Goal: Information Seeking & Learning: Compare options

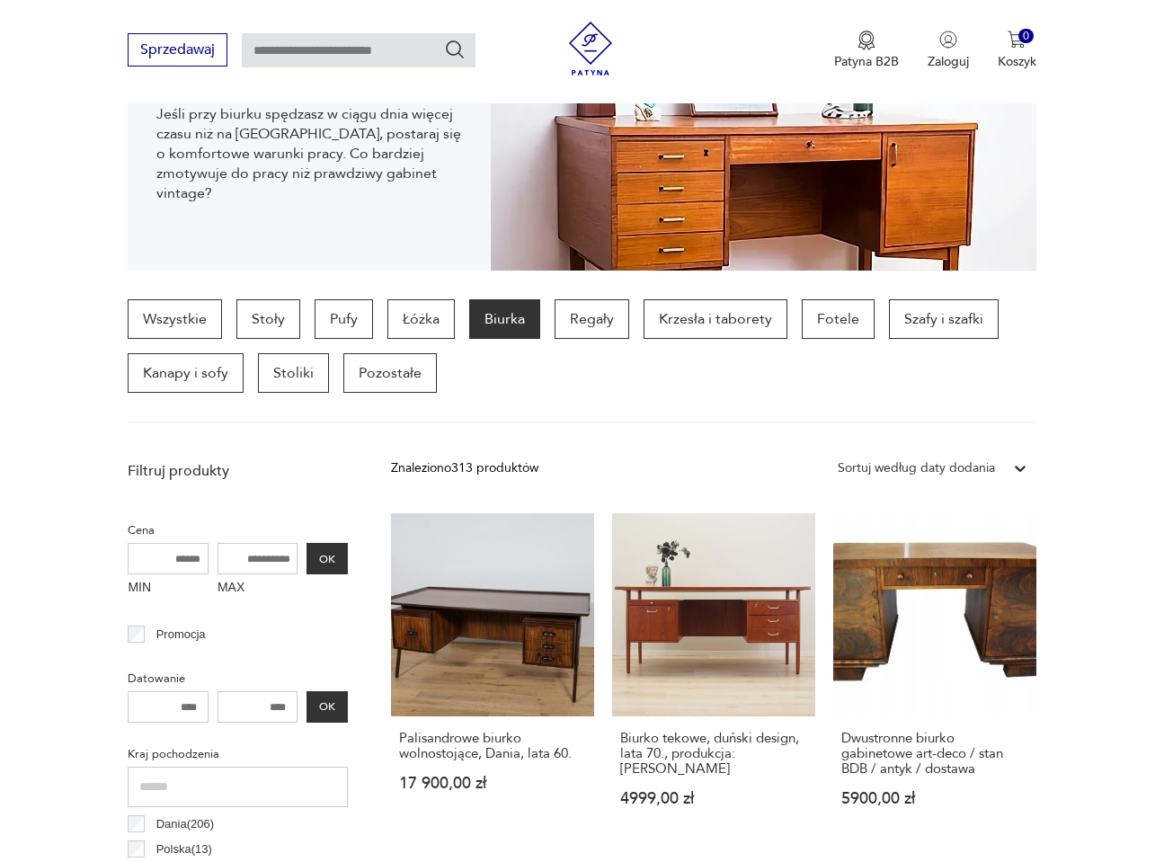
scroll to position [386, 0]
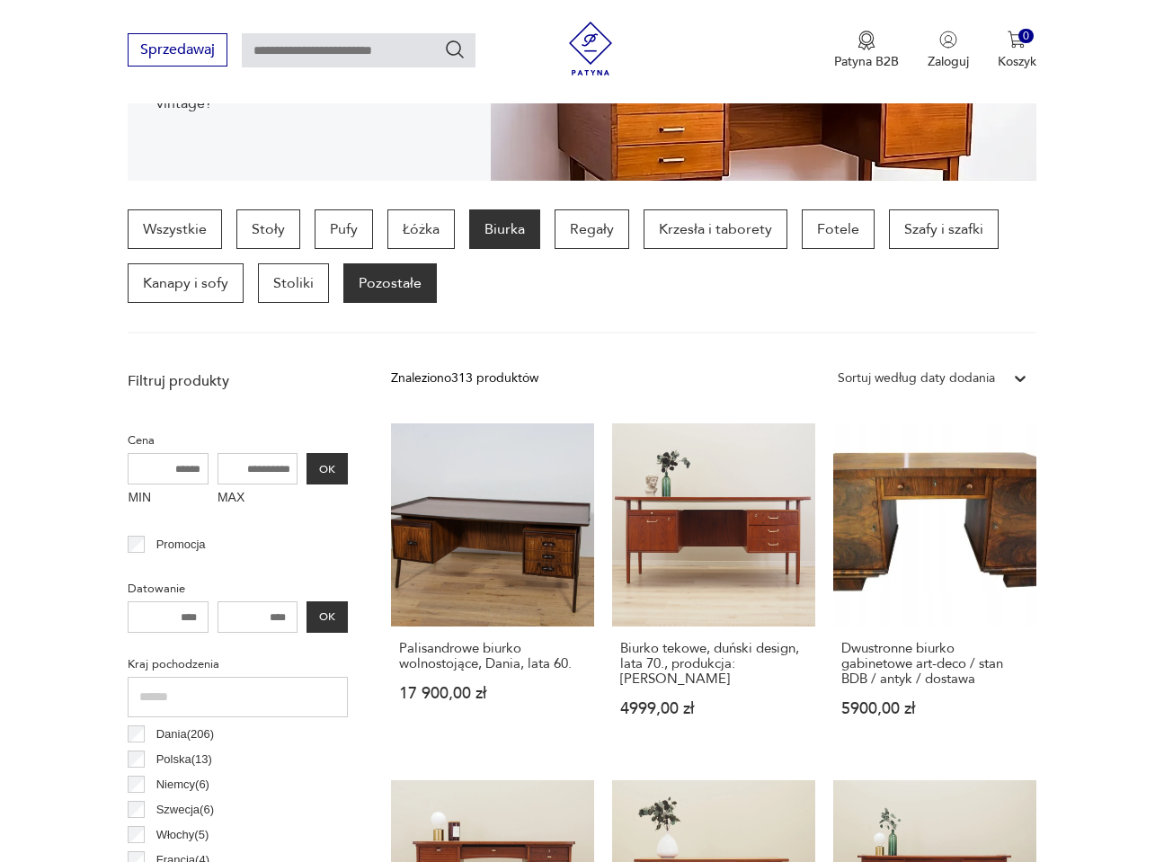
click at [406, 293] on p "Pozostałe" at bounding box center [389, 283] width 93 height 40
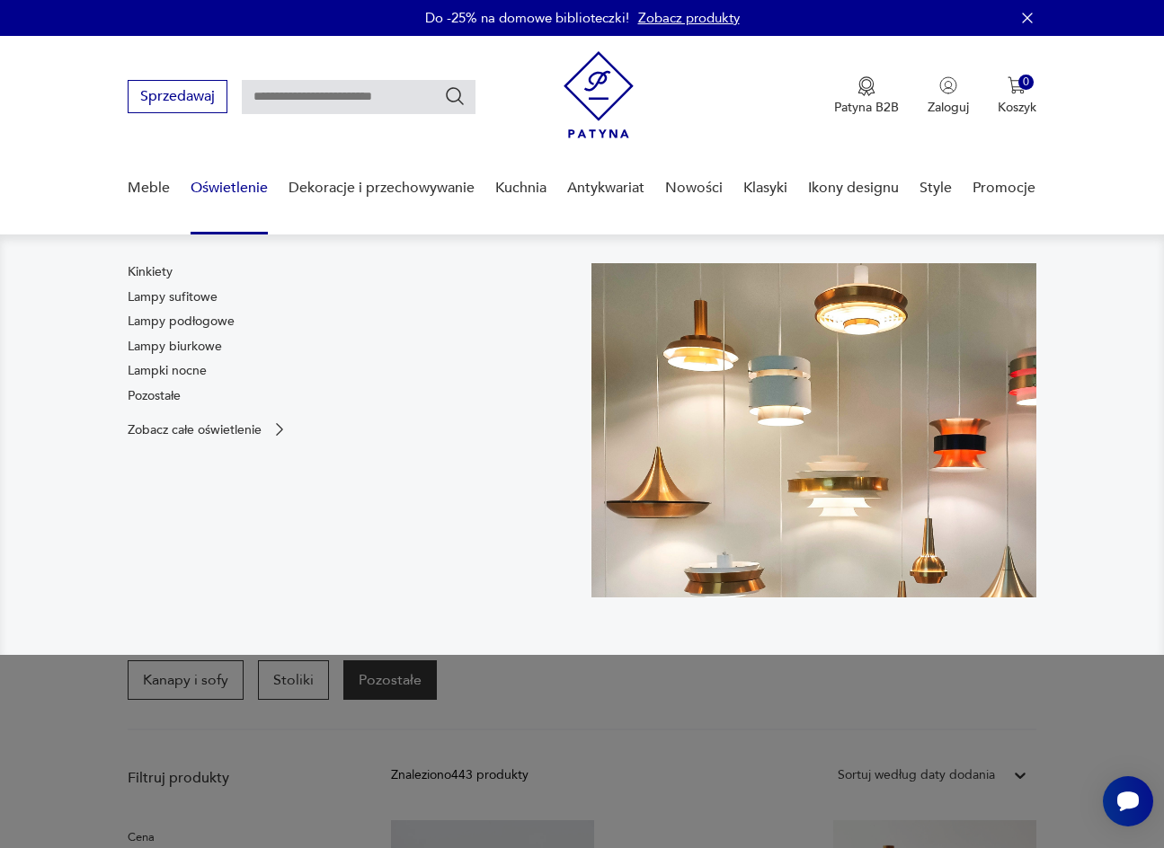
click at [232, 189] on link "Oświetlenie" at bounding box center [229, 188] width 77 height 69
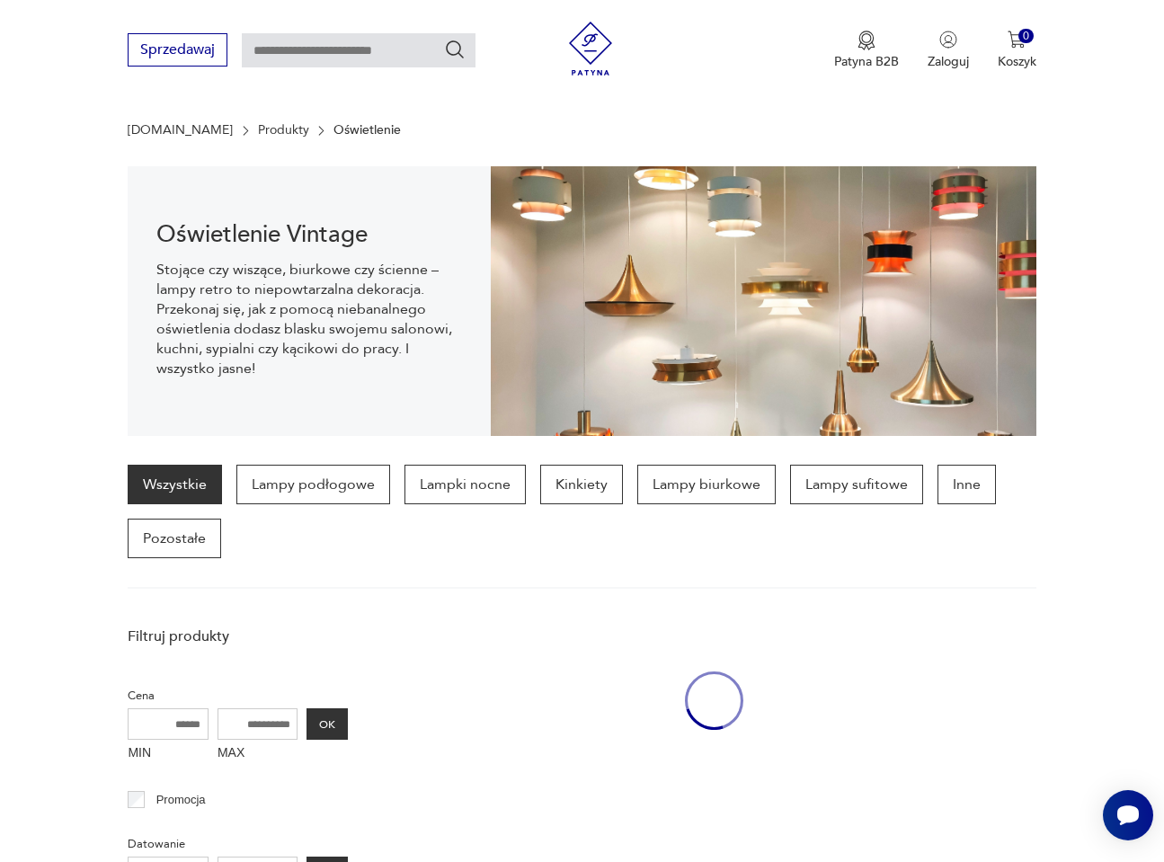
scroll to position [179, 0]
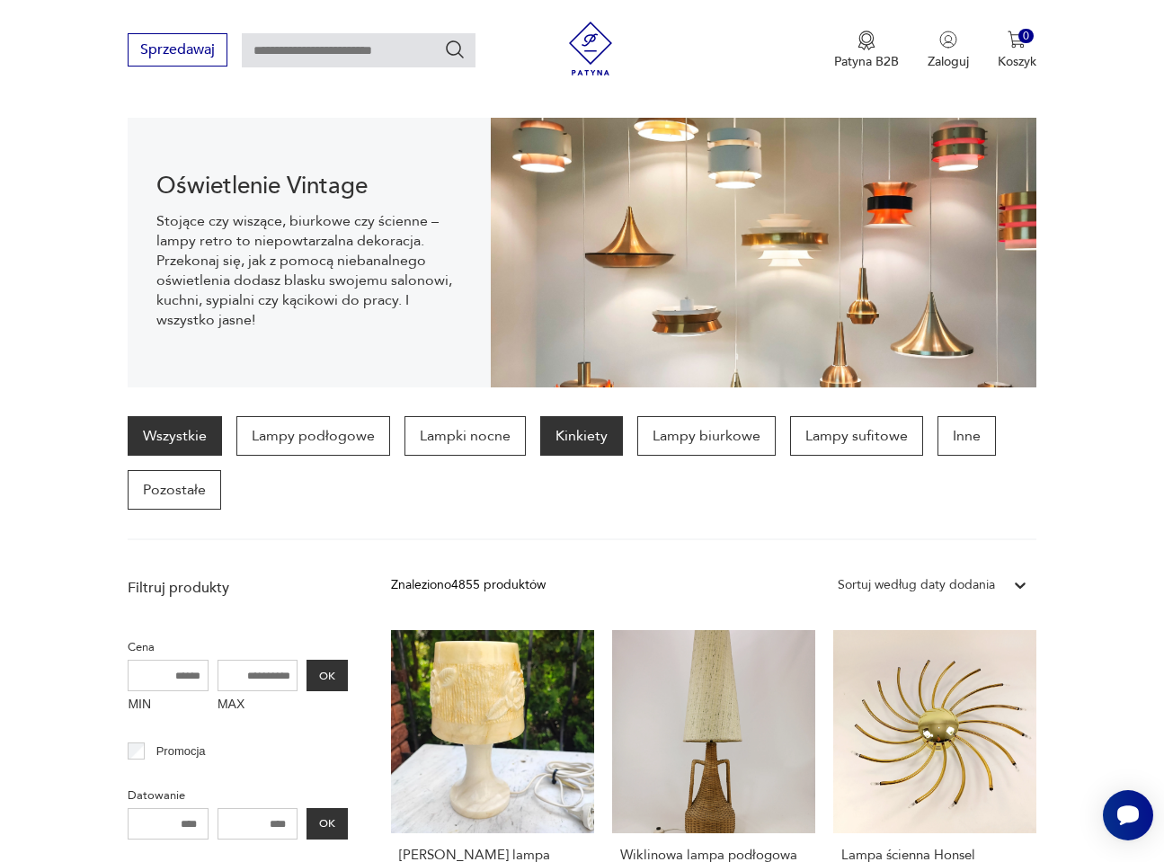
click at [571, 437] on p "Kinkiety" at bounding box center [581, 436] width 83 height 40
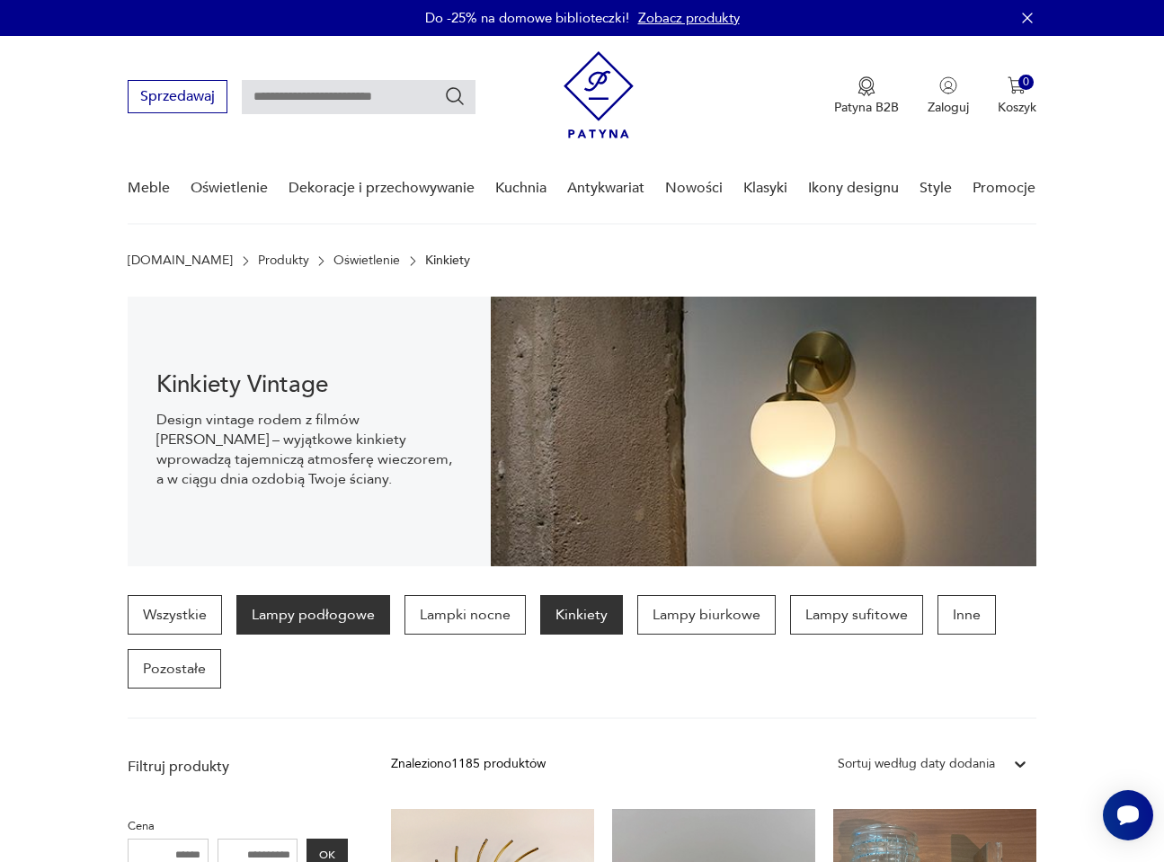
click at [302, 619] on p "Lampy podłogowe" at bounding box center [313, 615] width 154 height 40
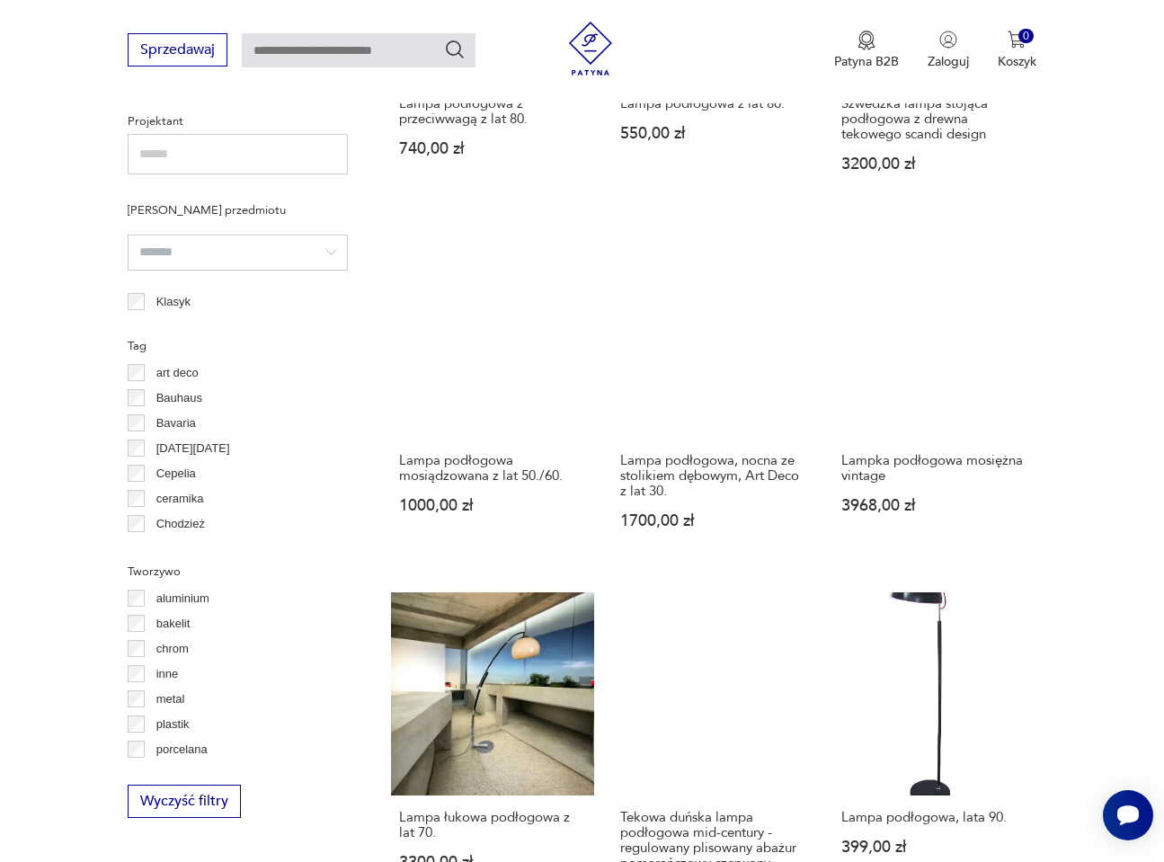
scroll to position [927, 0]
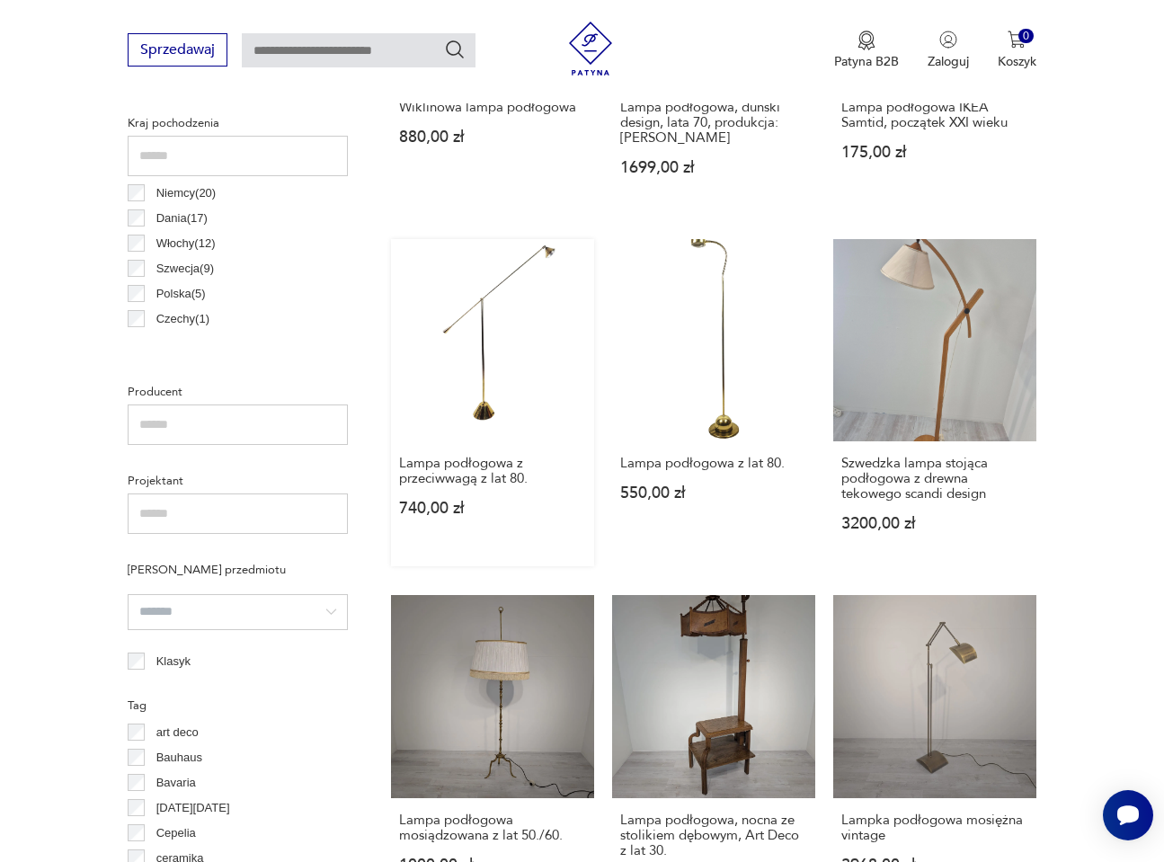
click at [483, 422] on link "Lampa podłogowa z przeciwwagą z lat 80. 740,00 zł" at bounding box center [492, 403] width 203 height 328
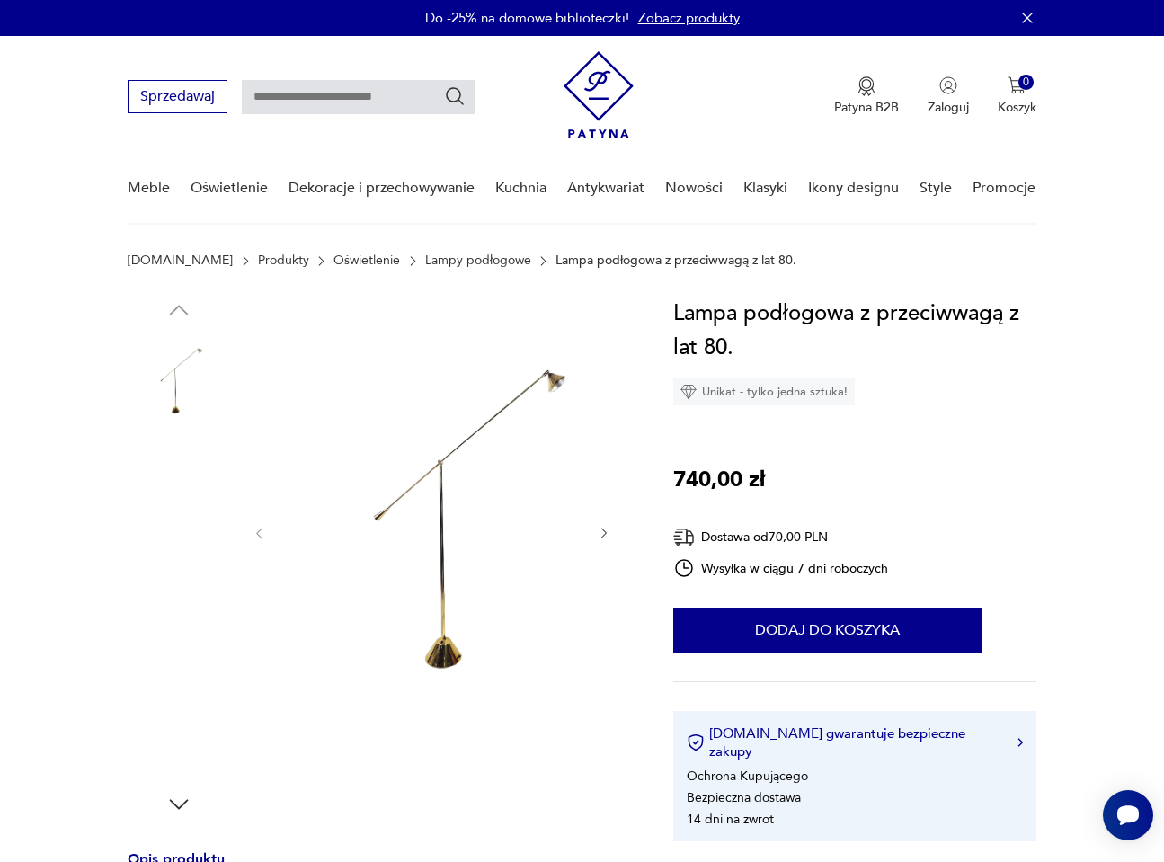
click at [185, 506] on img at bounding box center [179, 499] width 102 height 102
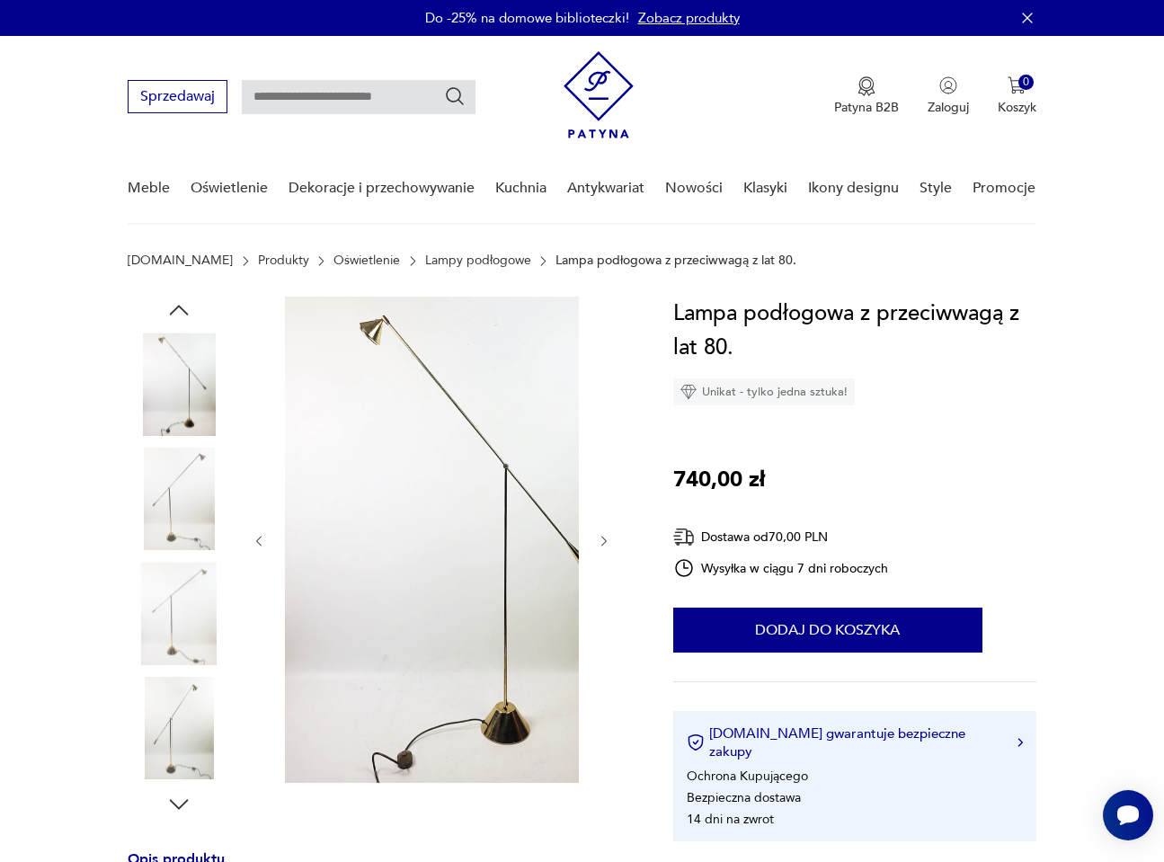
click at [192, 623] on img at bounding box center [179, 613] width 102 height 102
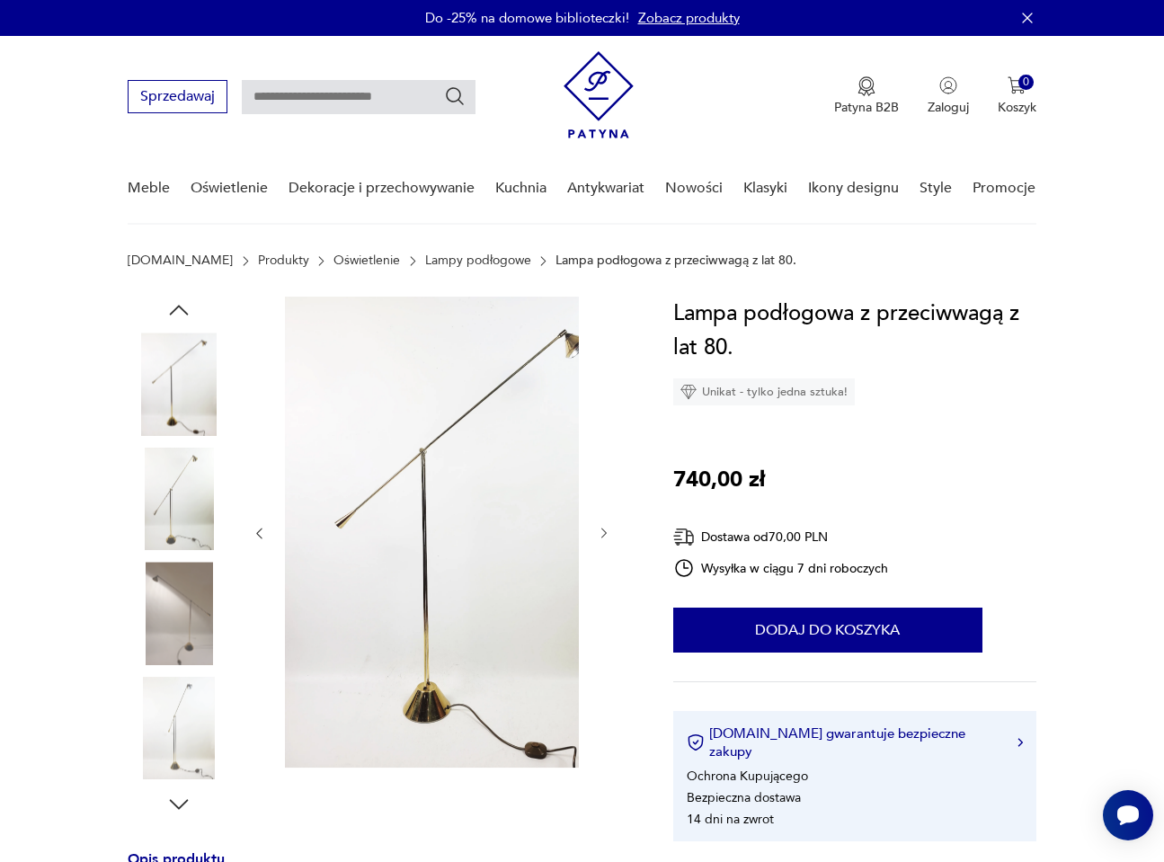
click at [188, 717] on img at bounding box center [179, 728] width 102 height 102
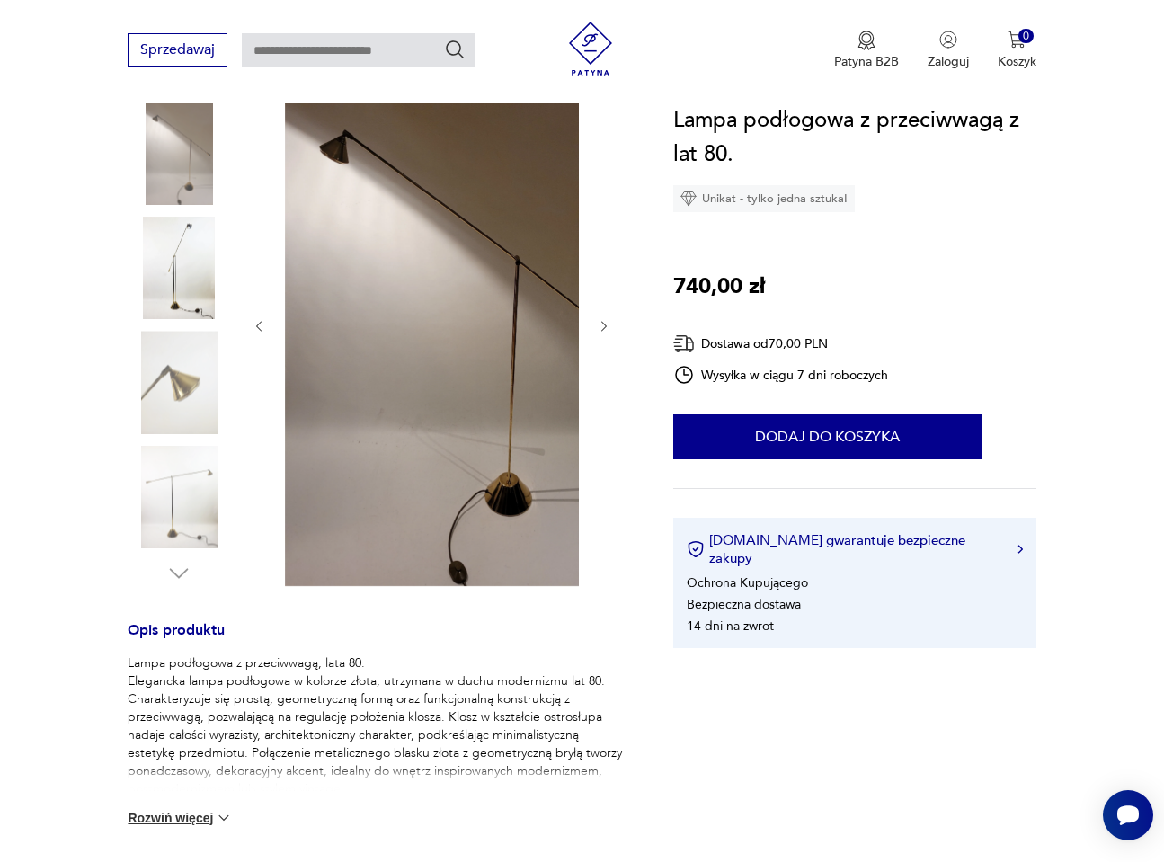
scroll to position [180, 0]
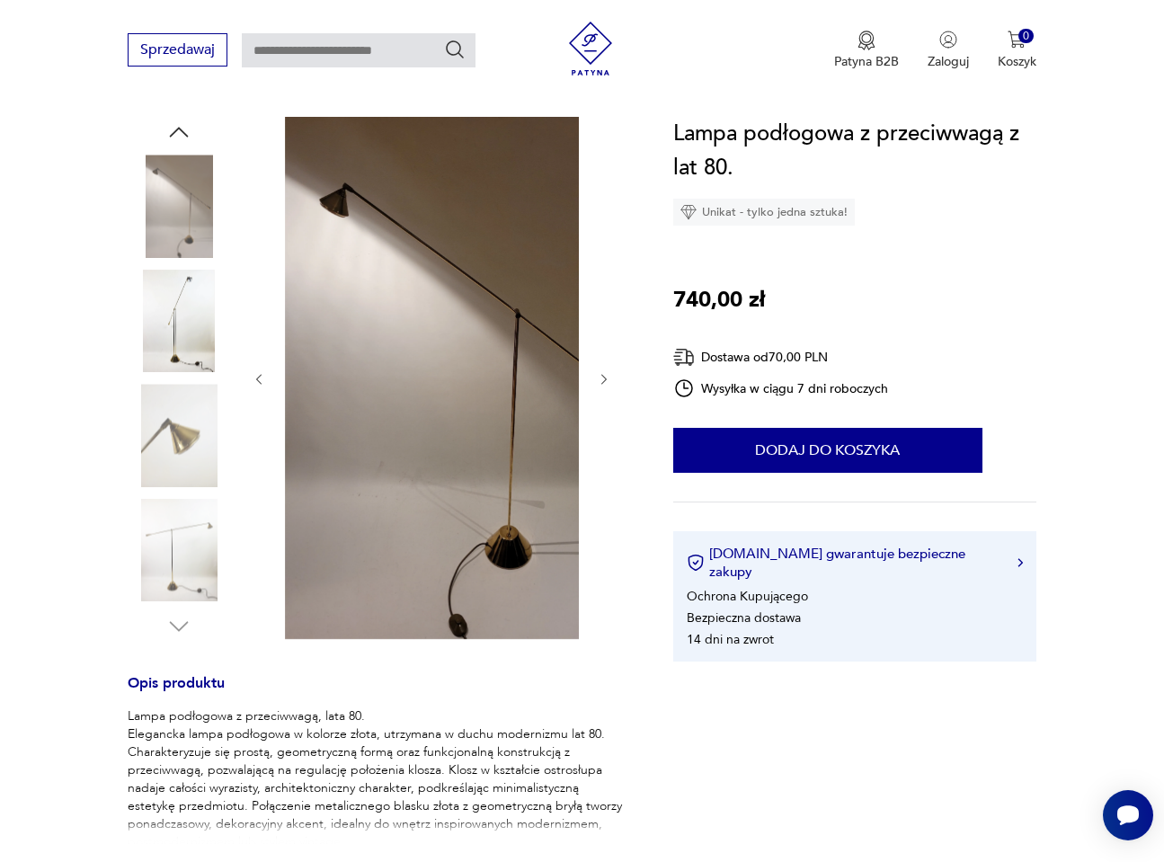
click at [173, 197] on img at bounding box center [179, 206] width 102 height 102
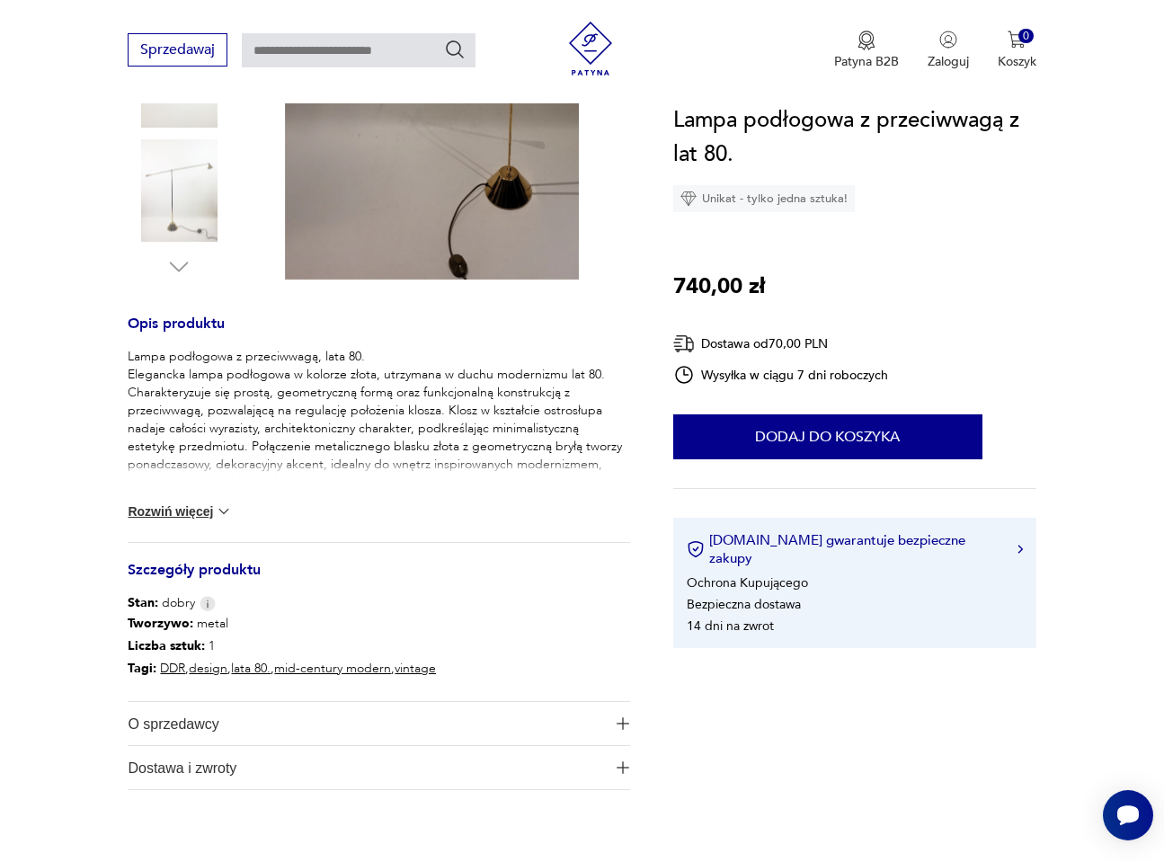
scroll to position [0, 0]
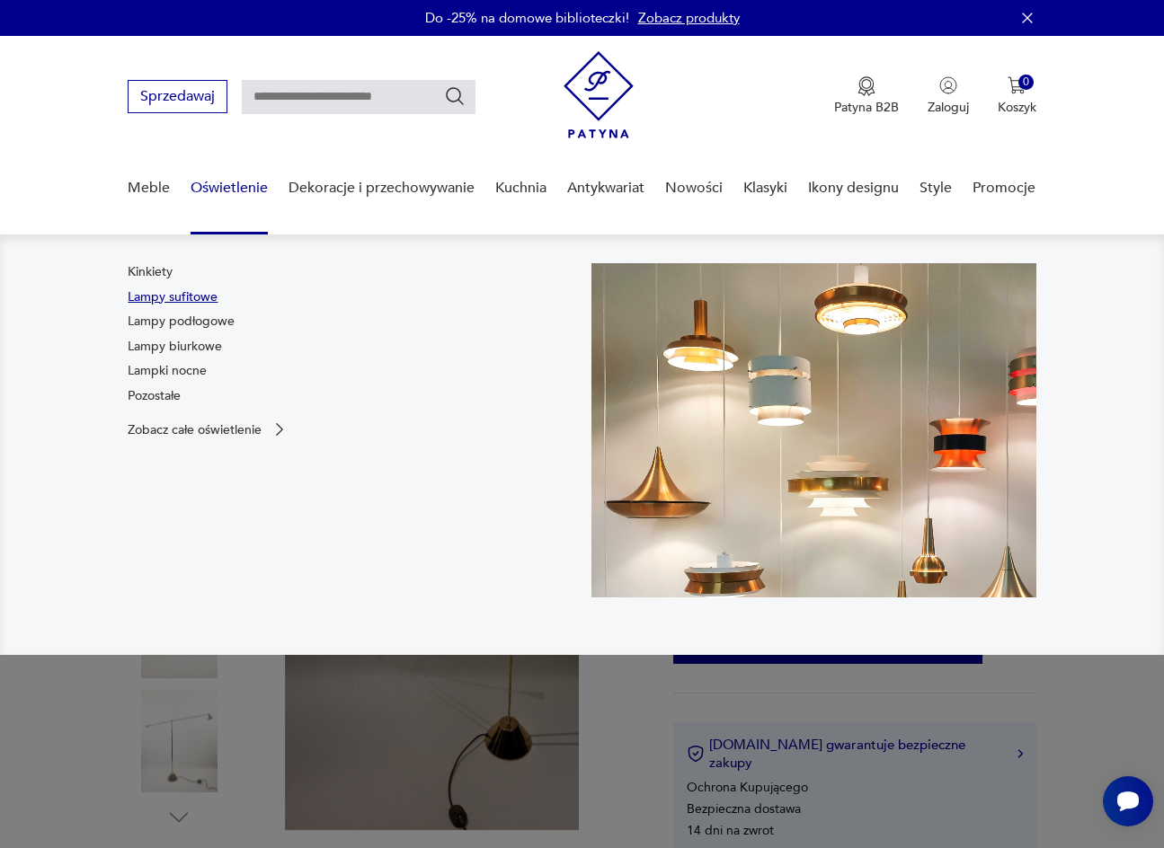
click at [185, 295] on link "Lampy sufitowe" at bounding box center [173, 297] width 90 height 18
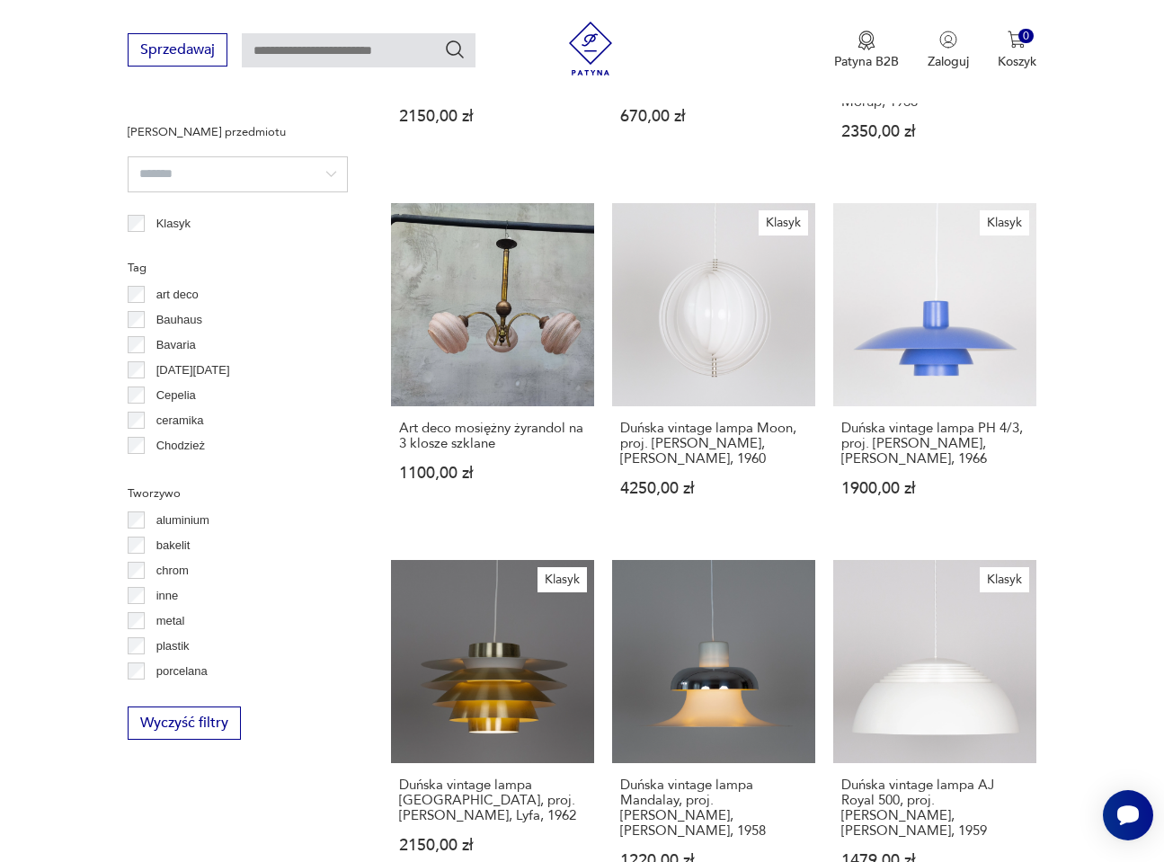
scroll to position [1347, 0]
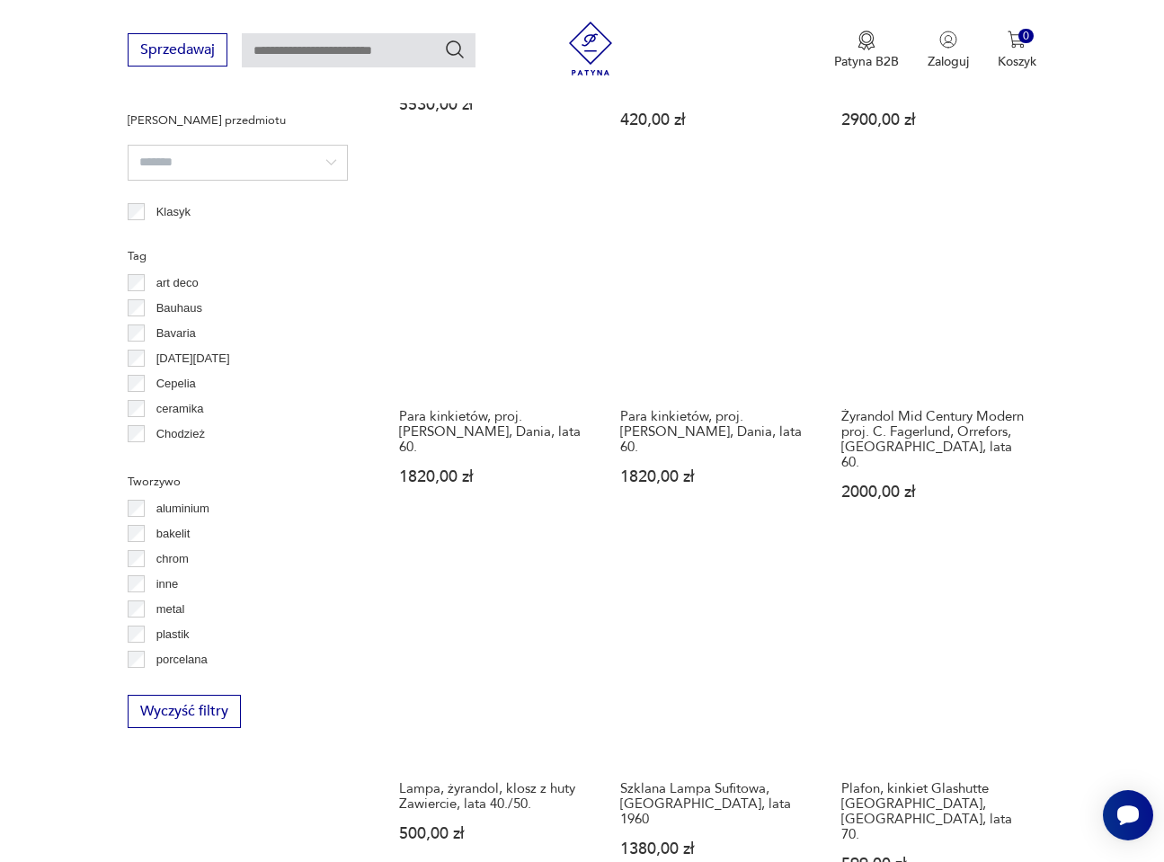
scroll to position [1286, 0]
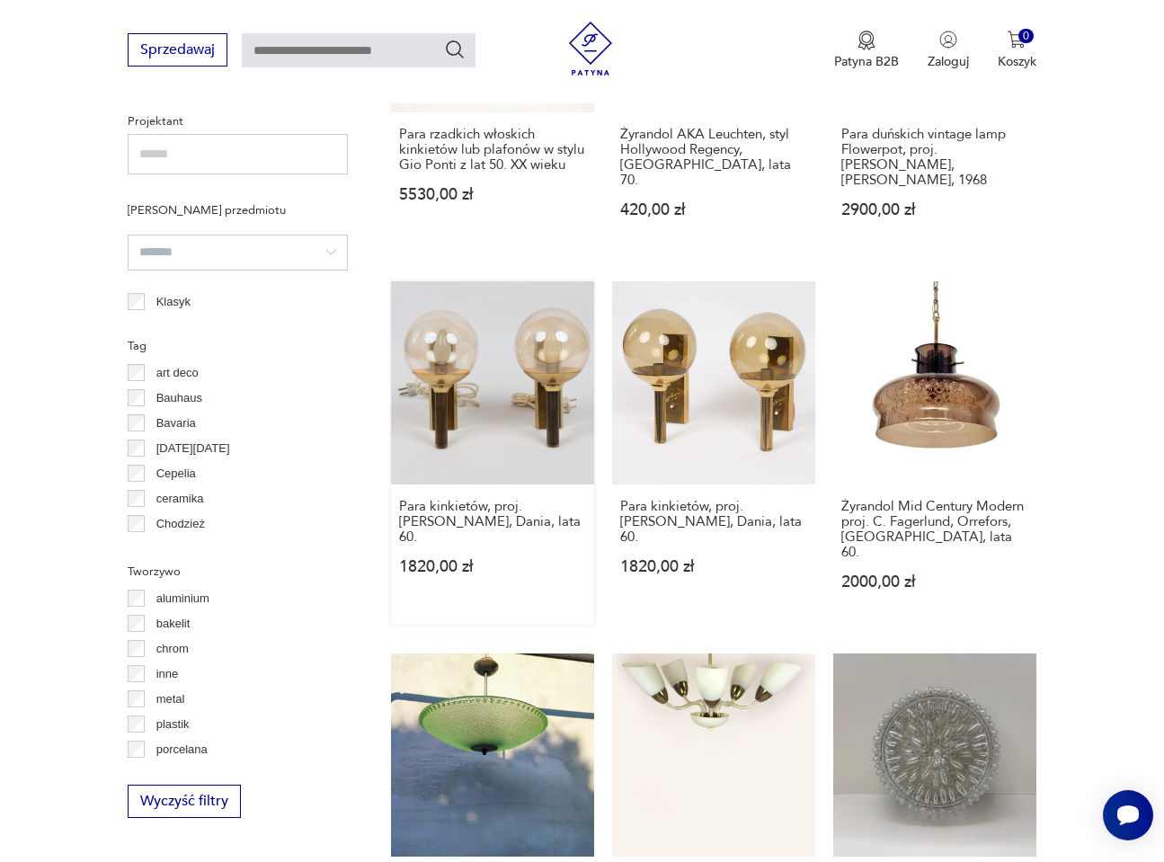
click at [552, 349] on link "Para kinkietów, proj. [PERSON_NAME], Dania, lata 60. 1820,00 zł" at bounding box center [492, 452] width 203 height 343
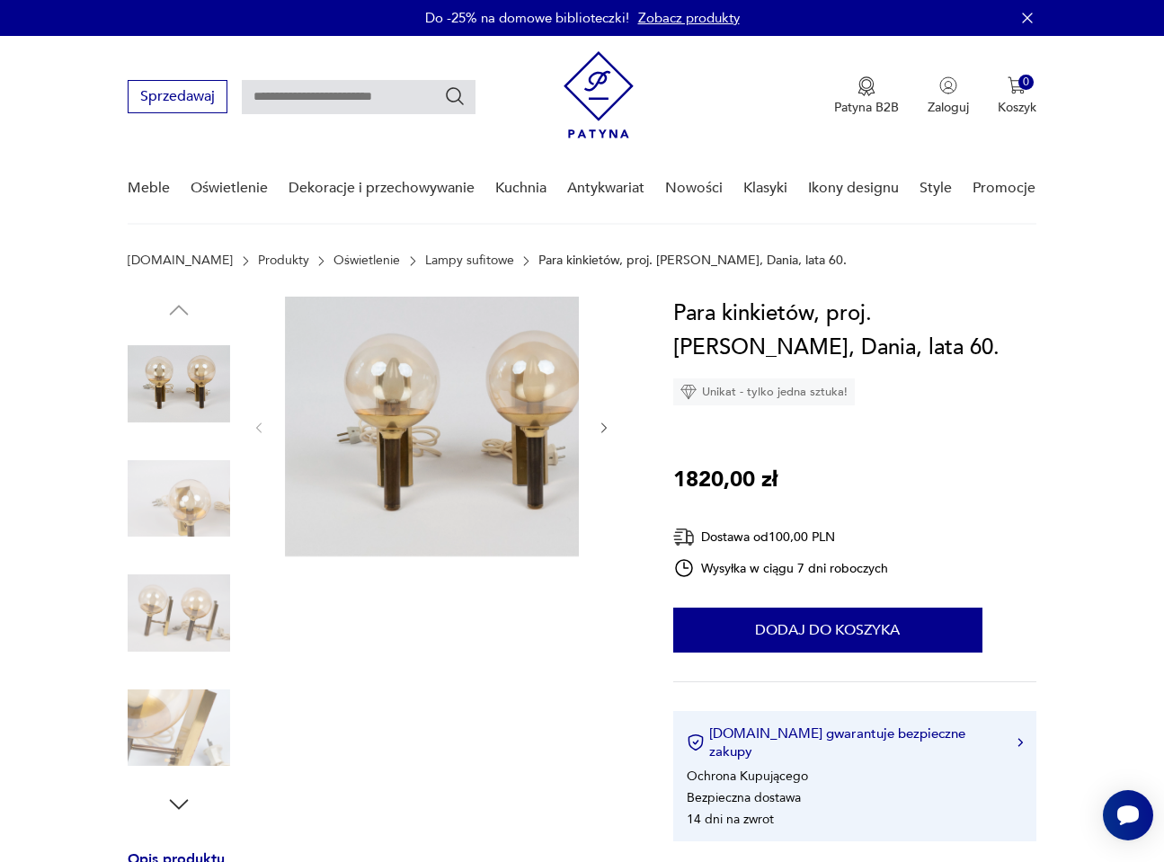
click at [611, 423] on icon "button" at bounding box center [604, 428] width 14 height 14
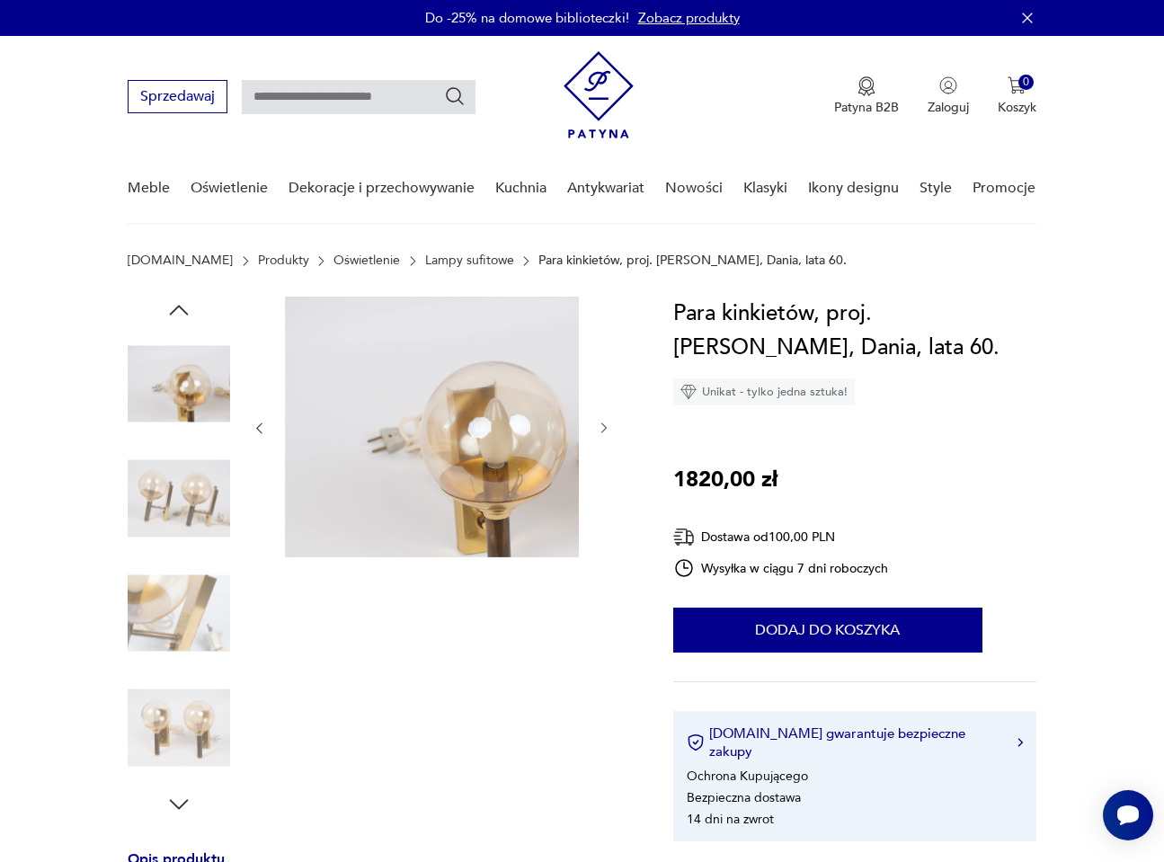
click at [190, 496] on img at bounding box center [179, 499] width 102 height 102
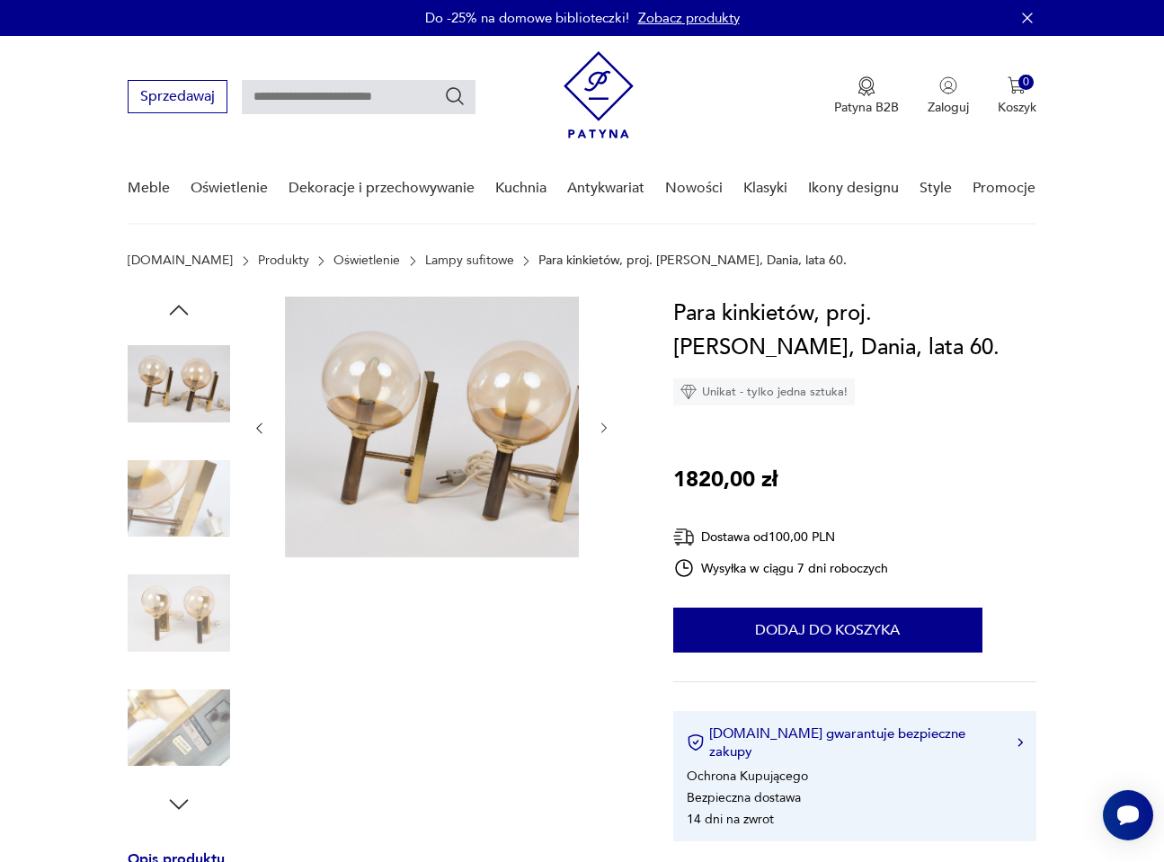
click at [184, 615] on img at bounding box center [179, 613] width 102 height 102
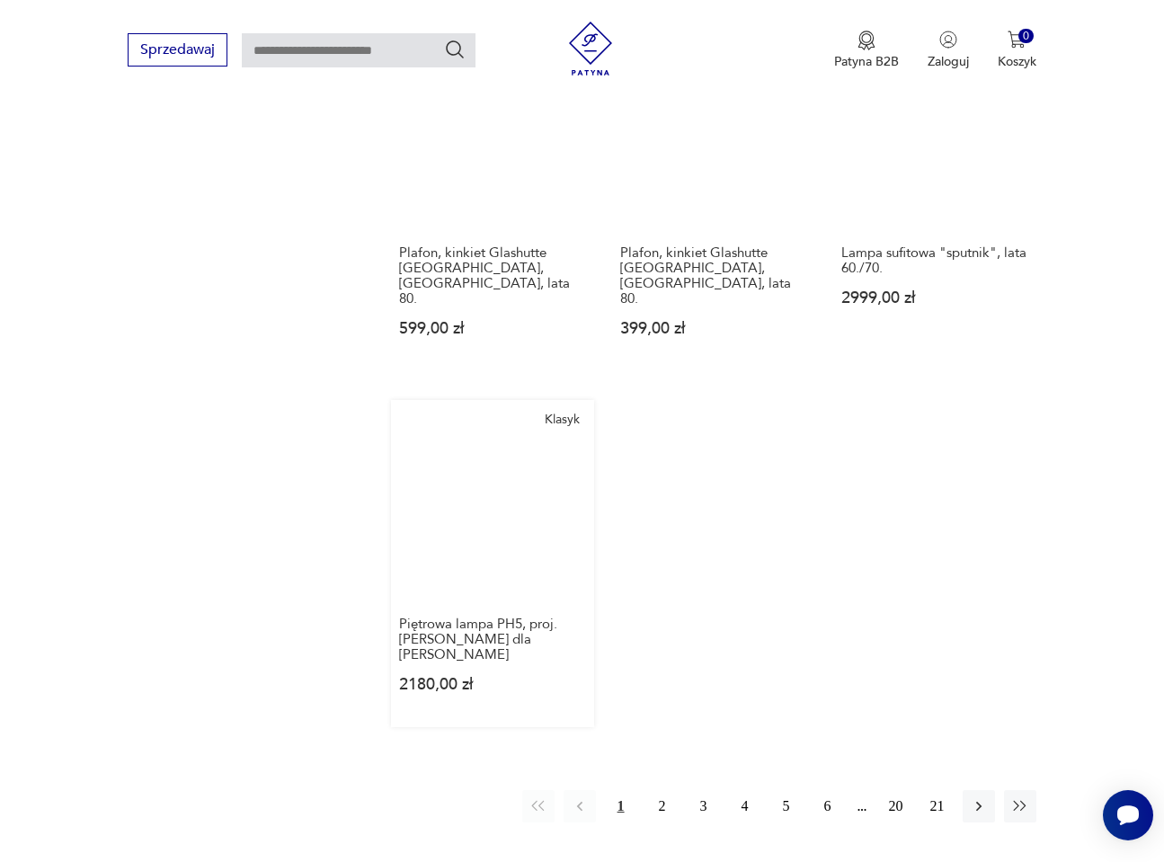
scroll to position [2349, 0]
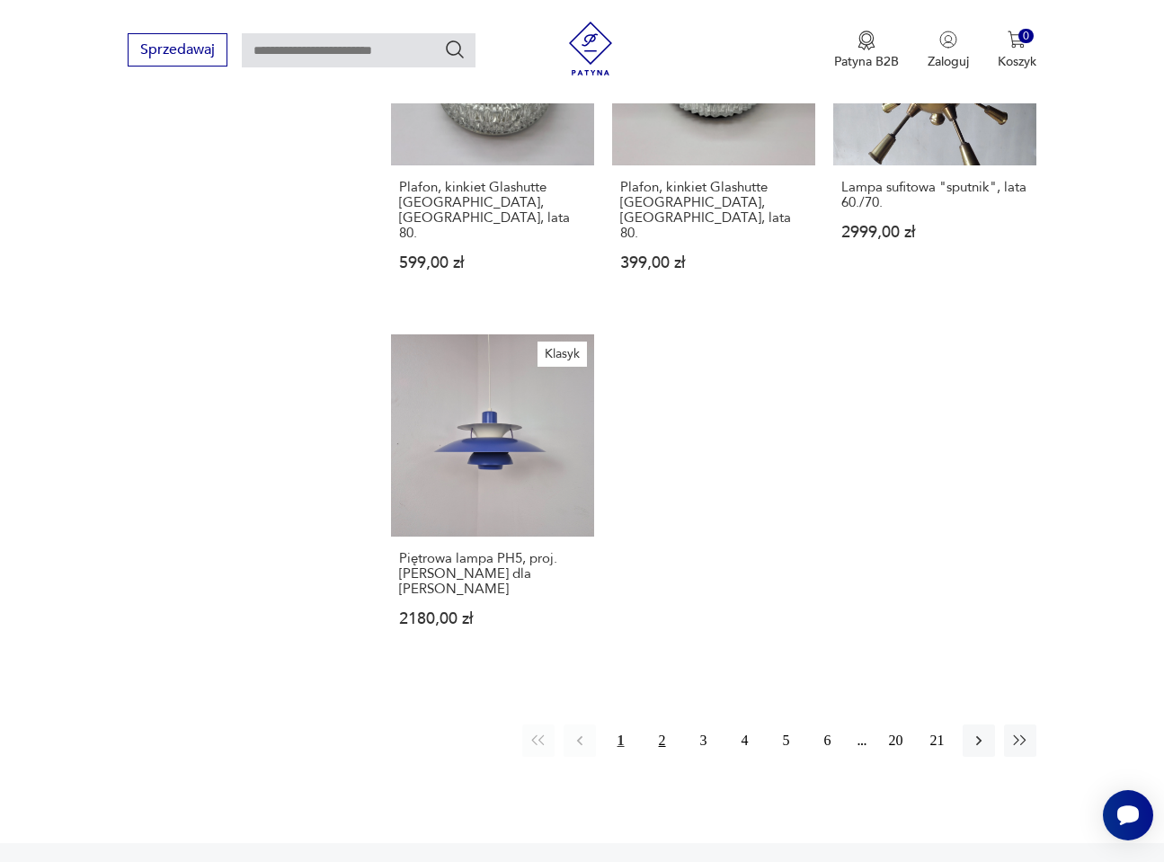
click at [661, 724] on button "2" at bounding box center [662, 740] width 32 height 32
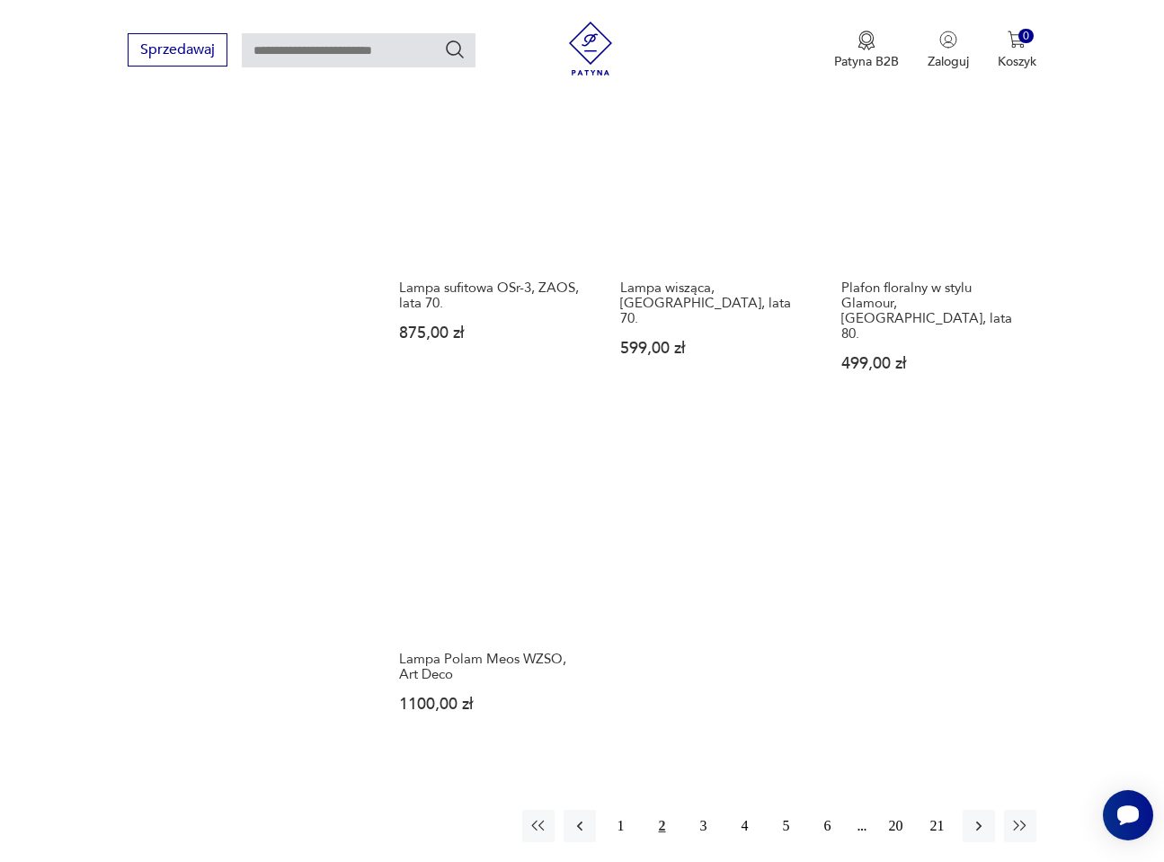
scroll to position [2275, 0]
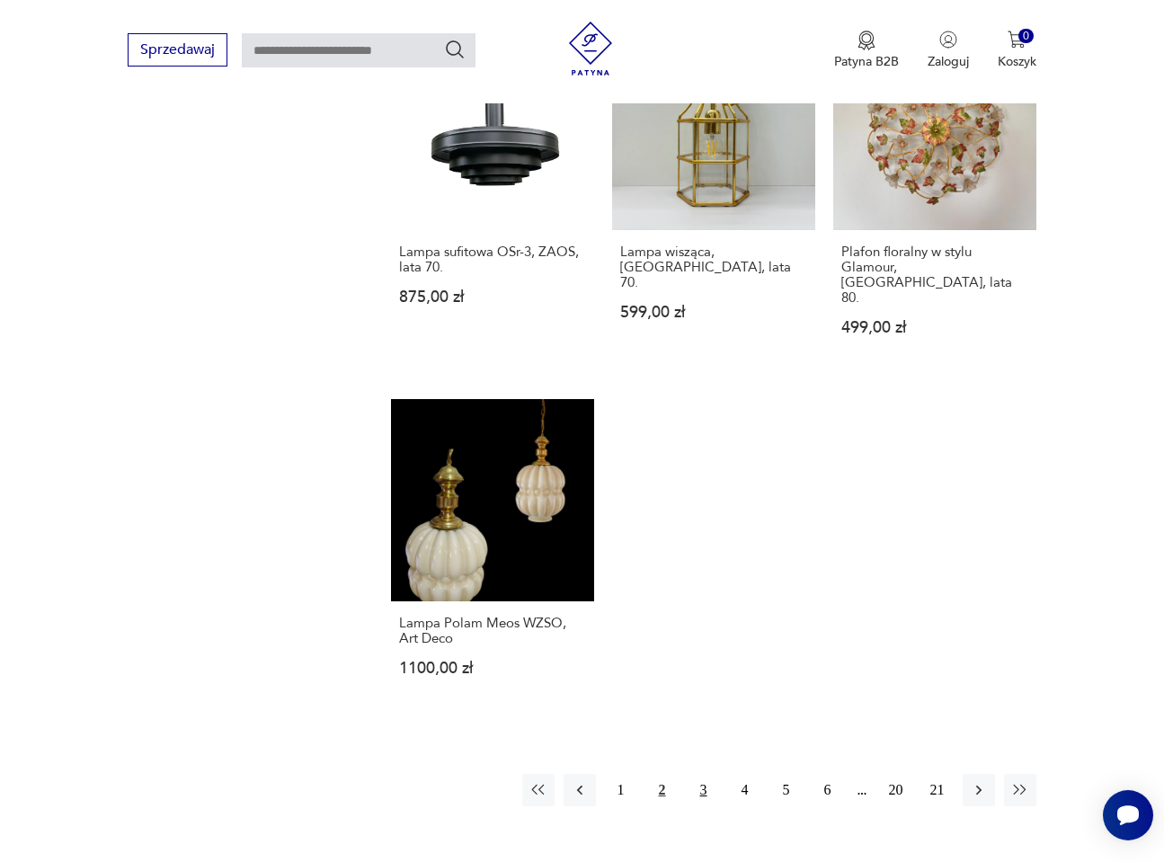
click at [706, 774] on button "3" at bounding box center [704, 790] width 32 height 32
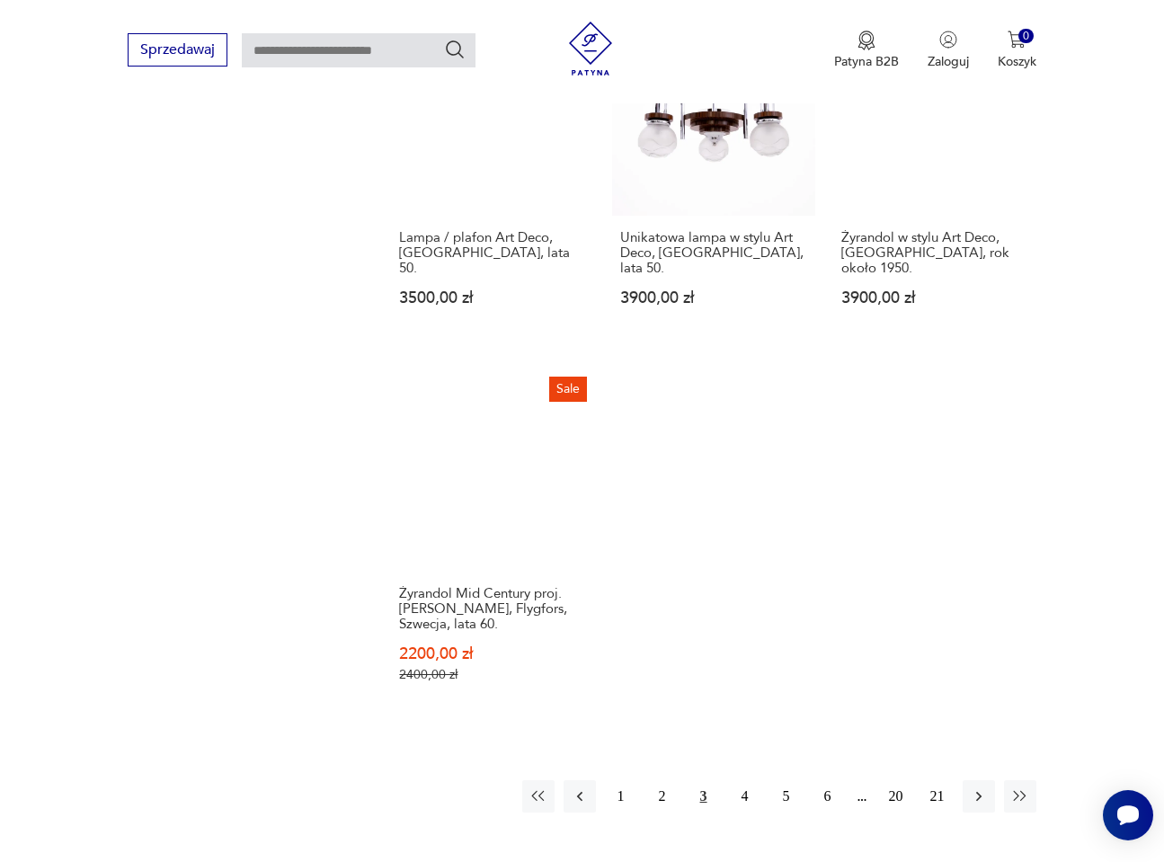
scroll to position [2275, 0]
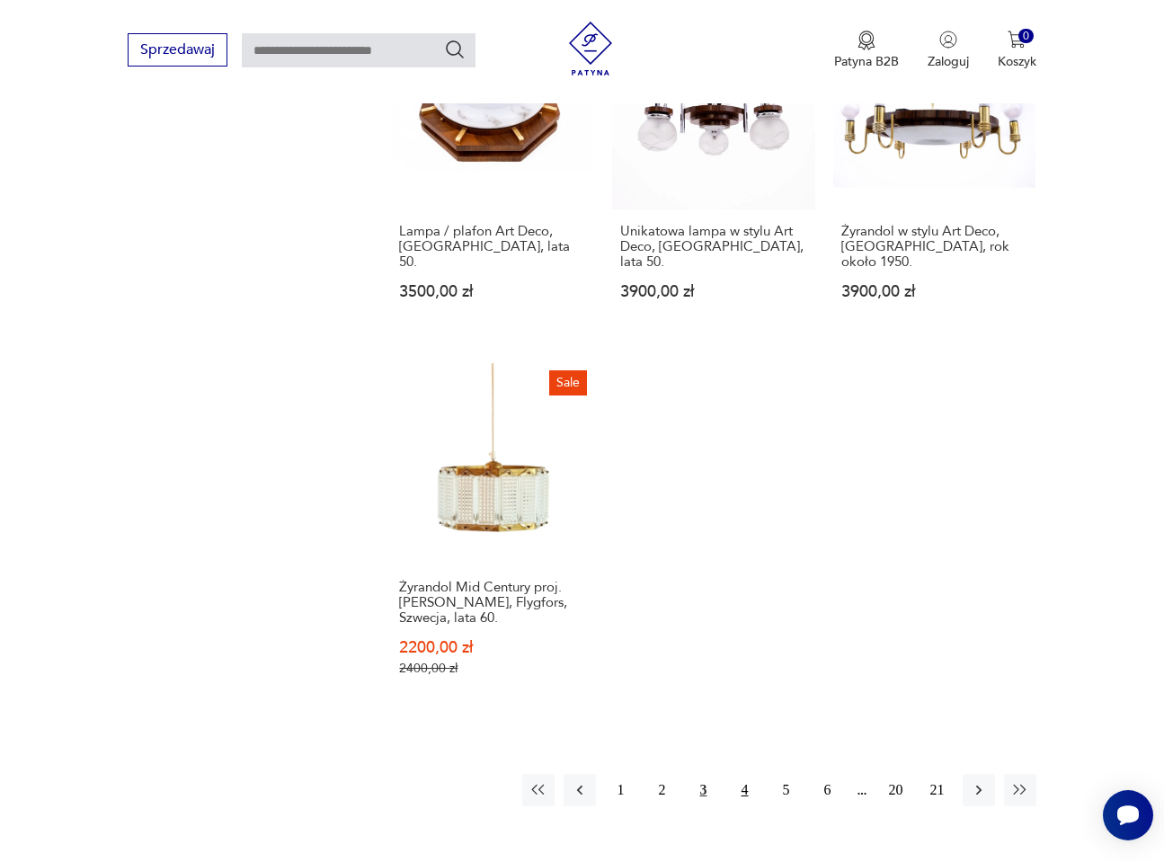
click at [740, 774] on button "4" at bounding box center [745, 790] width 32 height 32
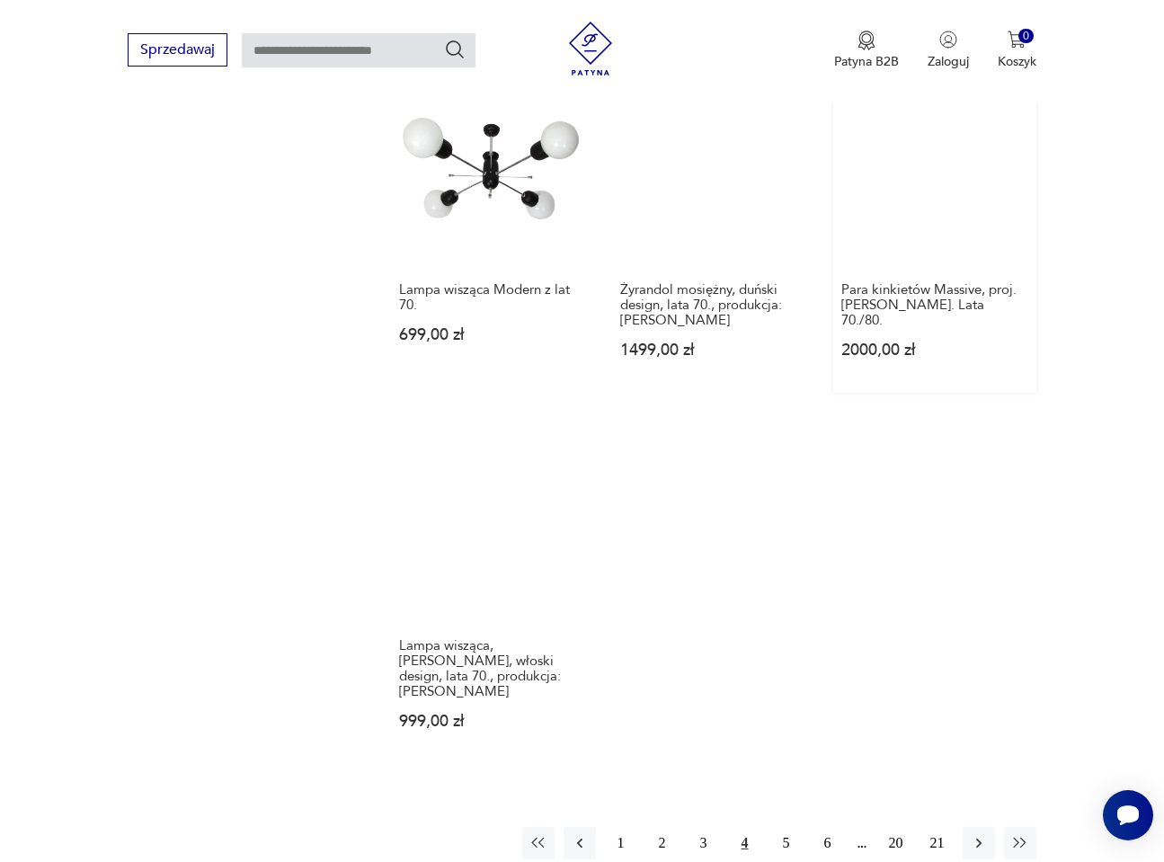
scroll to position [2275, 0]
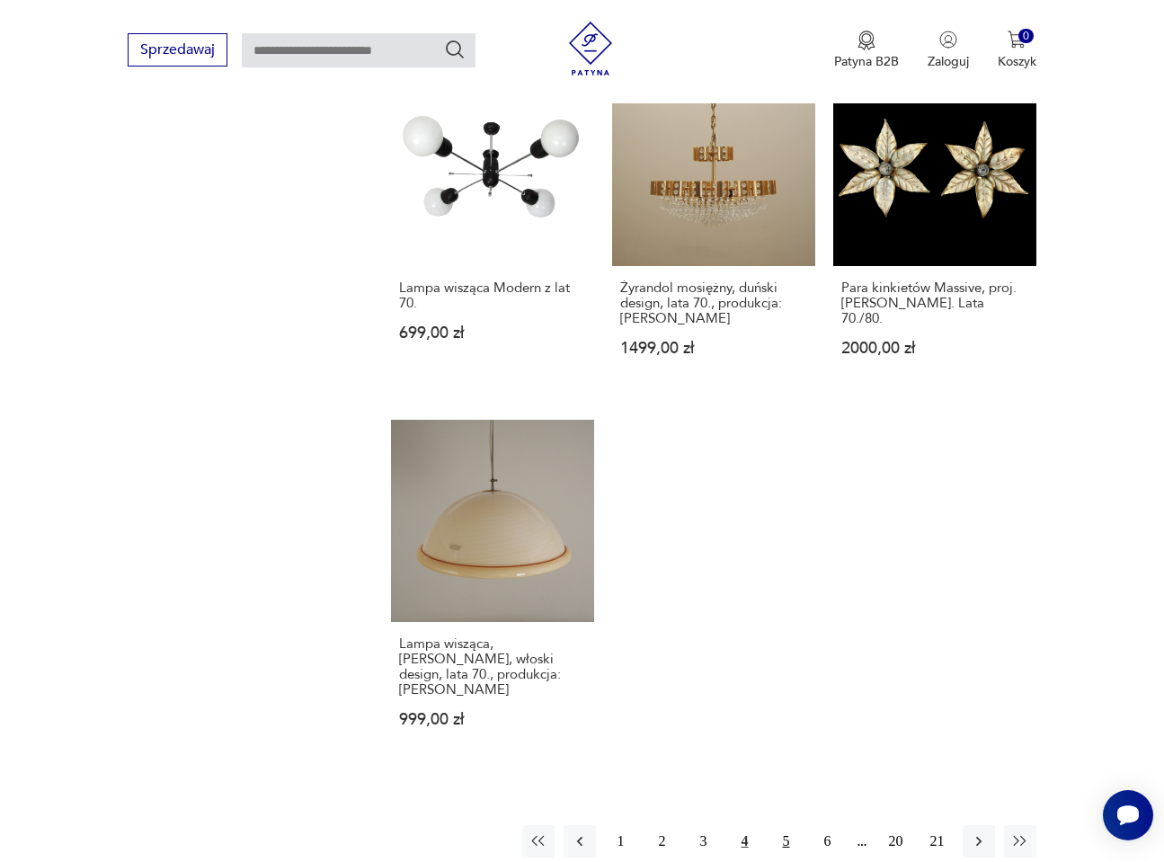
click at [784, 825] on button "5" at bounding box center [786, 841] width 32 height 32
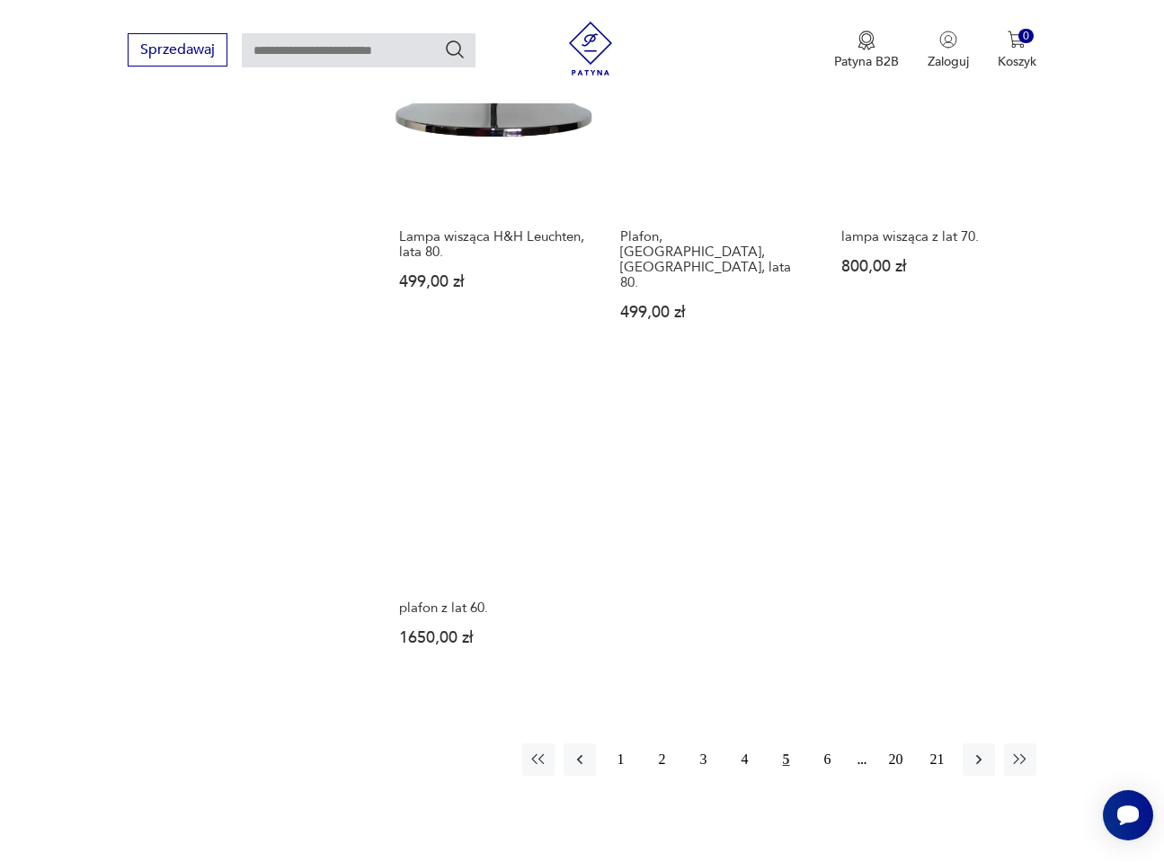
scroll to position [2275, 0]
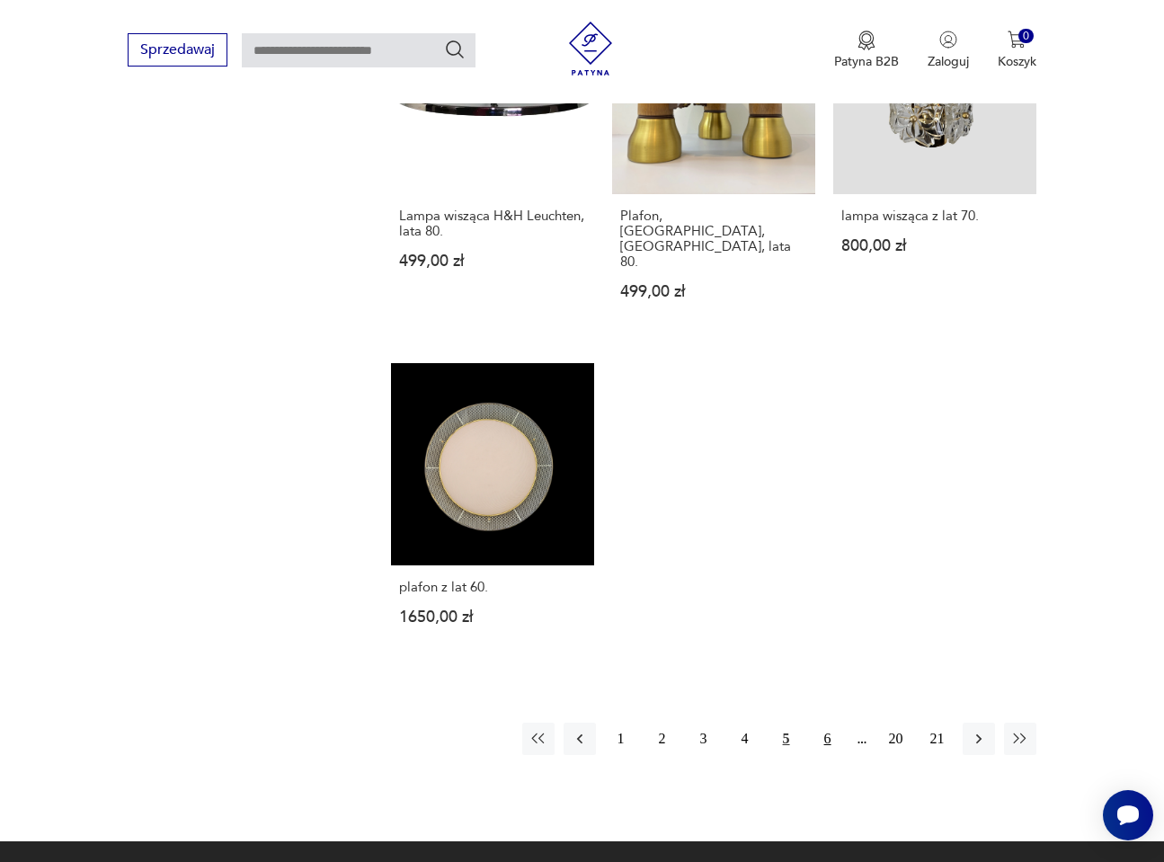
click at [831, 723] on button "6" at bounding box center [828, 739] width 32 height 32
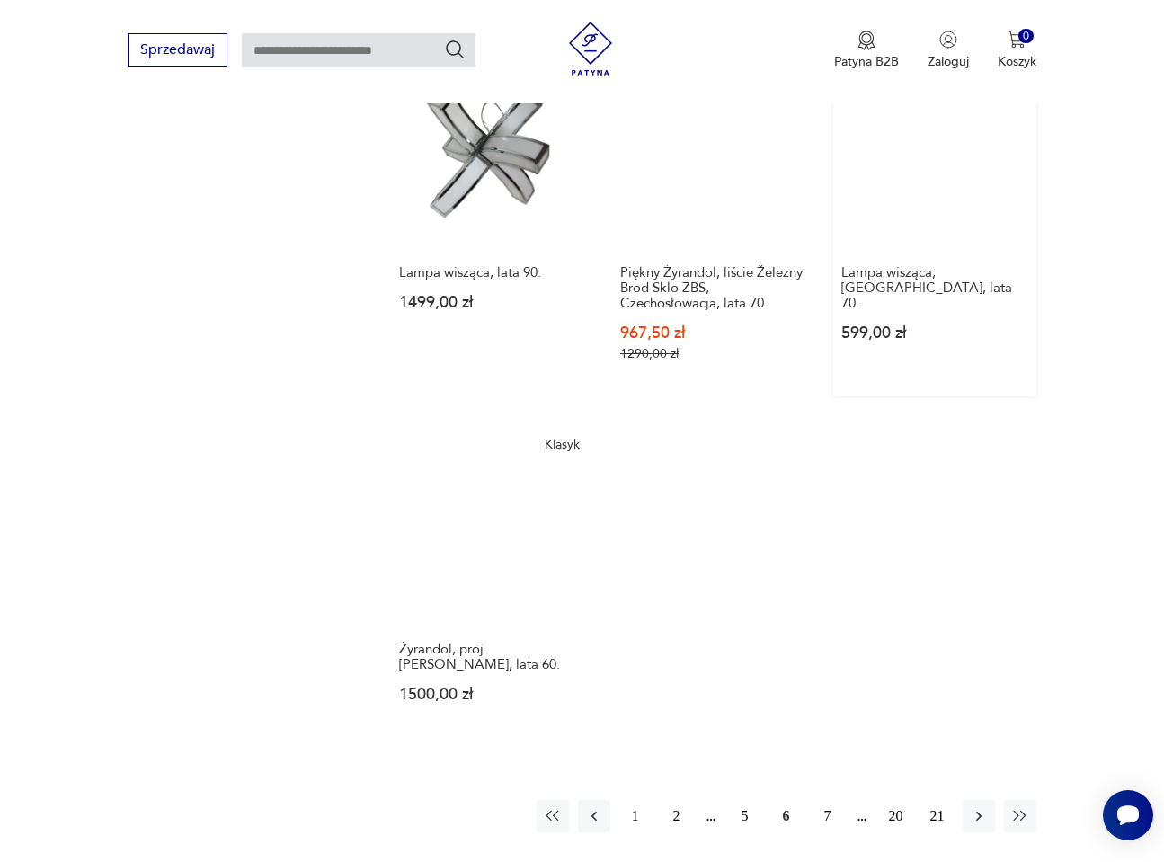
scroll to position [2275, 0]
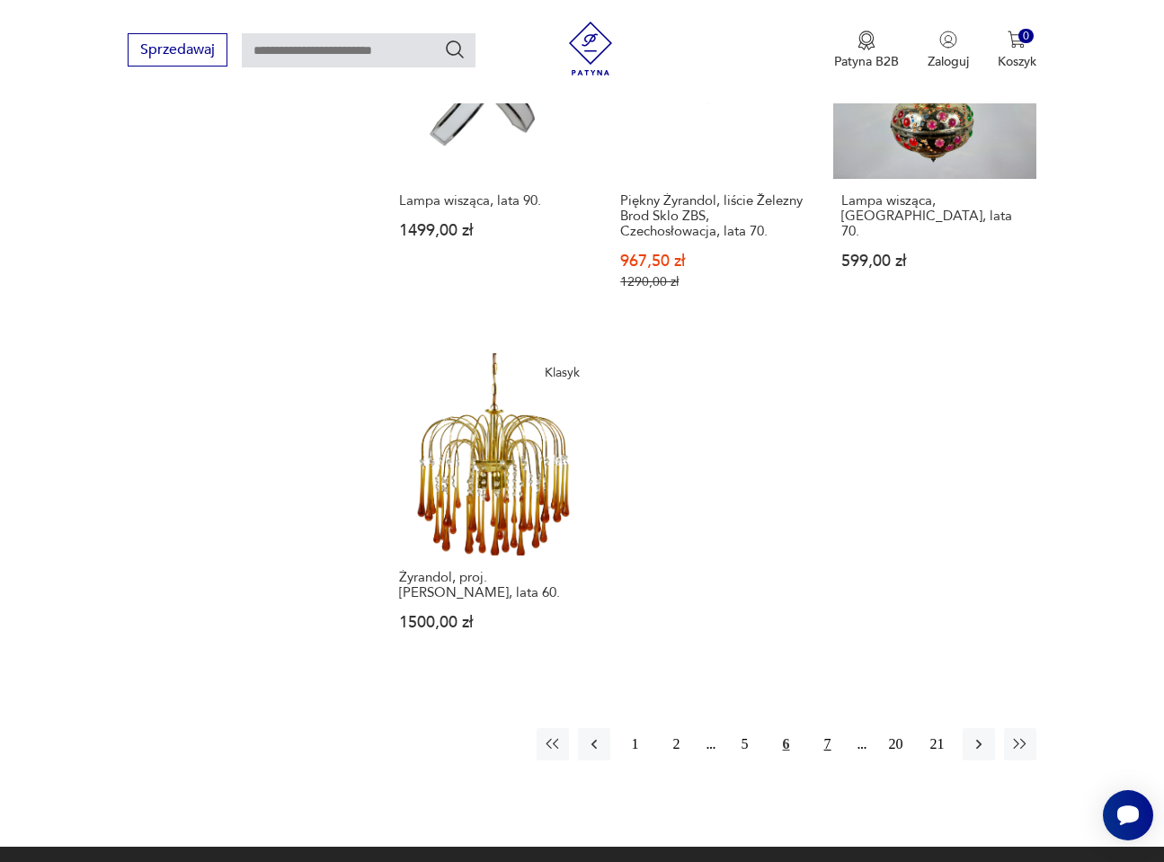
click at [823, 728] on button "7" at bounding box center [828, 744] width 32 height 32
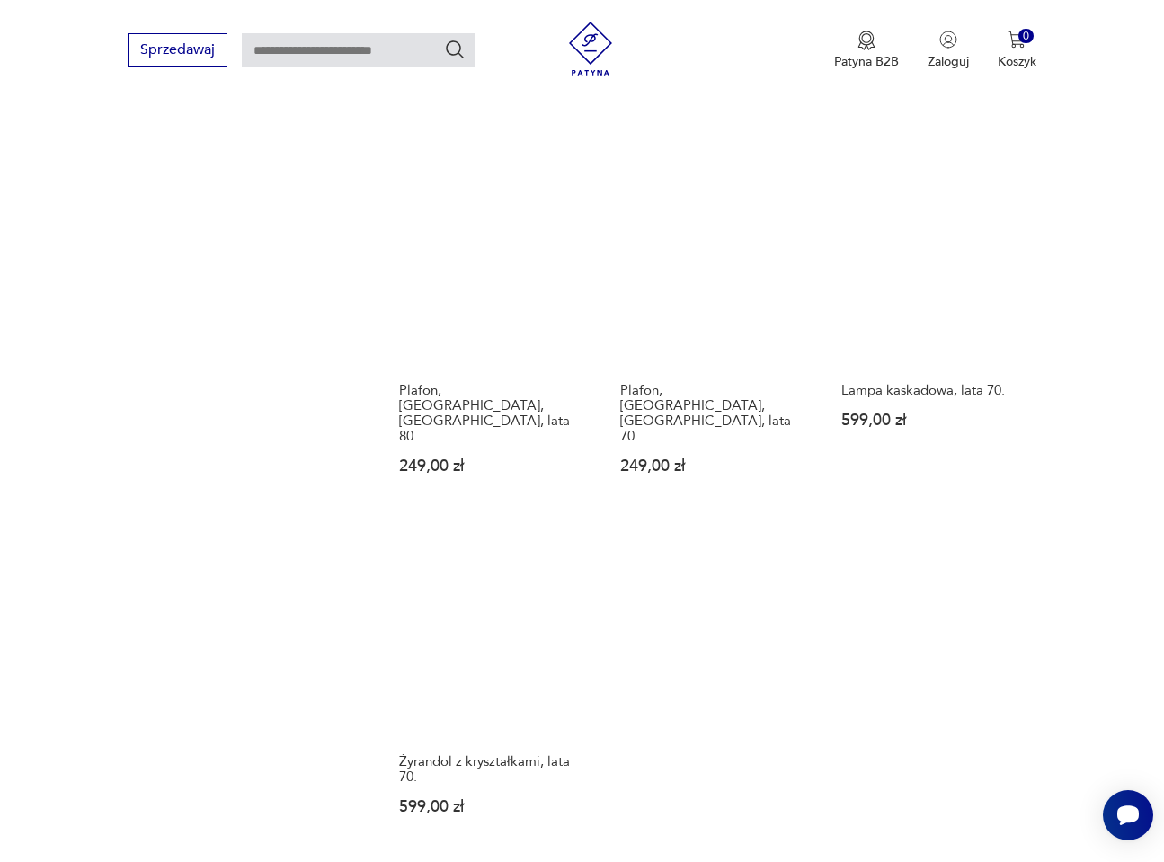
scroll to position [2275, 0]
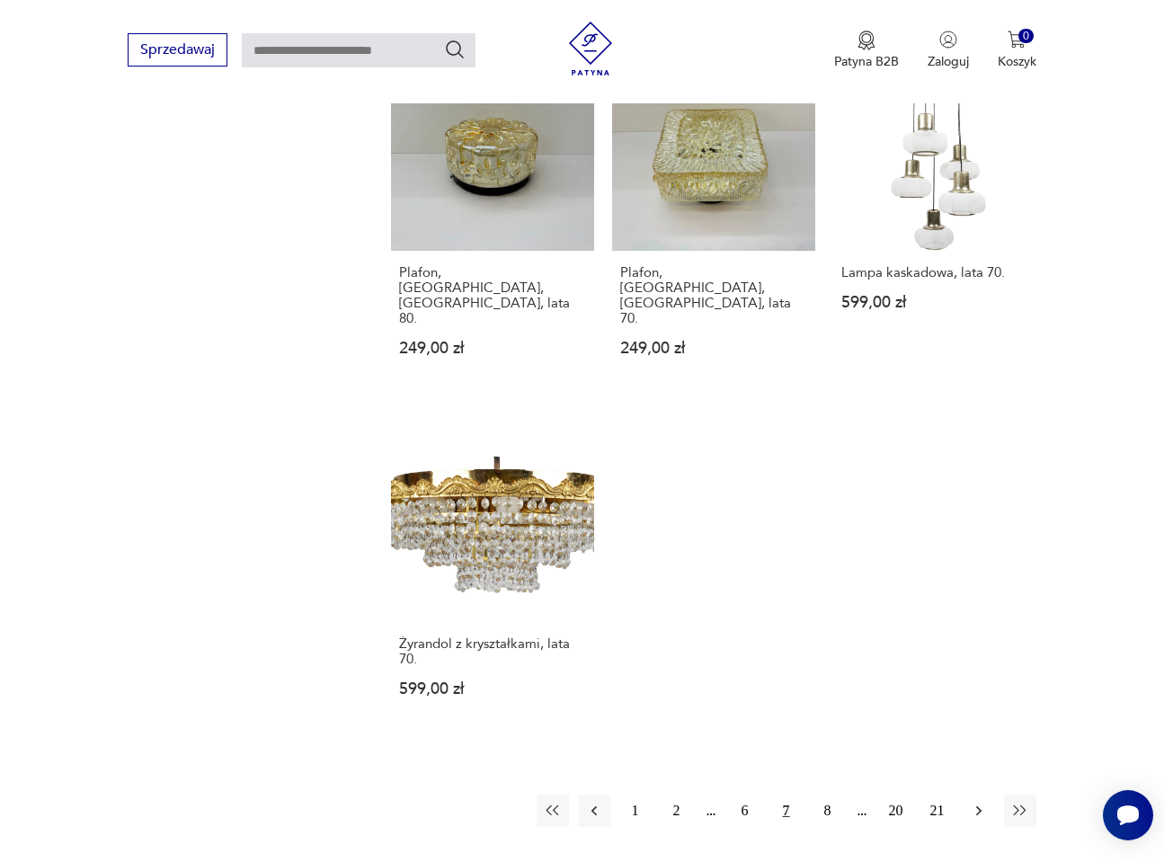
click at [980, 806] on icon "button" at bounding box center [977, 811] width 5 height 10
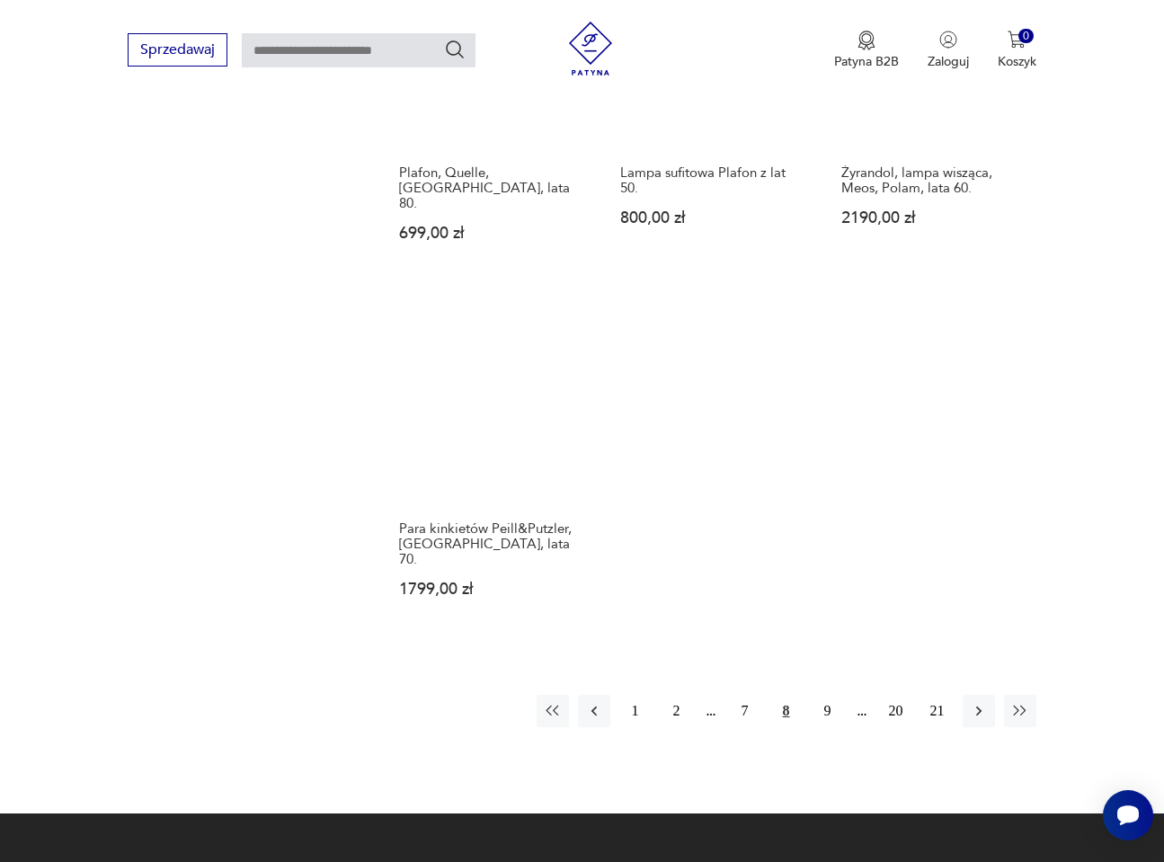
scroll to position [2365, 0]
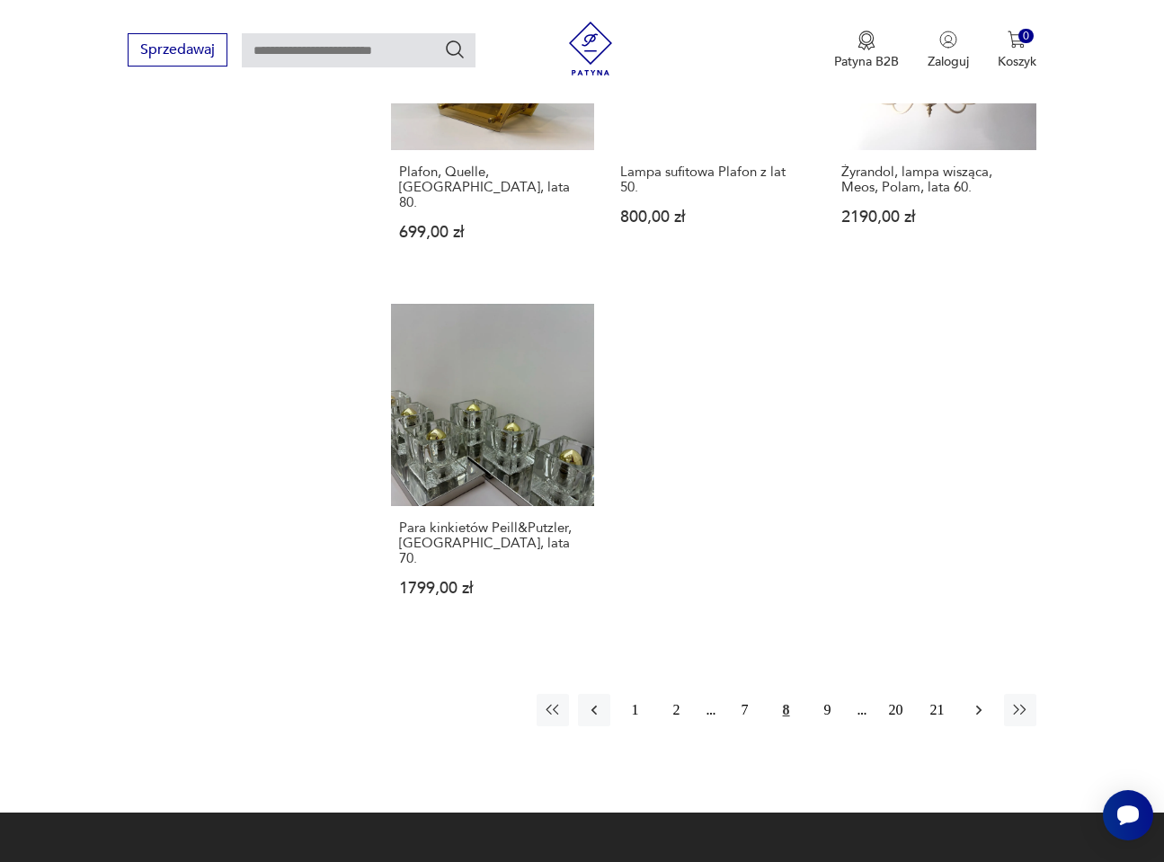
click at [974, 701] on icon "button" at bounding box center [979, 710] width 18 height 18
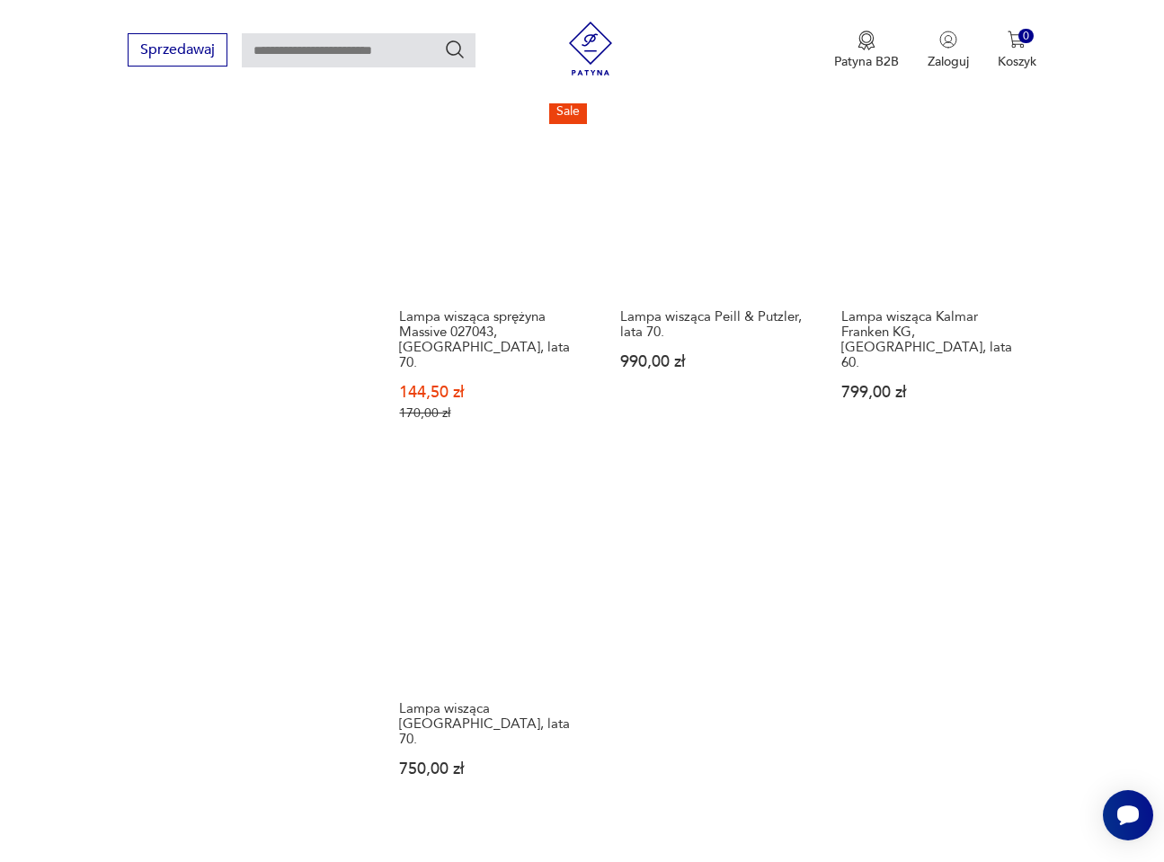
scroll to position [2275, 0]
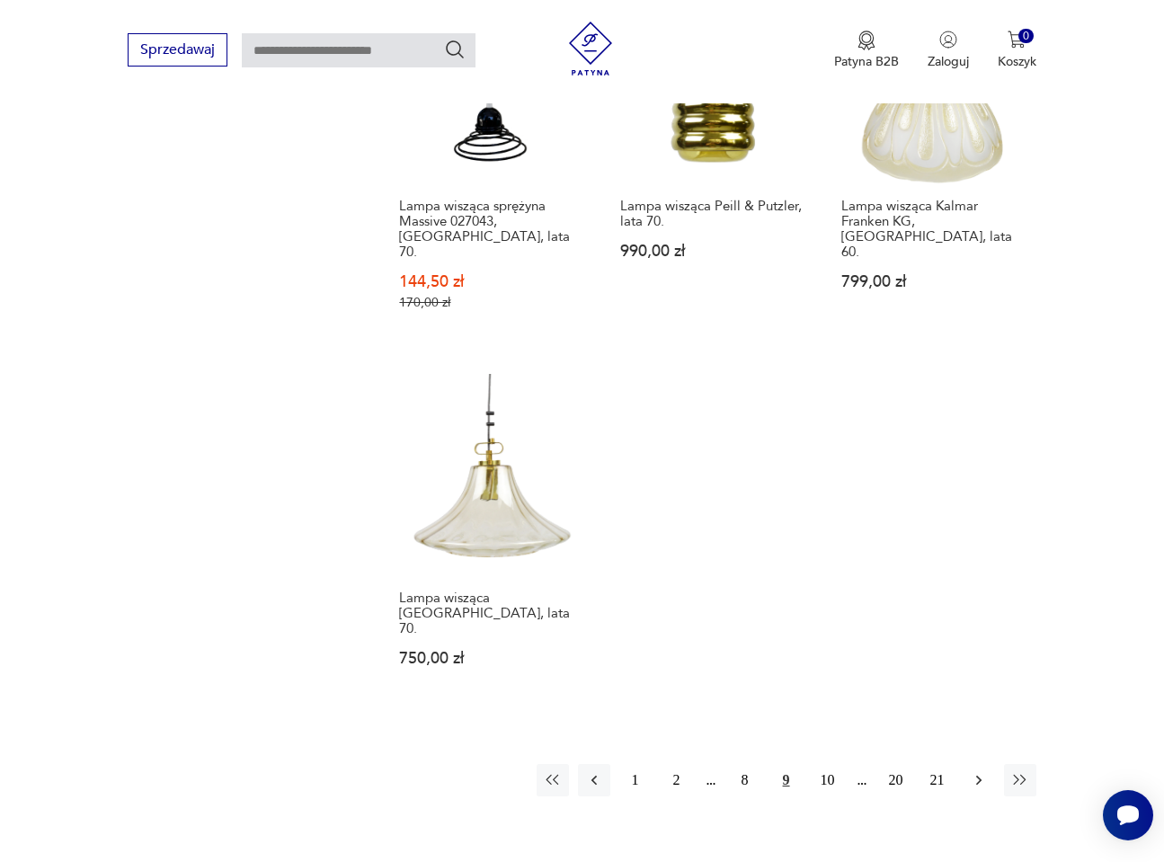
click at [976, 771] on icon "button" at bounding box center [979, 780] width 18 height 18
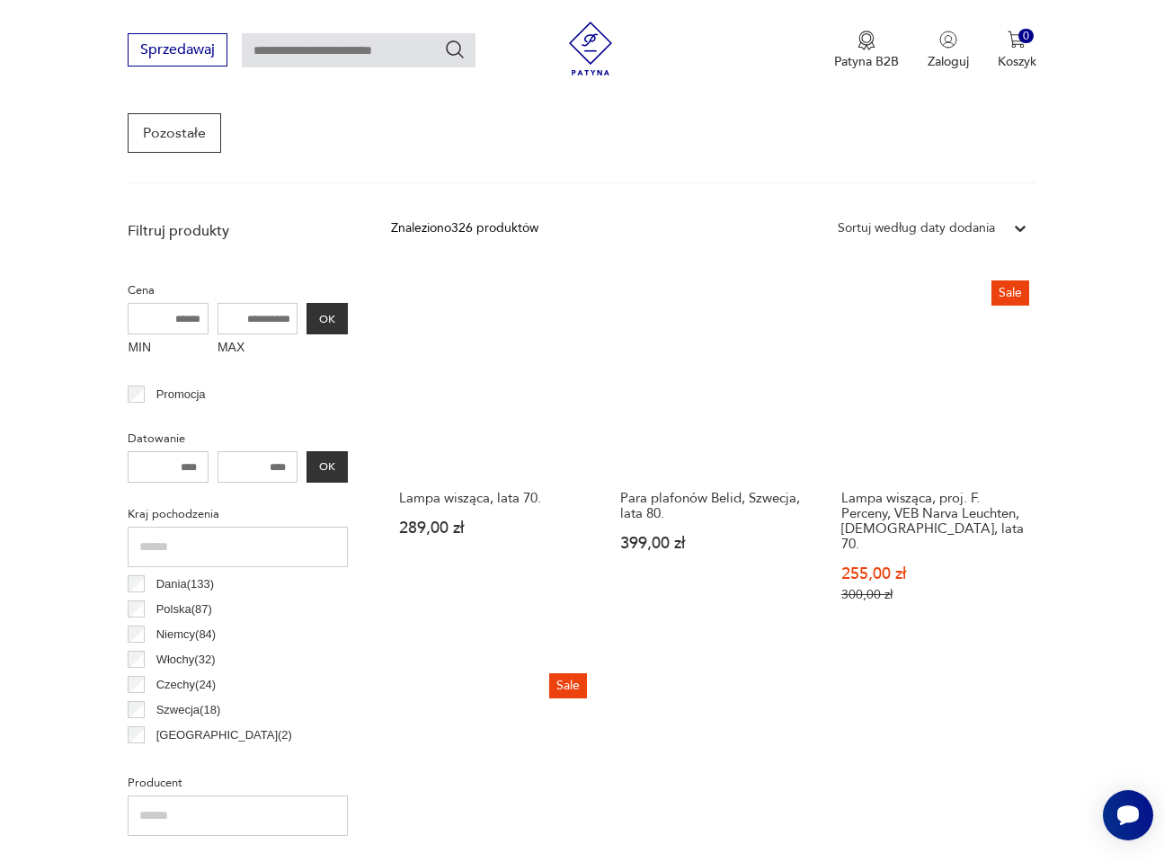
scroll to position [567, 0]
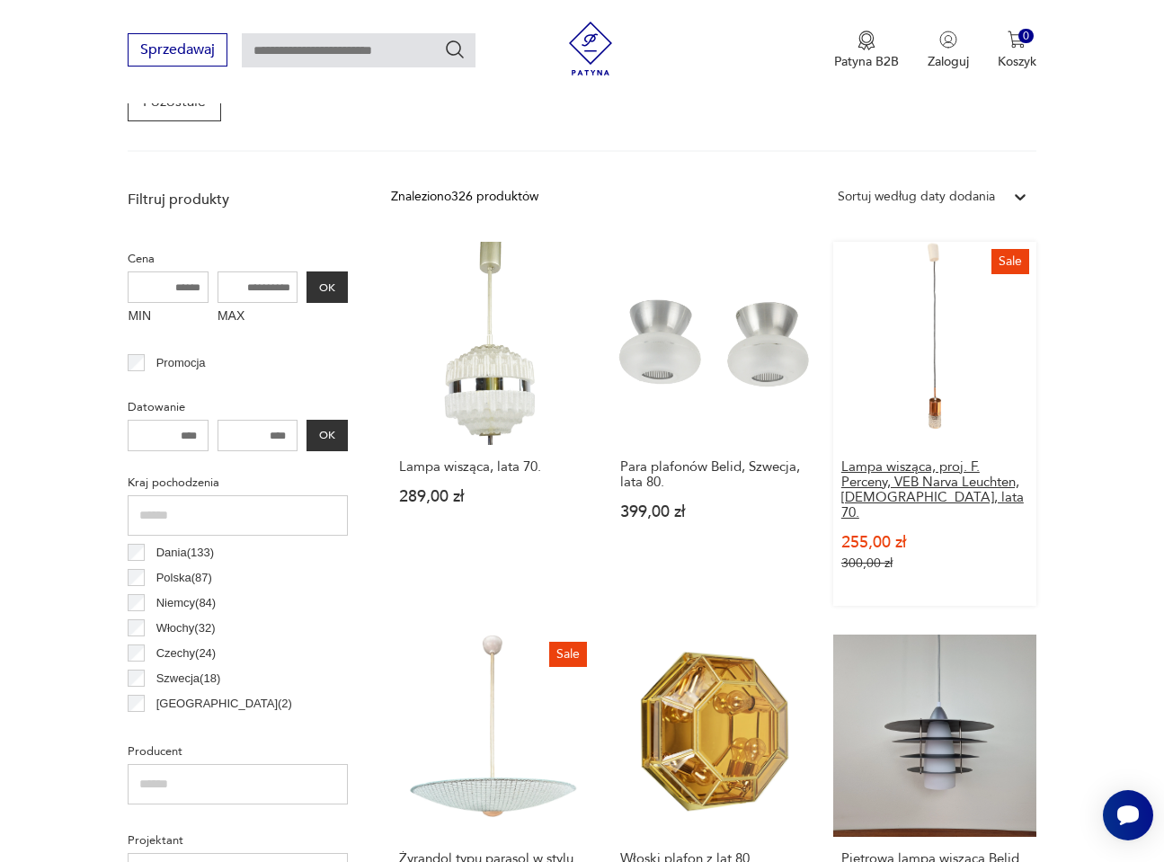
click at [914, 469] on h3 "Lampa wisząca, proj. F. Perceny, VEB Narva Leuchten, [DEMOGRAPHIC_DATA], lata 7…" at bounding box center [934, 489] width 187 height 61
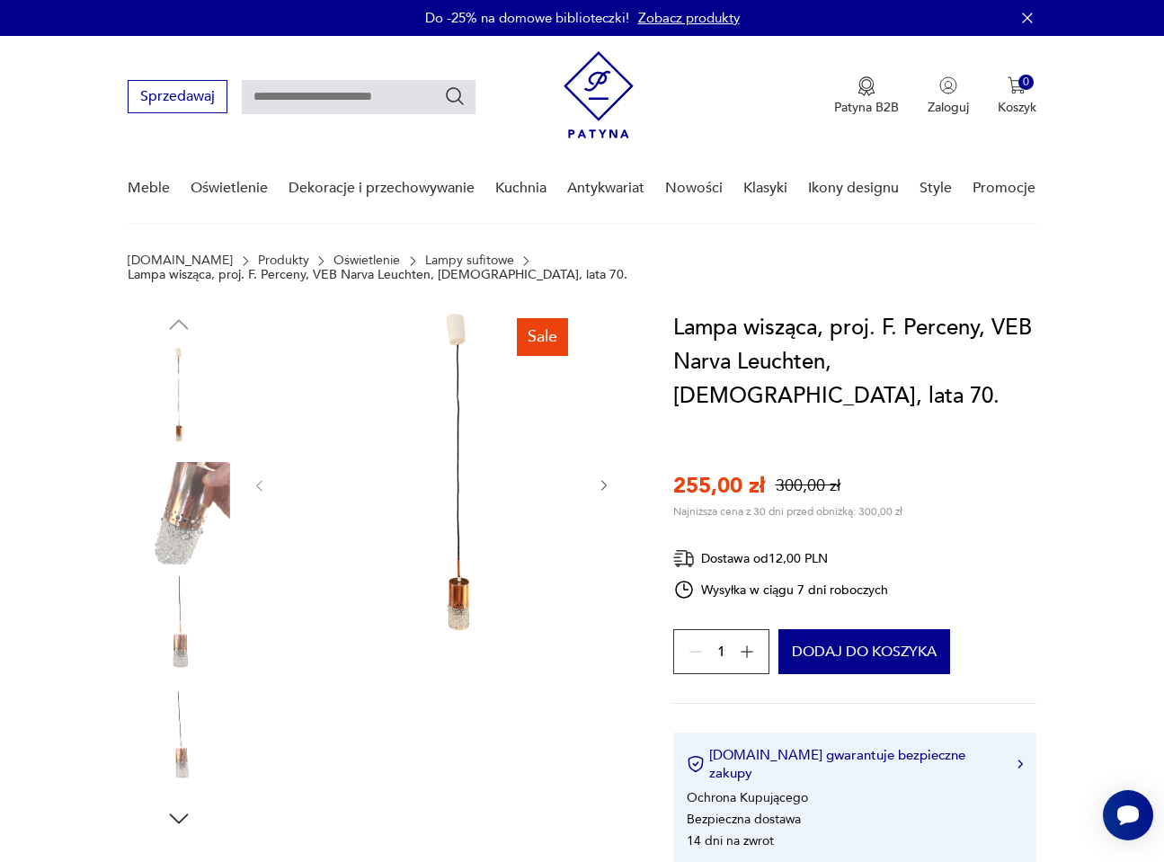
click at [611, 478] on icon "button" at bounding box center [604, 485] width 14 height 14
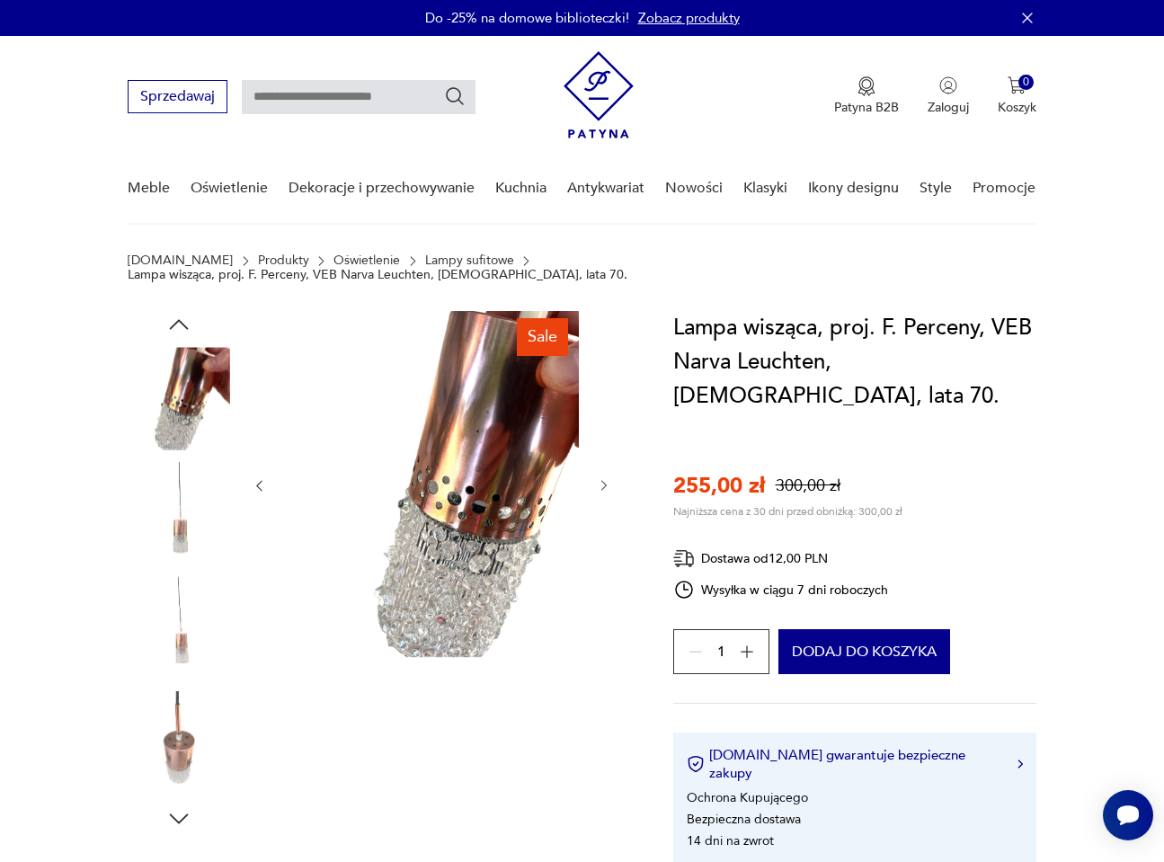
click at [611, 478] on icon "button" at bounding box center [604, 485] width 14 height 14
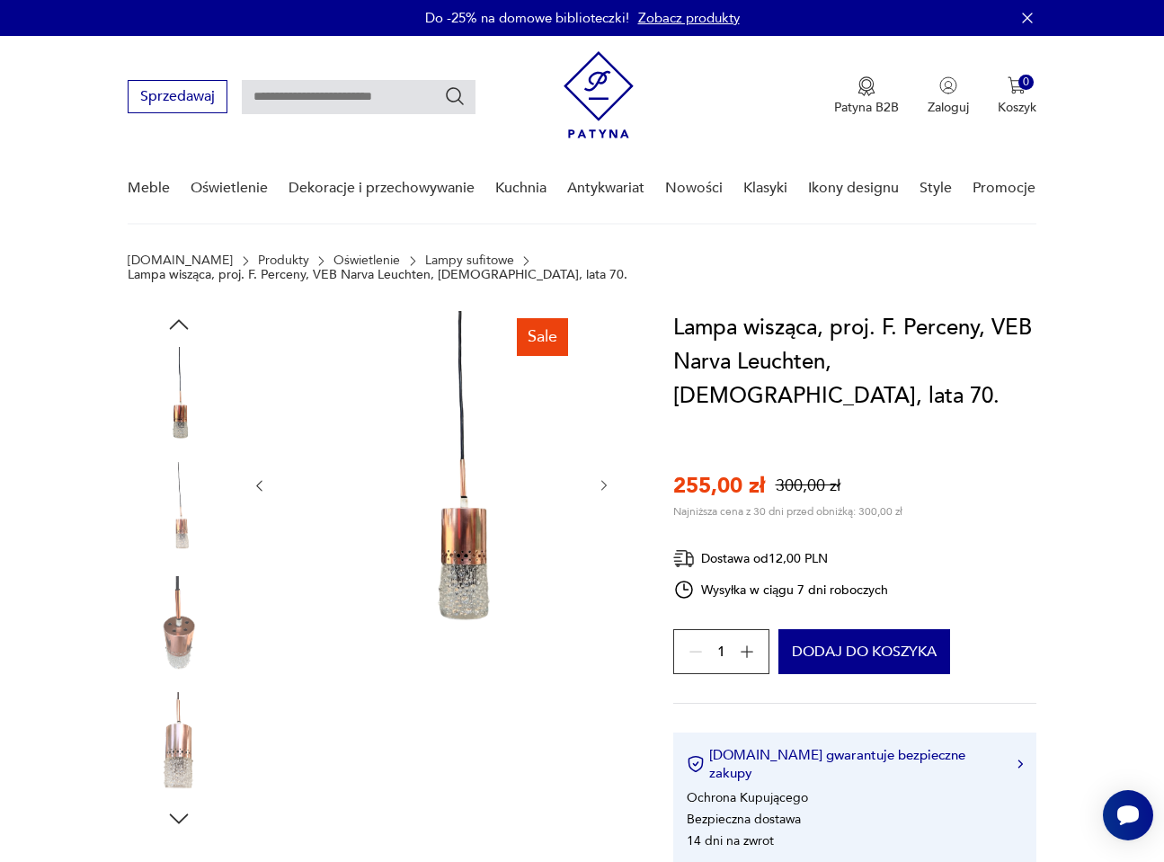
click at [611, 478] on icon "button" at bounding box center [604, 485] width 14 height 14
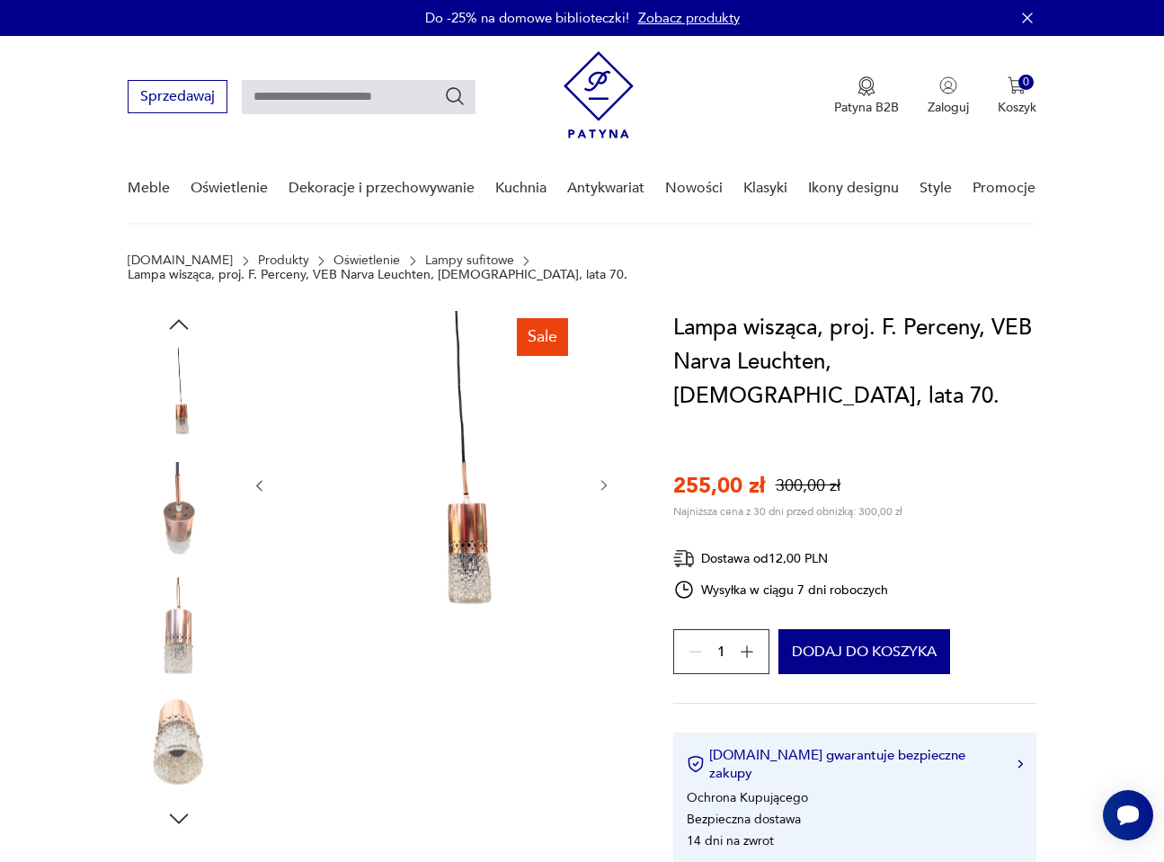
click at [611, 478] on icon "button" at bounding box center [604, 485] width 14 height 14
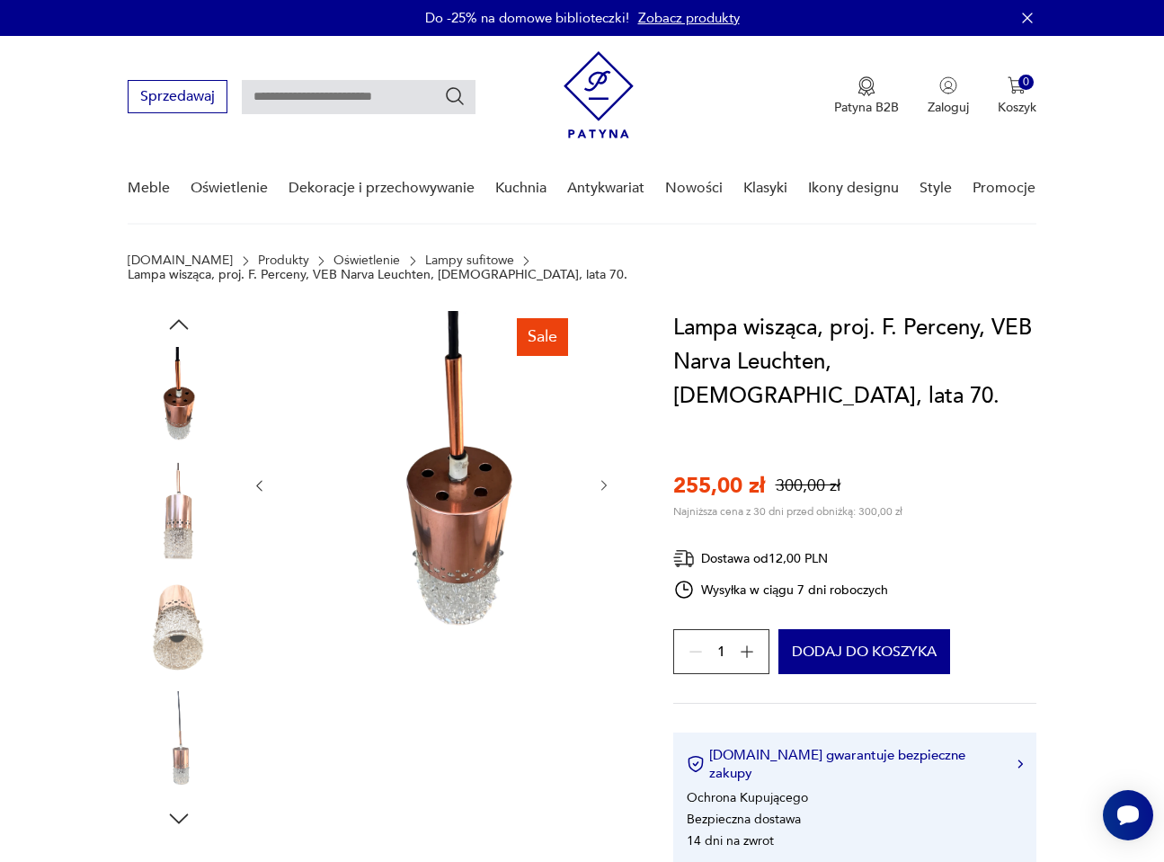
click at [611, 478] on icon "button" at bounding box center [604, 485] width 14 height 14
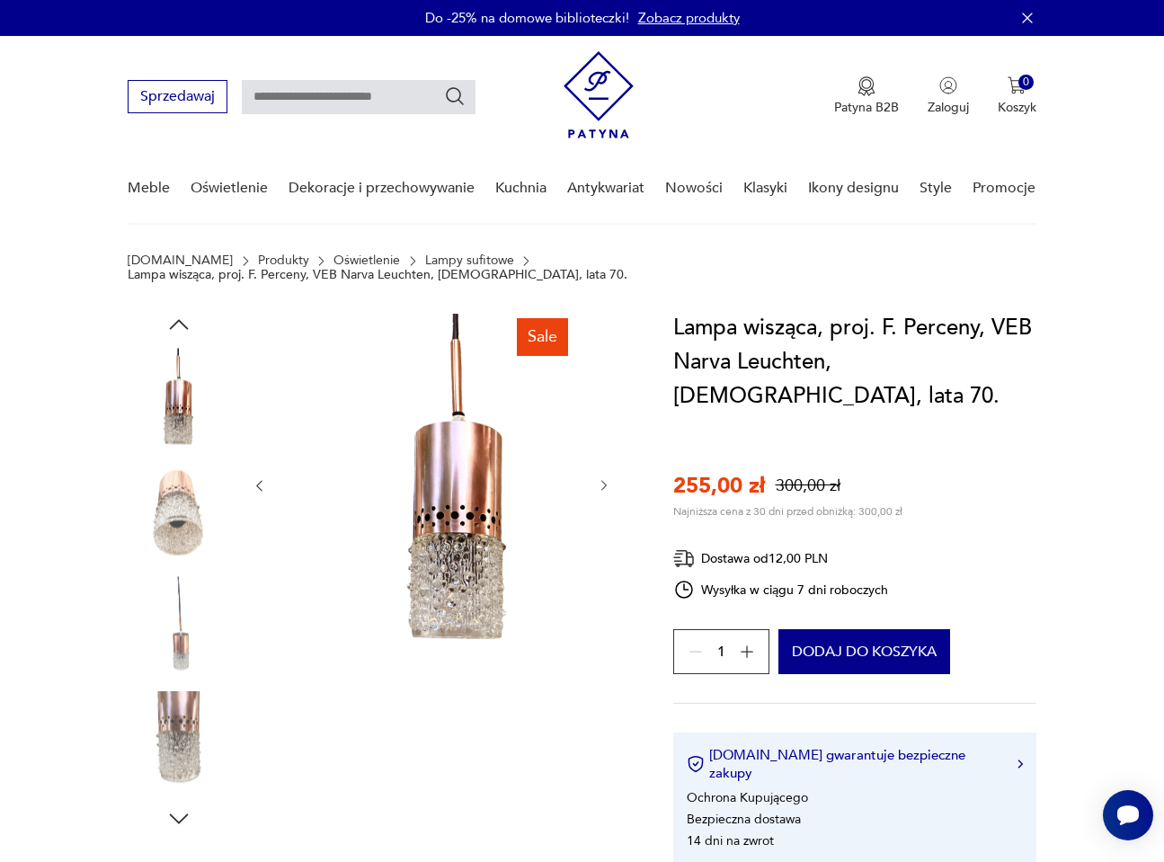
click at [611, 478] on icon "button" at bounding box center [604, 485] width 14 height 14
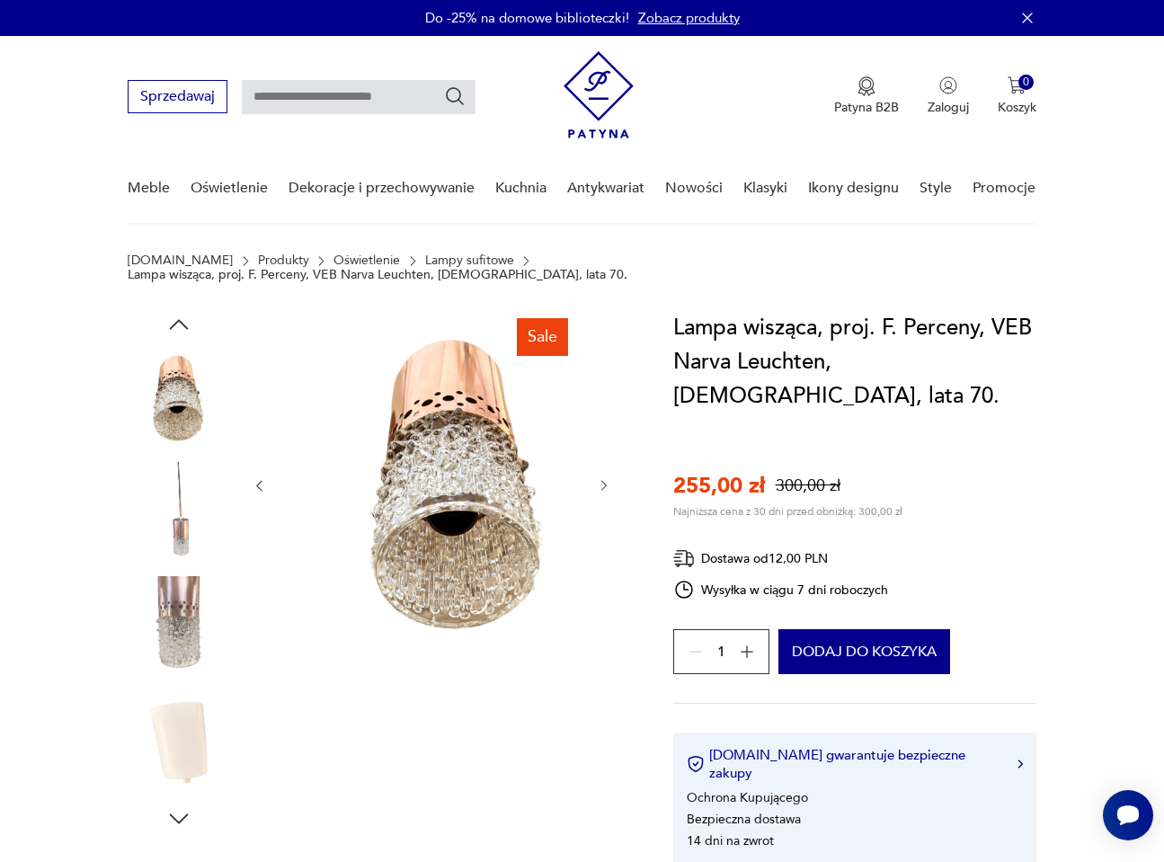
click at [611, 478] on icon "button" at bounding box center [604, 485] width 14 height 14
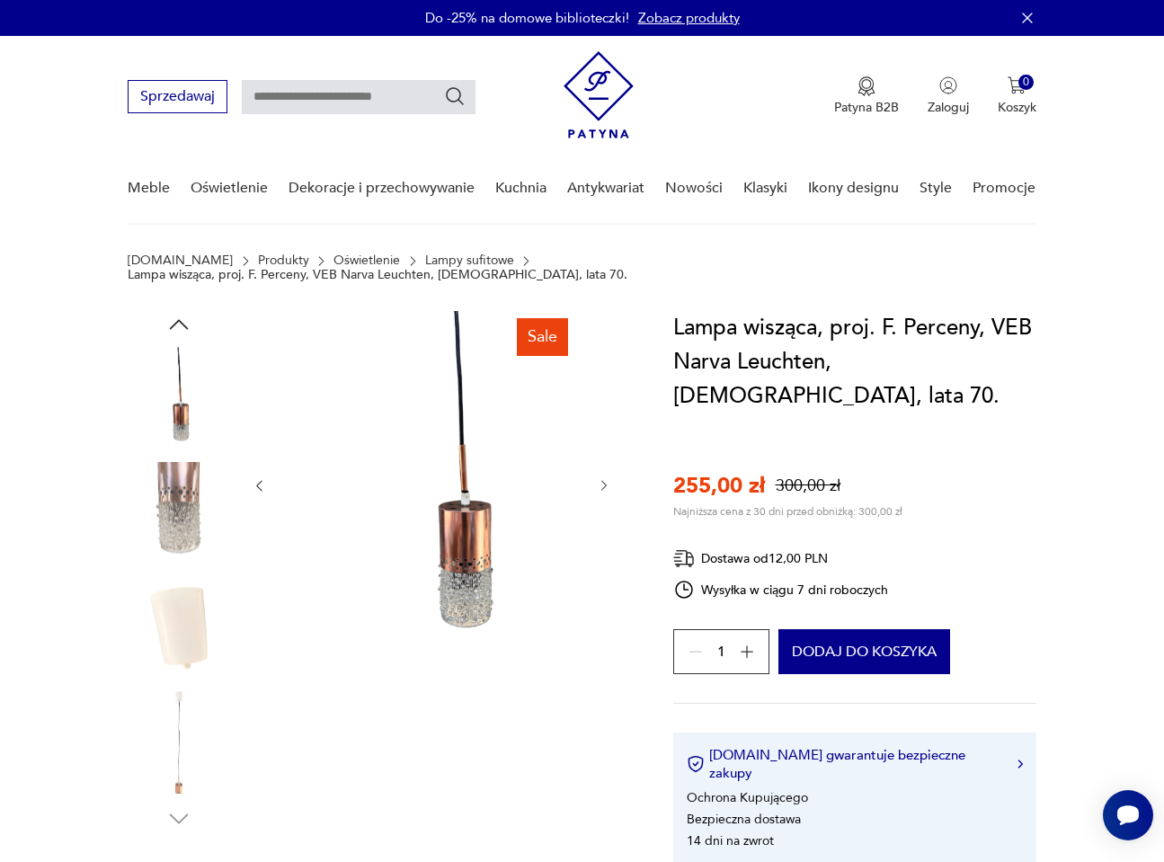
click at [611, 478] on icon "button" at bounding box center [604, 485] width 14 height 14
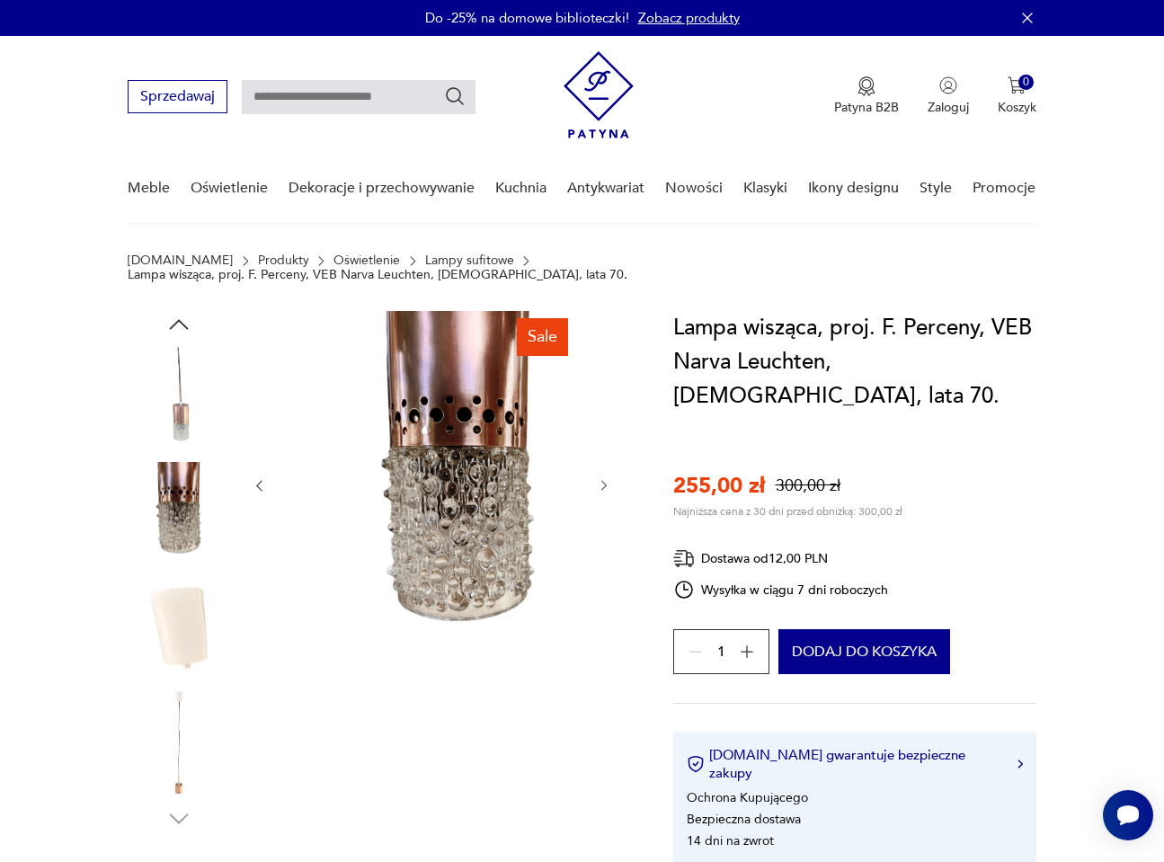
click at [611, 478] on icon "button" at bounding box center [604, 485] width 14 height 14
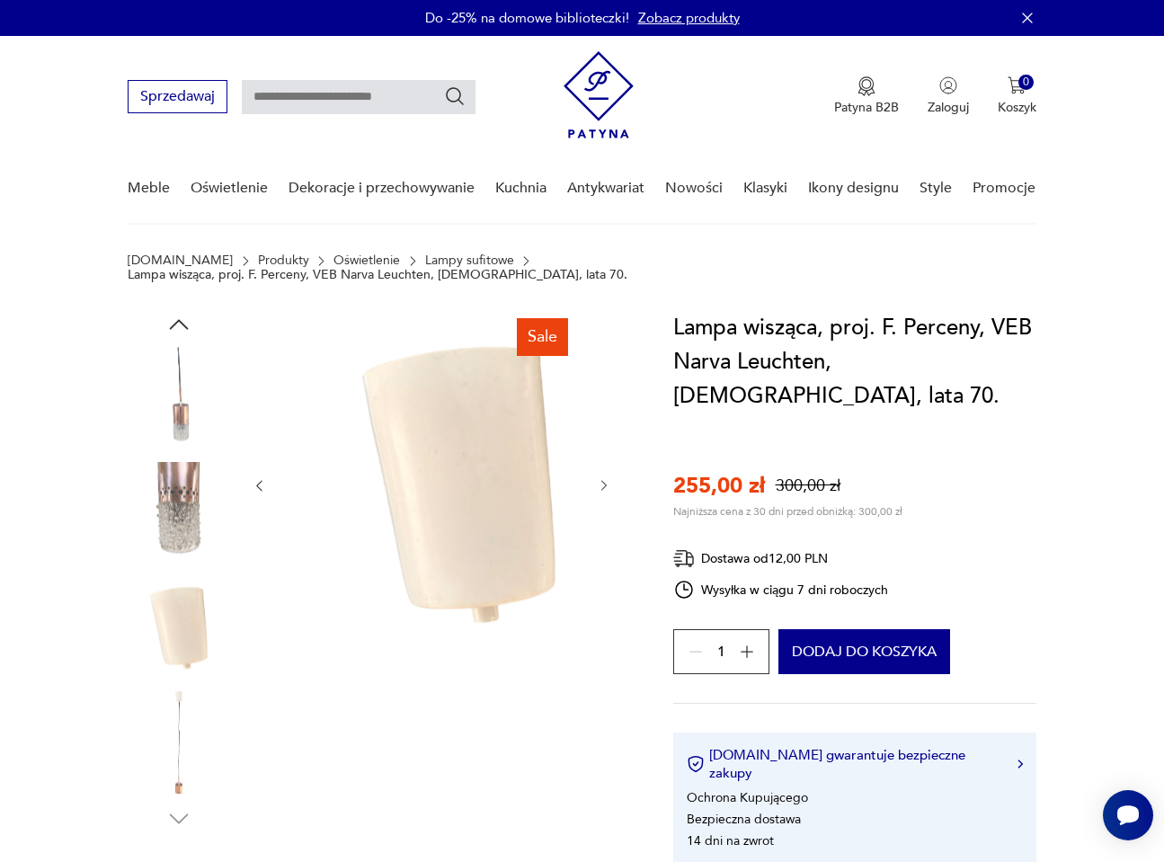
click at [611, 478] on icon "button" at bounding box center [604, 485] width 14 height 14
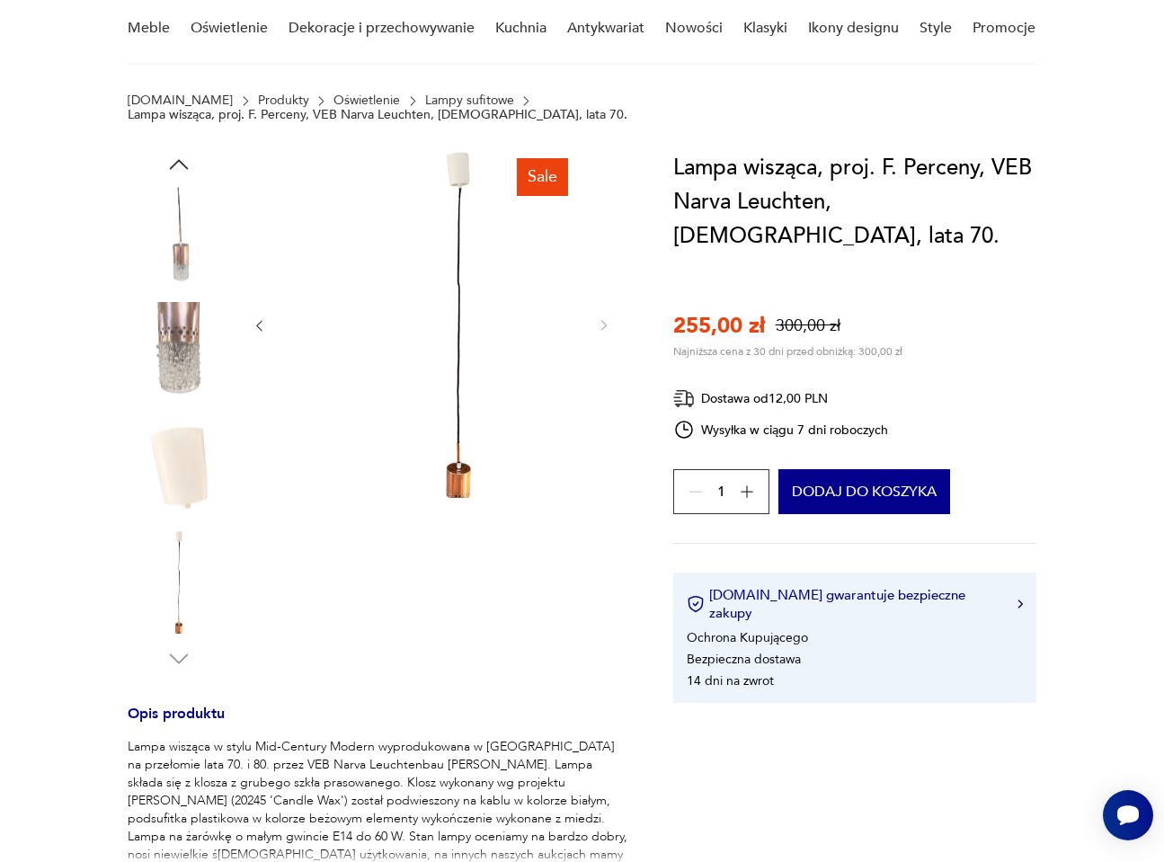
scroll to position [90, 0]
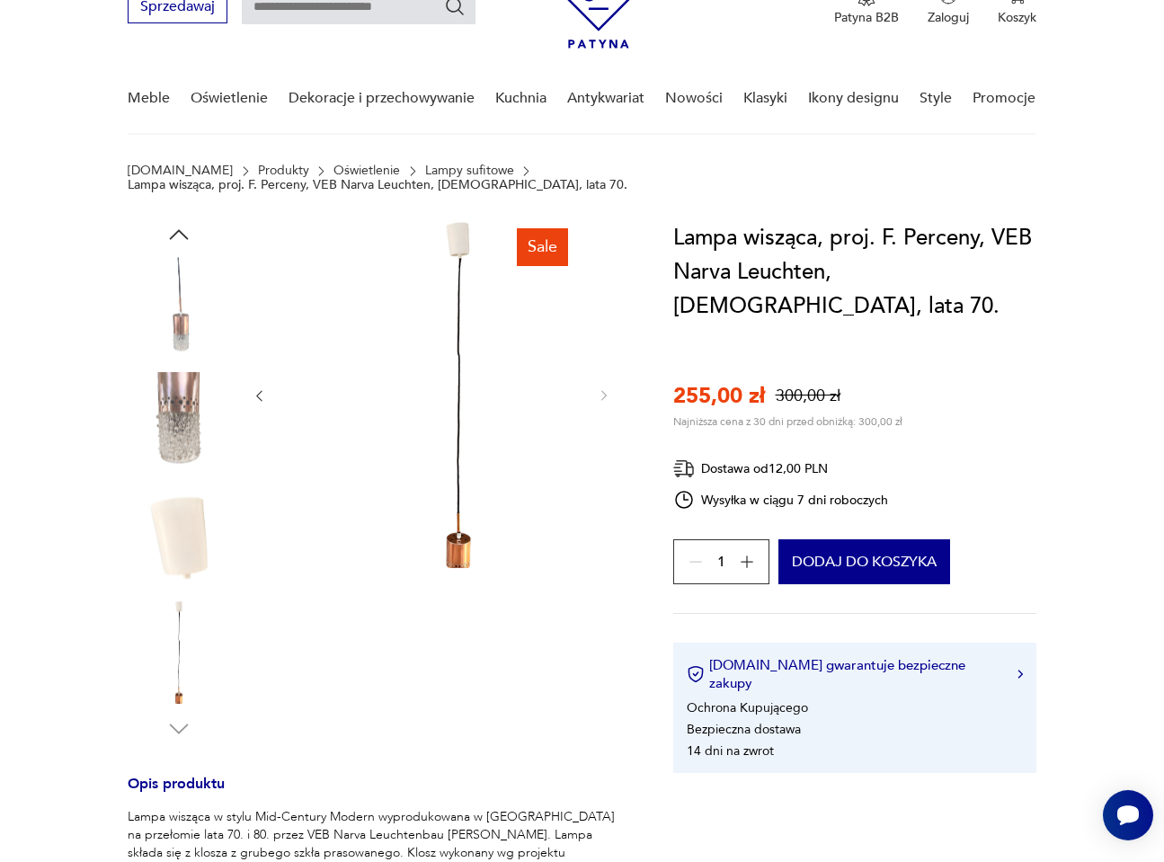
click at [174, 316] on img at bounding box center [179, 308] width 102 height 102
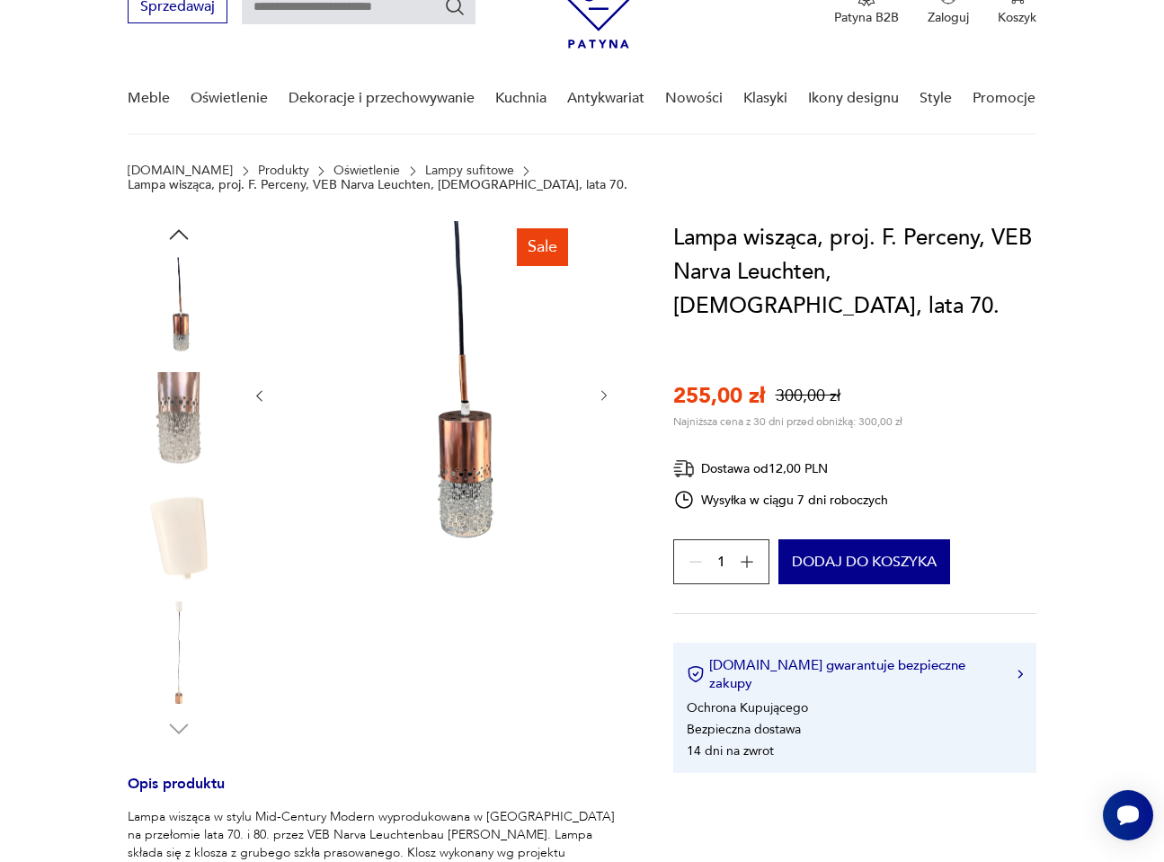
click at [481, 443] on img at bounding box center [458, 394] width 347 height 347
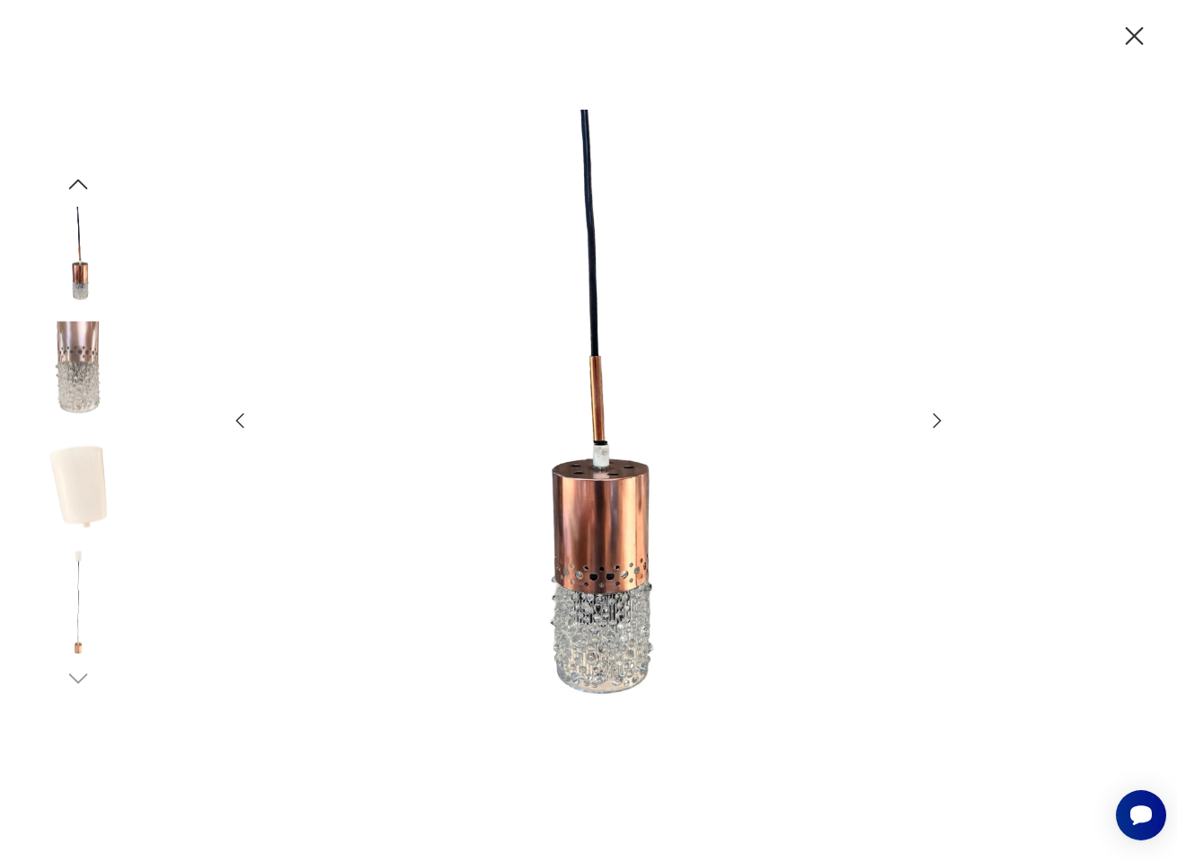
click at [939, 419] on icon "button" at bounding box center [938, 420] width 8 height 14
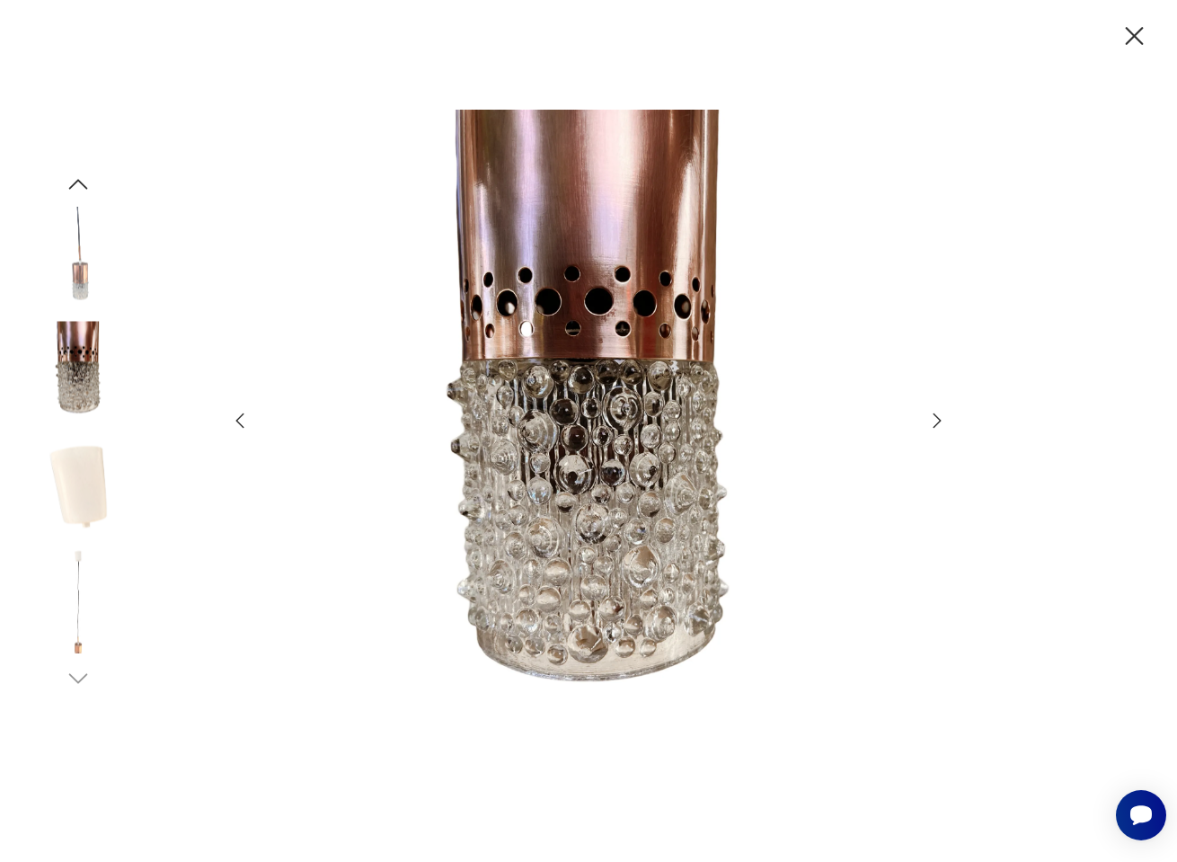
click at [939, 419] on icon "button" at bounding box center [938, 420] width 8 height 14
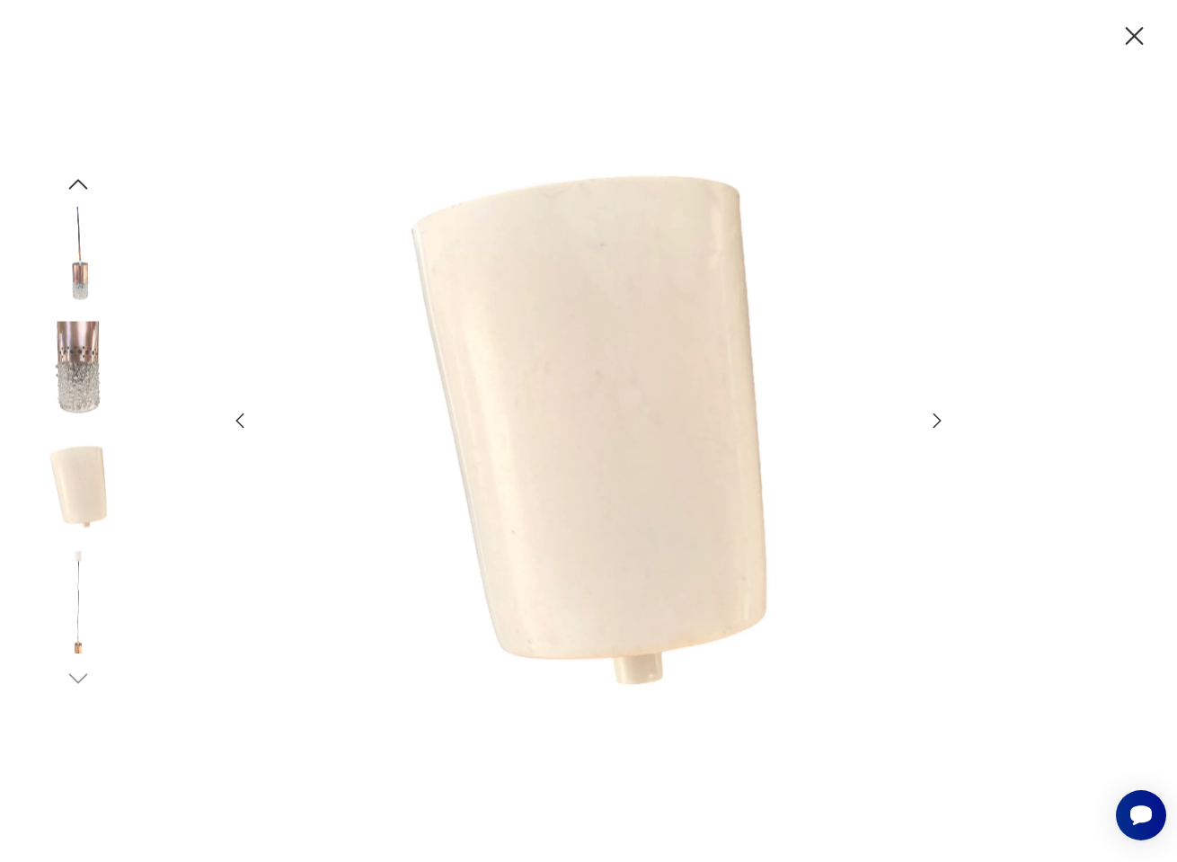
click at [939, 419] on icon "button" at bounding box center [938, 420] width 8 height 14
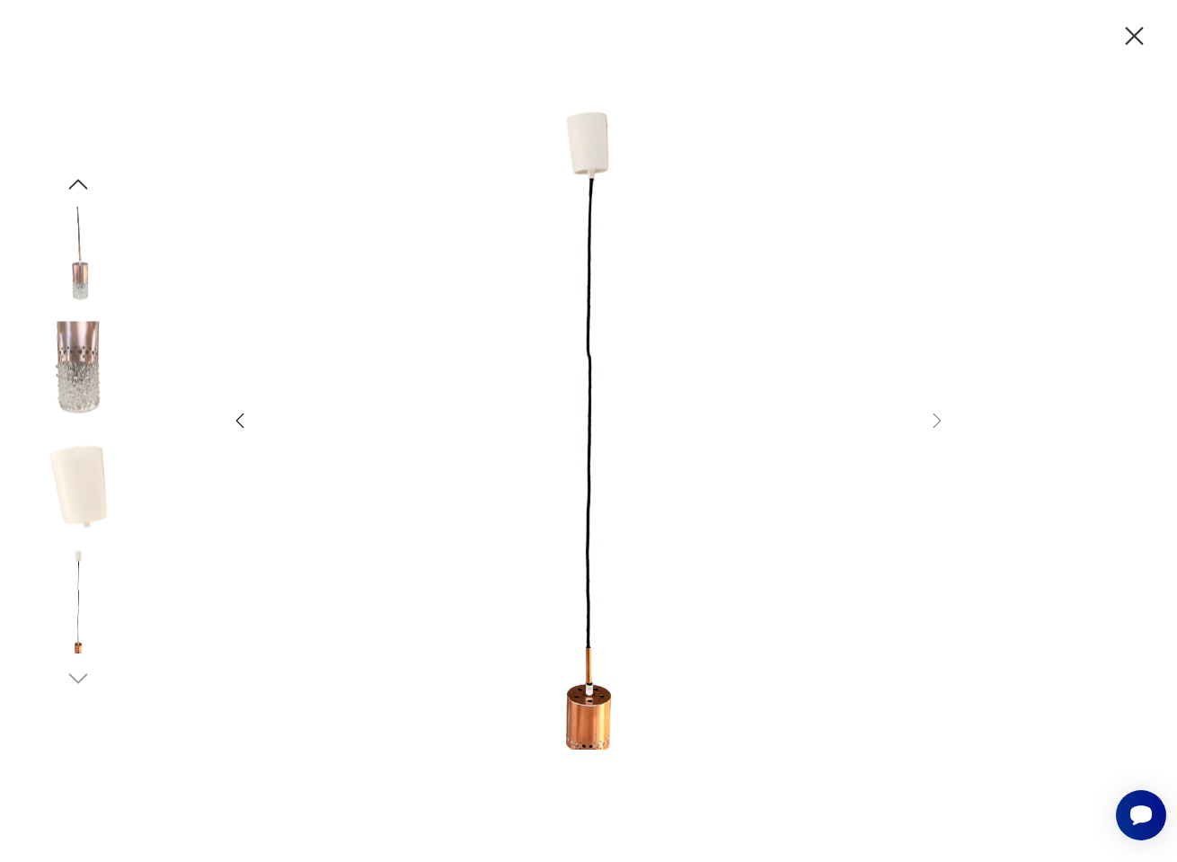
click at [78, 356] on img at bounding box center [78, 372] width 102 height 102
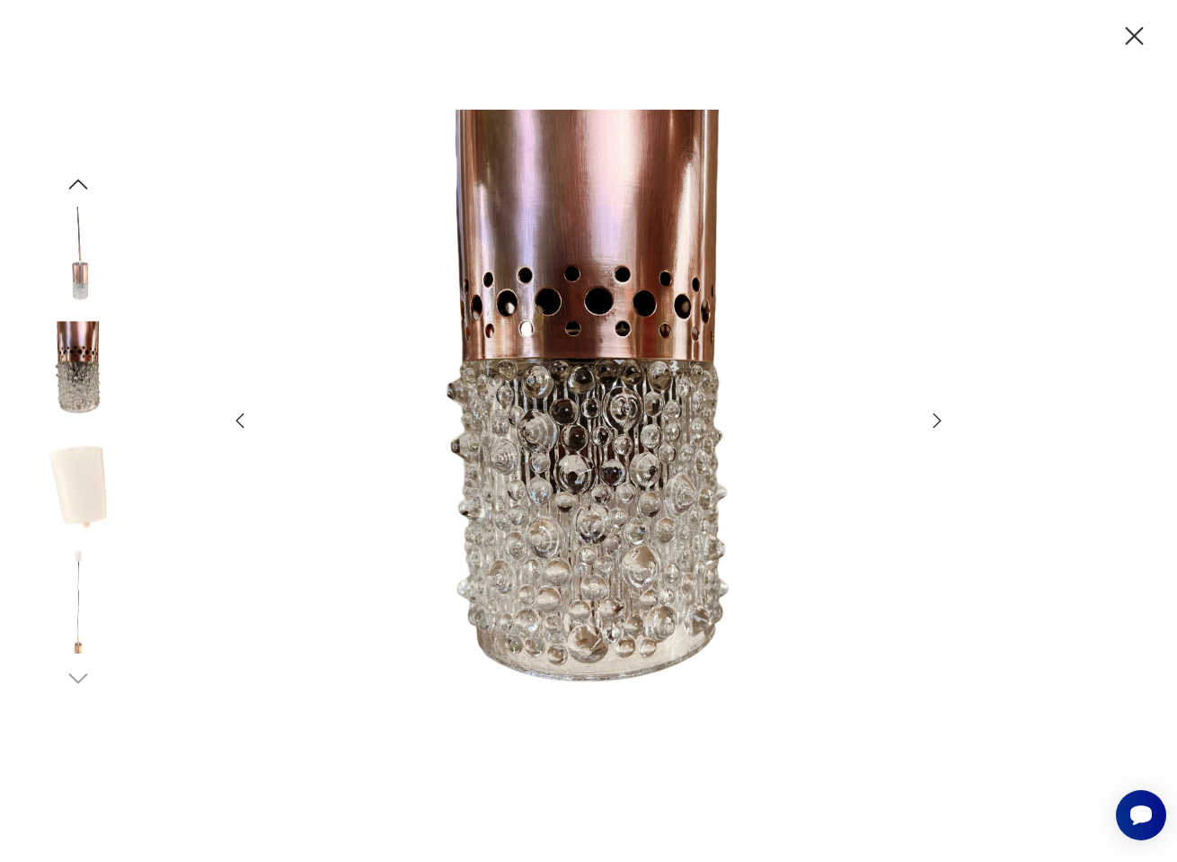
click at [76, 663] on div at bounding box center [78, 431] width 102 height 521
click at [1133, 33] on icon "button" at bounding box center [1135, 36] width 18 height 18
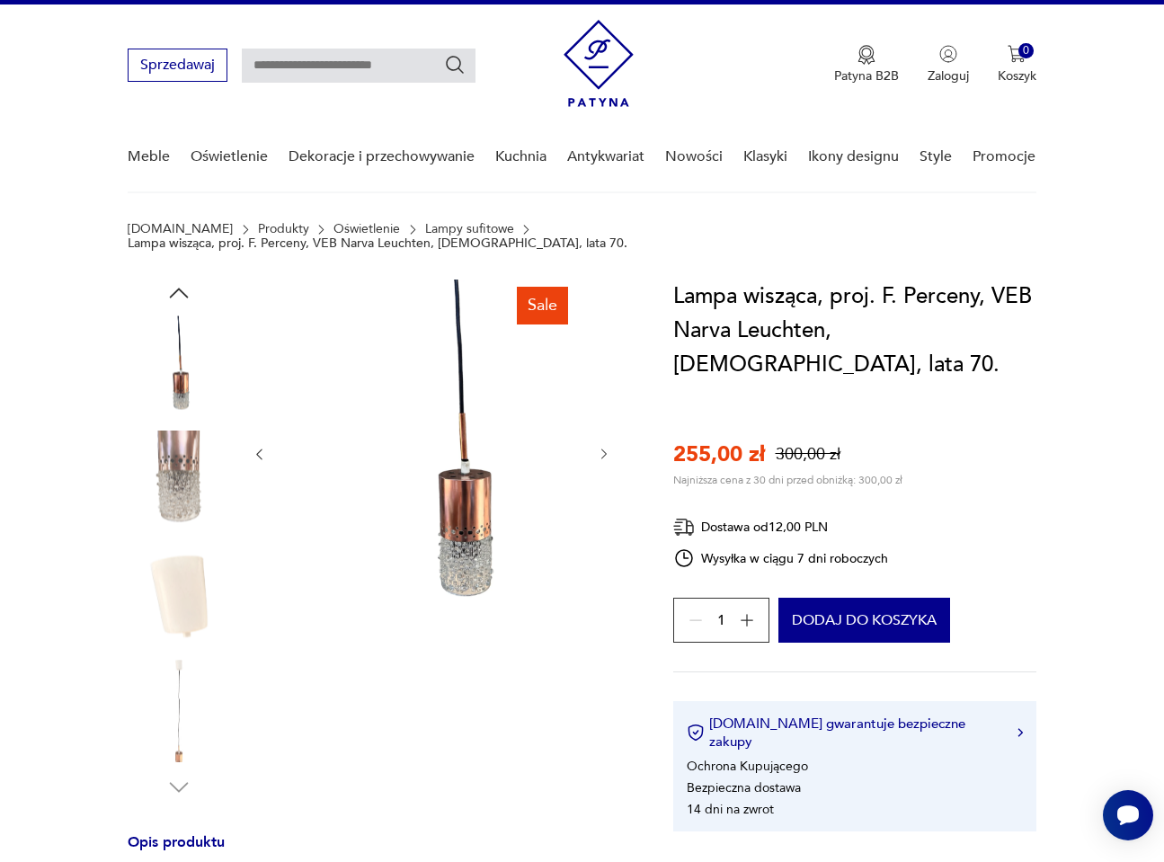
scroll to position [0, 0]
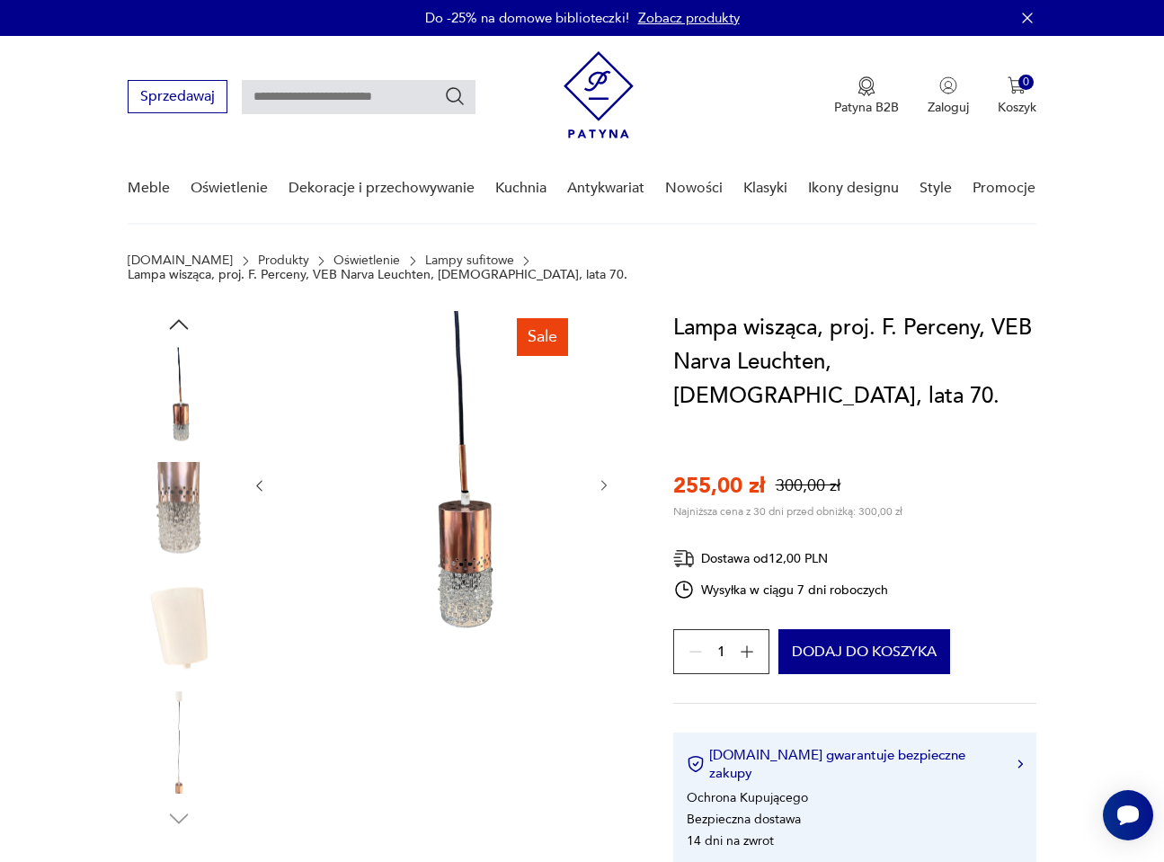
click at [185, 492] on img at bounding box center [179, 513] width 102 height 102
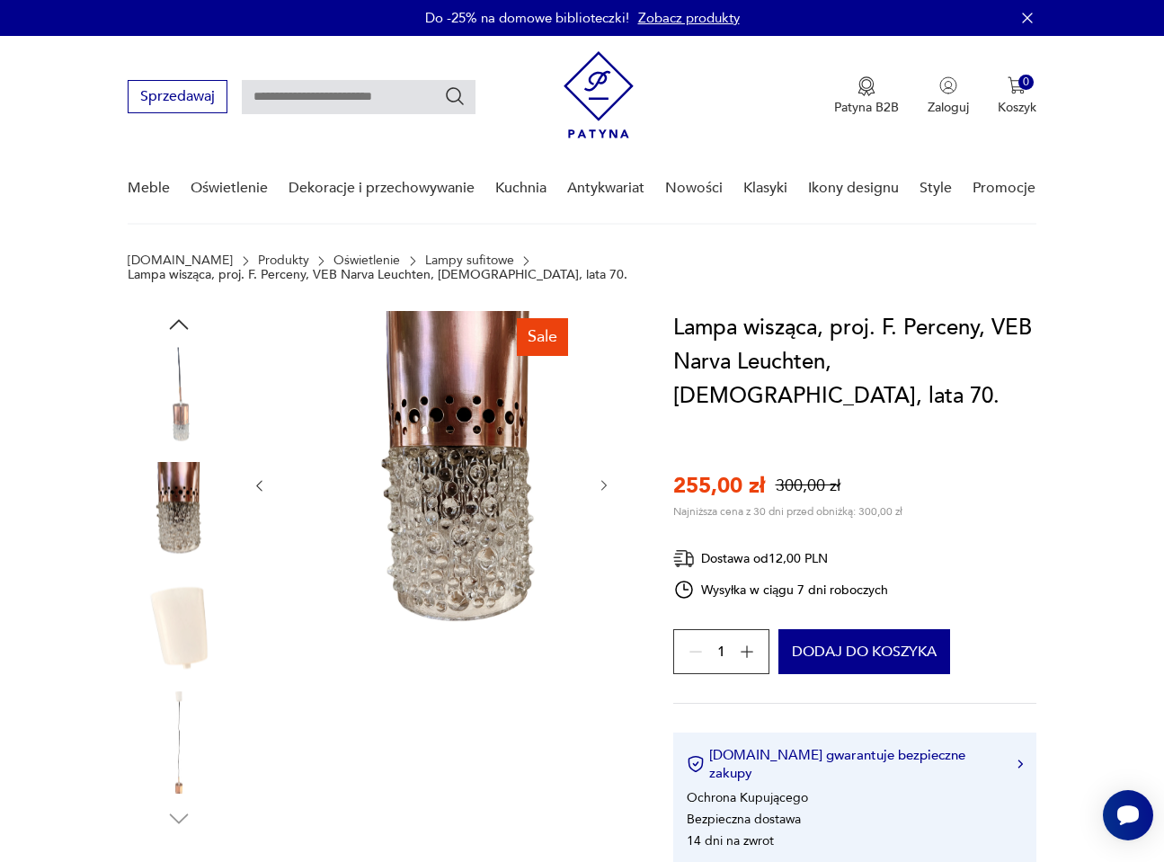
click at [182, 395] on img at bounding box center [179, 398] width 102 height 102
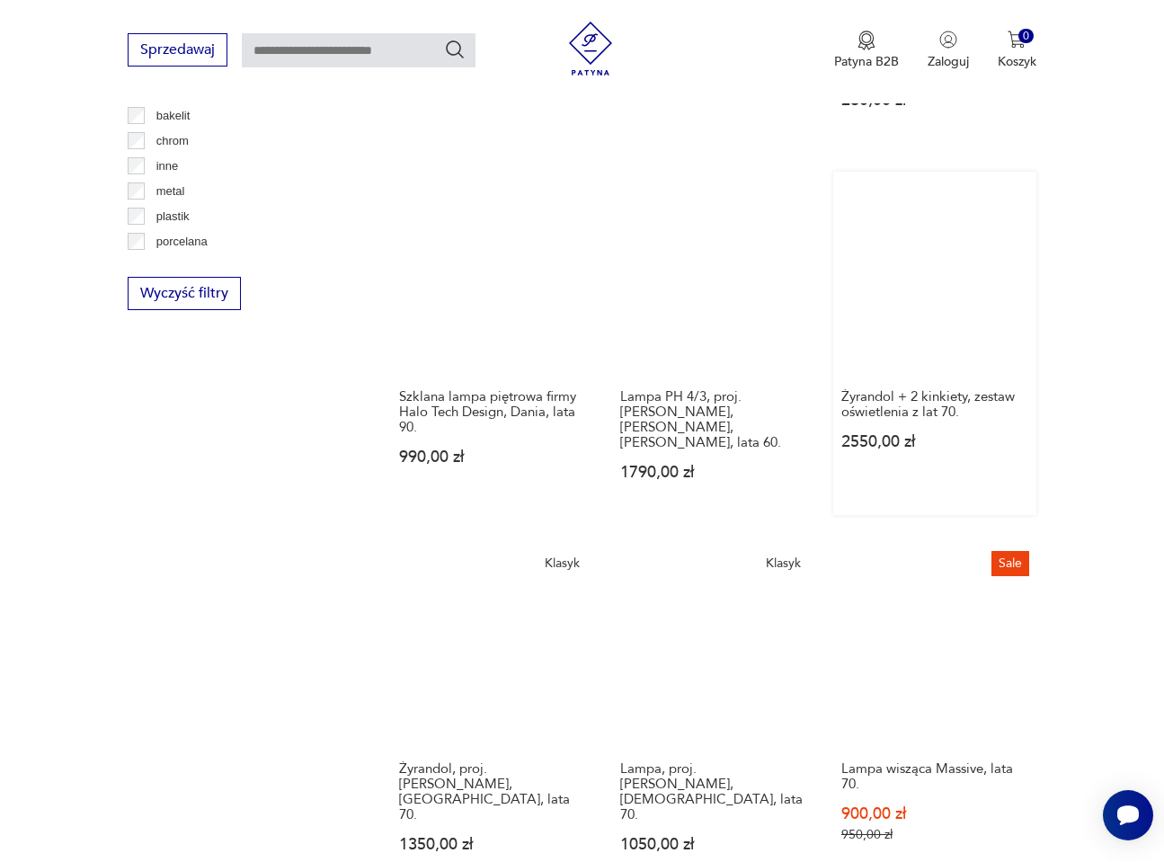
scroll to position [1825, 0]
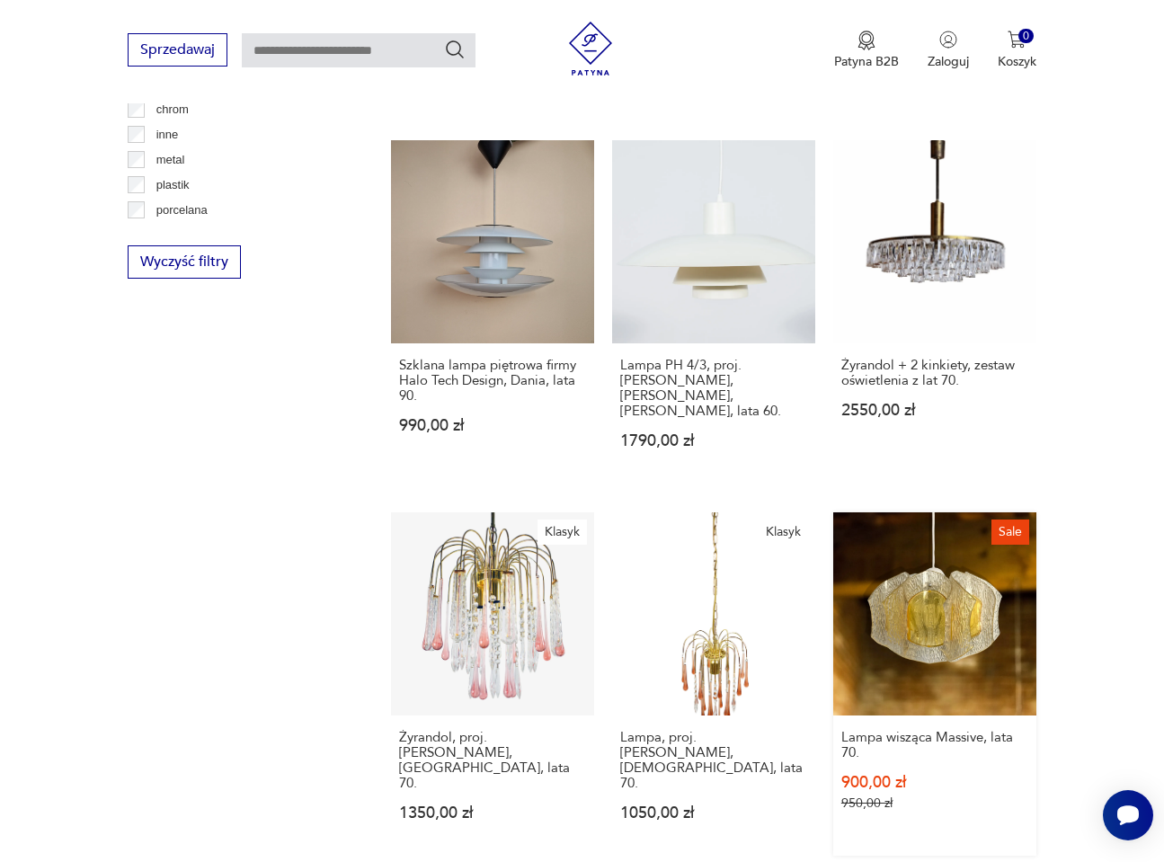
click at [937, 512] on link "Sale Lampa wisząca Massive, lata 70. 900,00 zł 950,00 zł" at bounding box center [934, 683] width 203 height 343
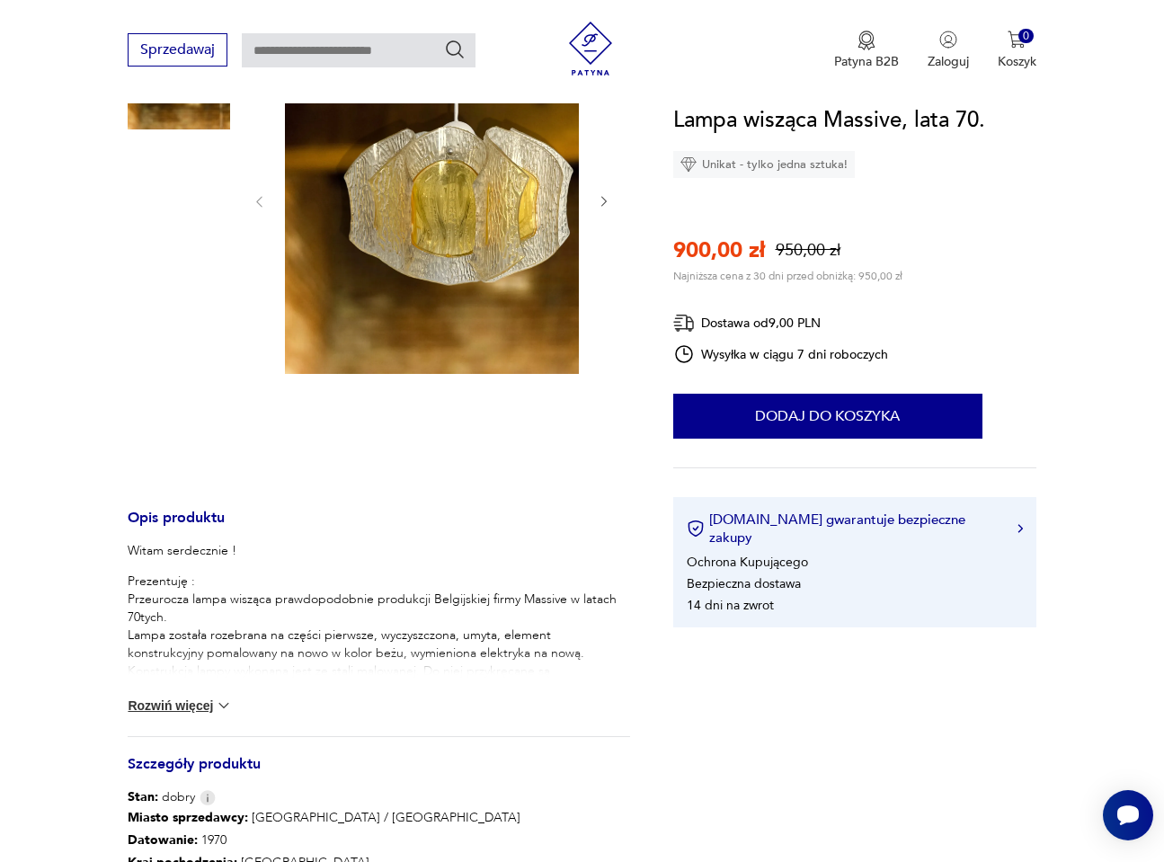
scroll to position [180, 0]
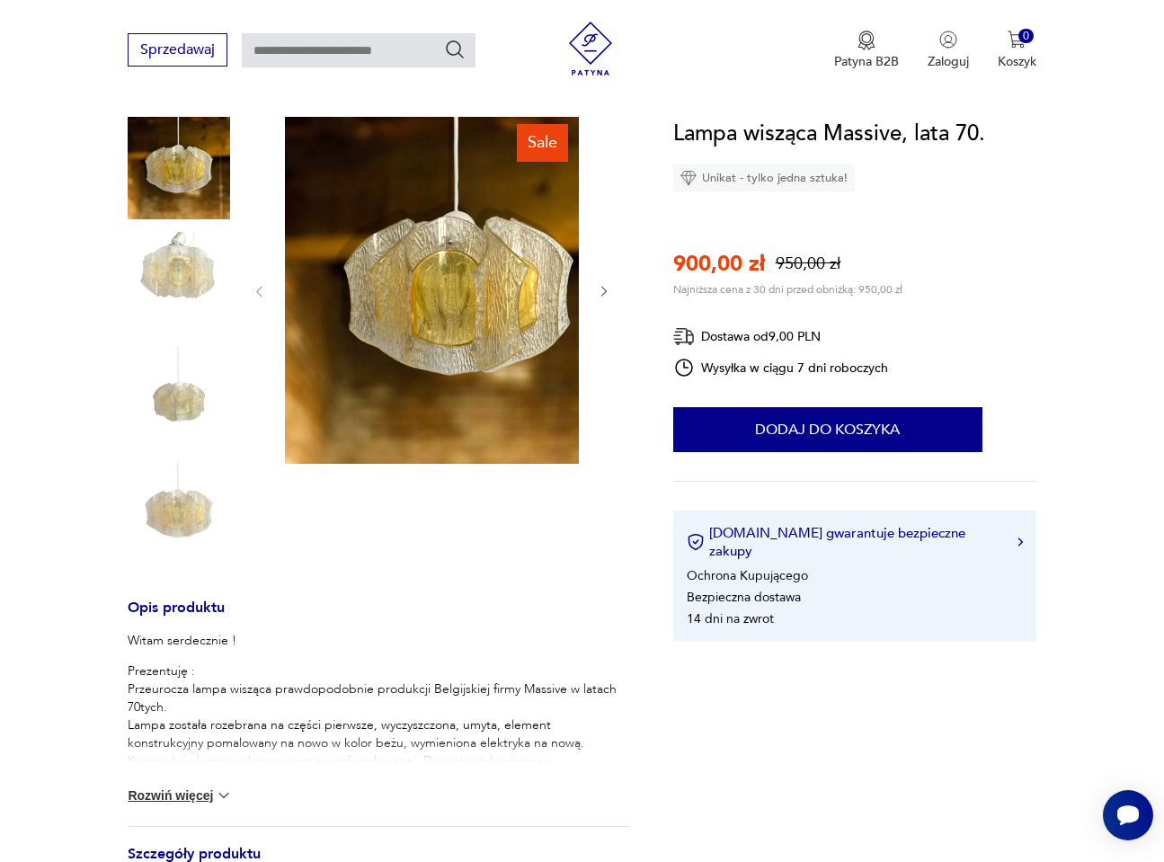
click at [611, 284] on icon "button" at bounding box center [604, 291] width 14 height 14
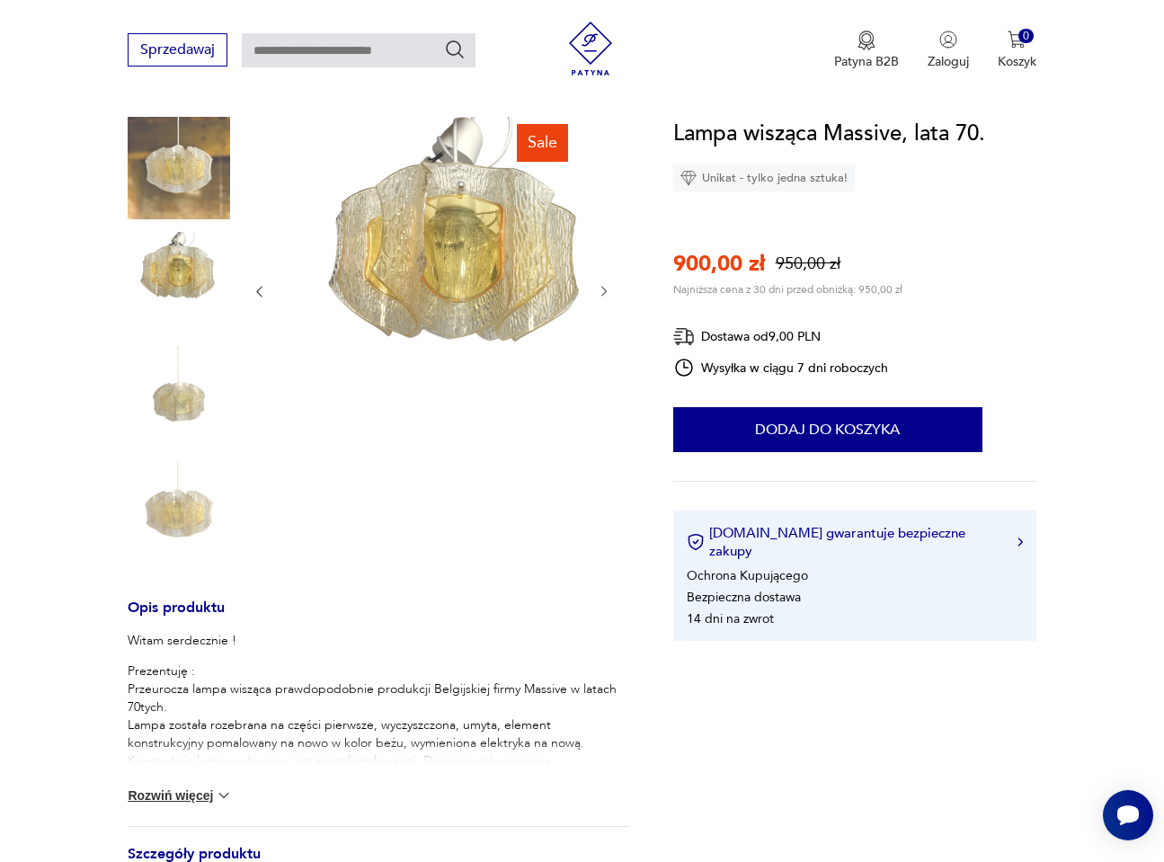
click at [611, 283] on button "button" at bounding box center [604, 292] width 14 height 18
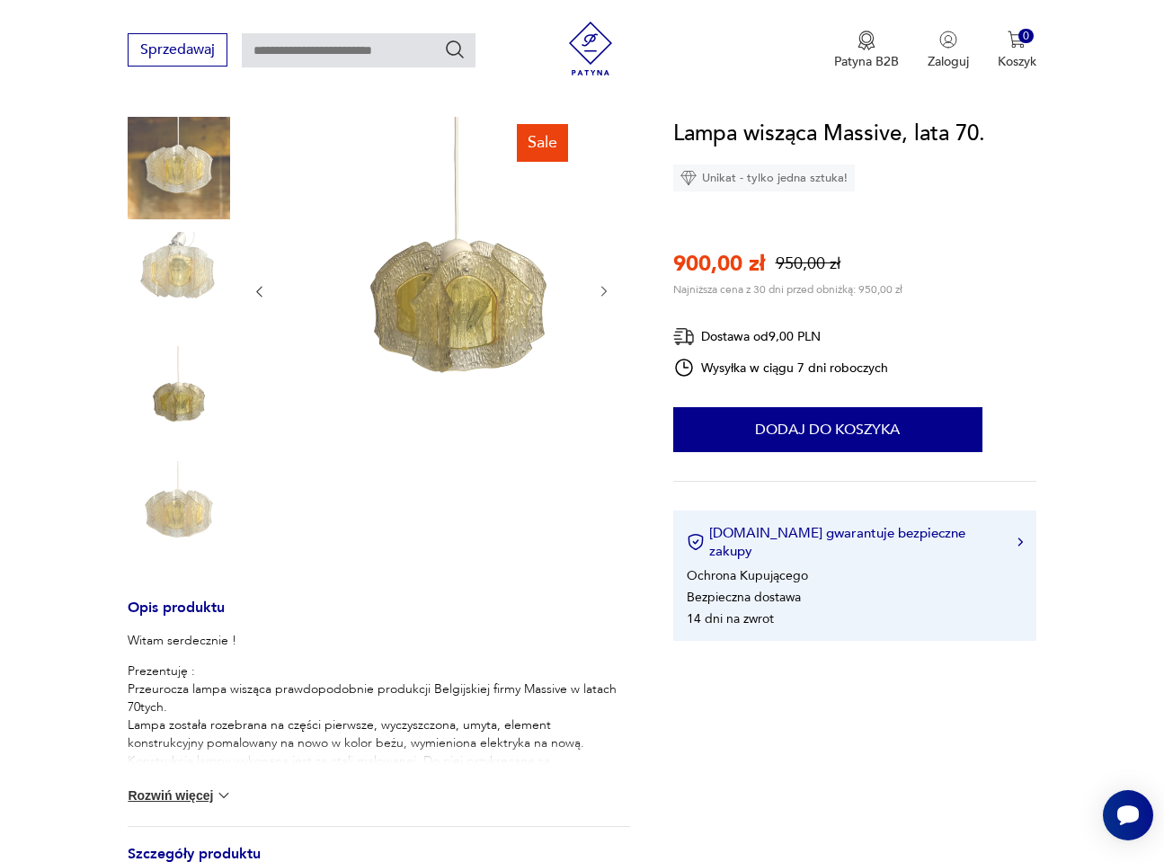
click at [611, 283] on button "button" at bounding box center [604, 292] width 14 height 18
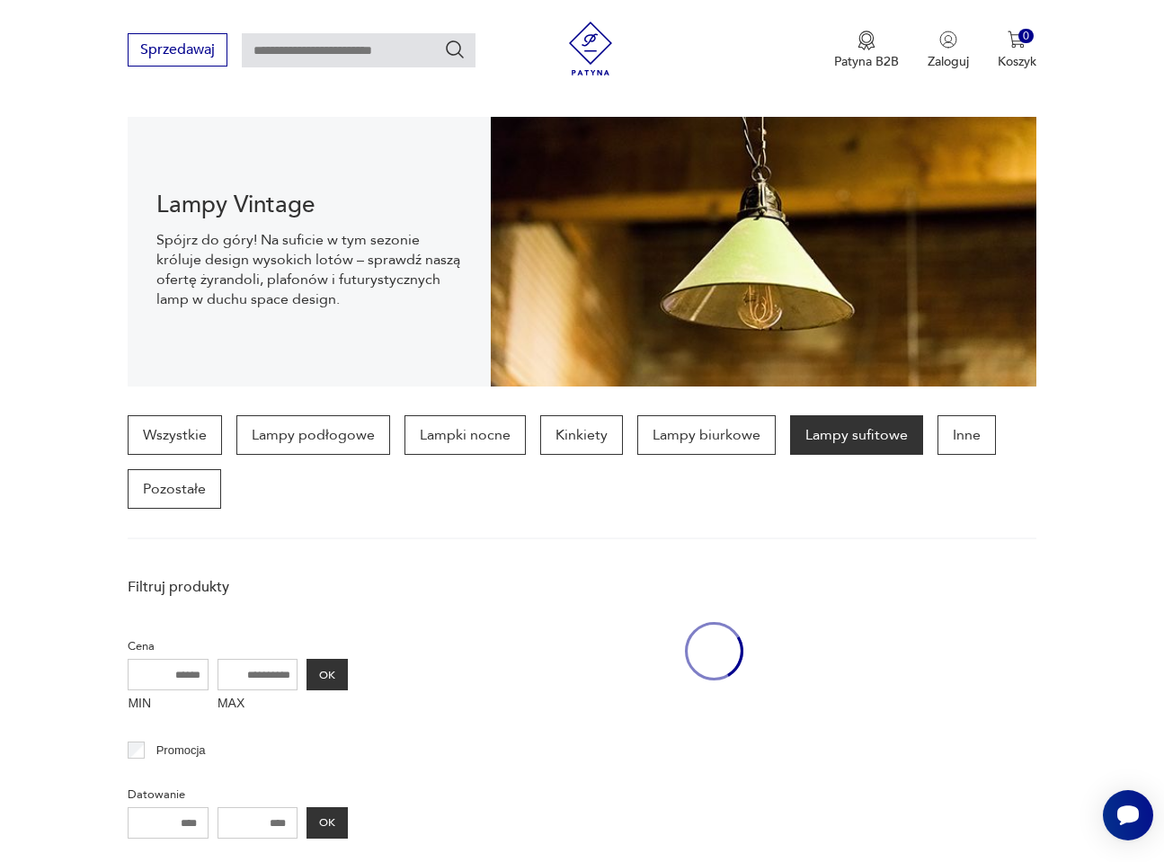
scroll to position [1852, 0]
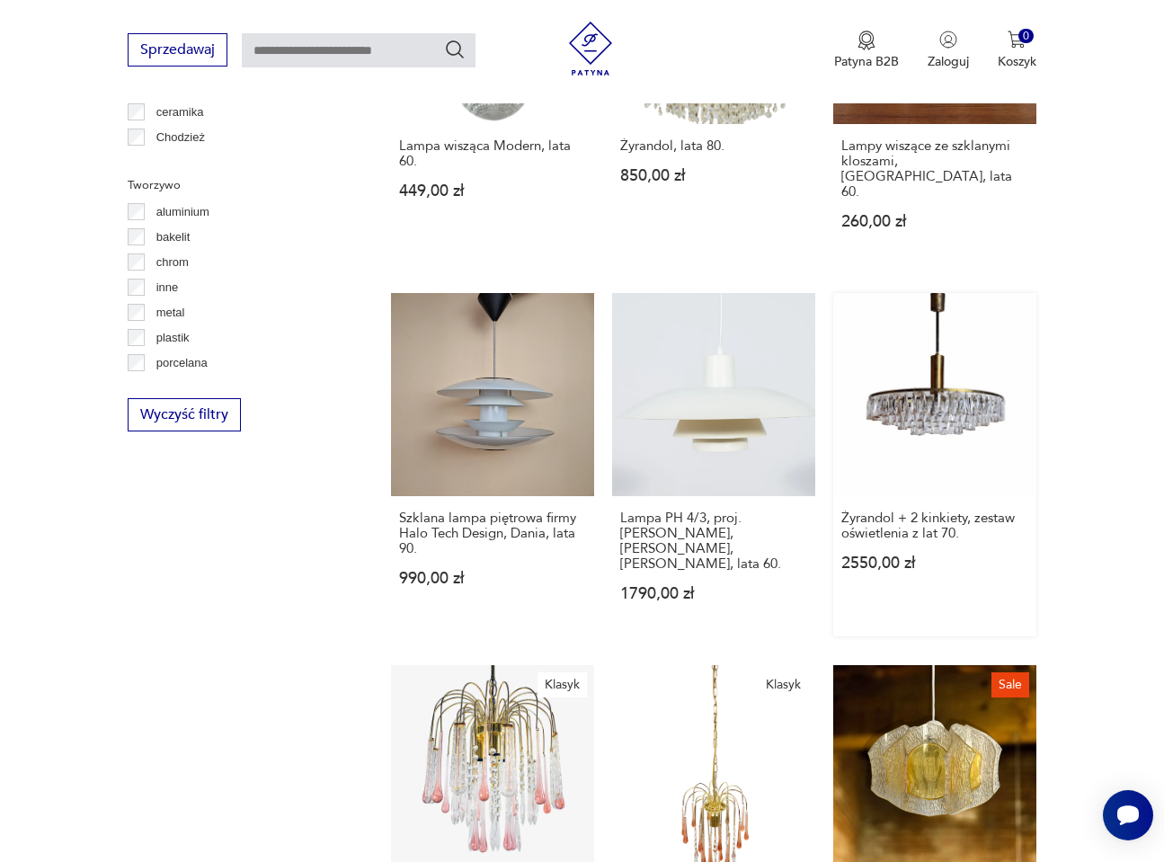
click at [937, 353] on link "Żyrandol + 2 kinkiety, zestaw oświetlenia z lat 70. 2550,00 zł" at bounding box center [934, 464] width 203 height 343
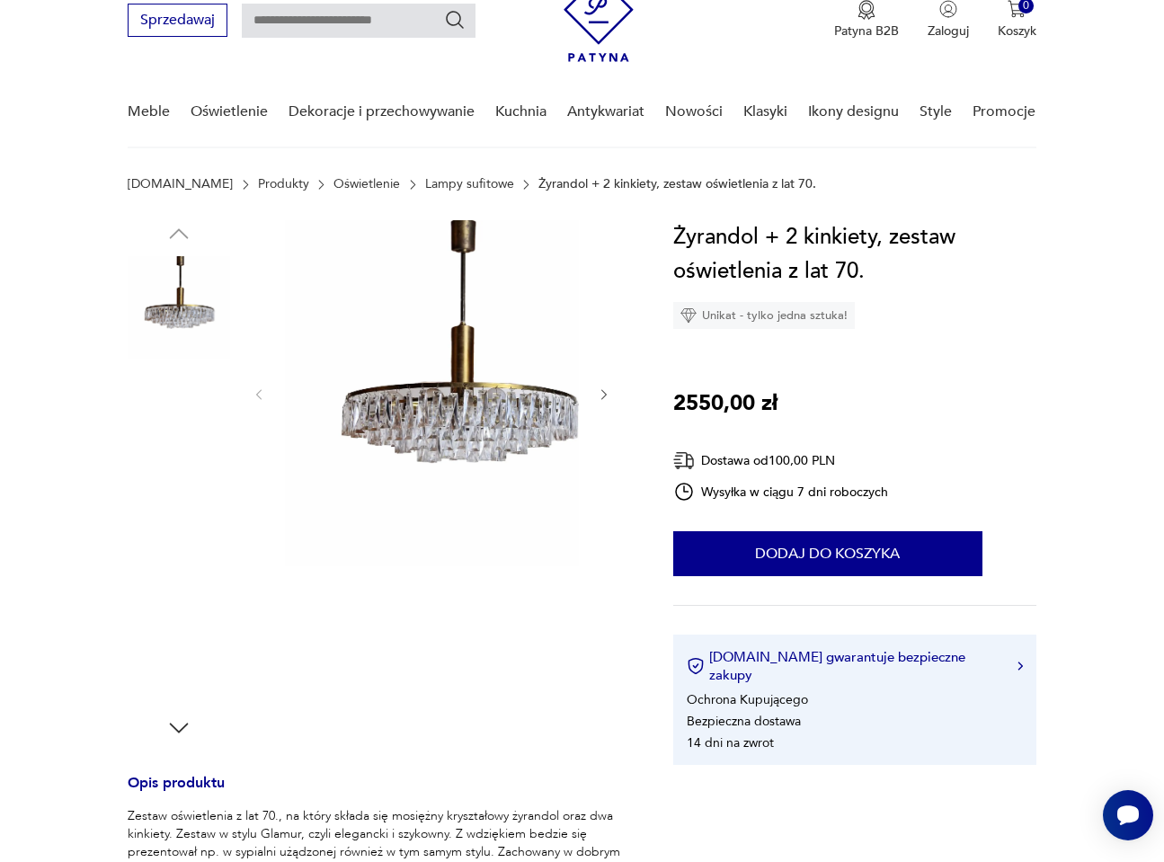
scroll to position [180, 0]
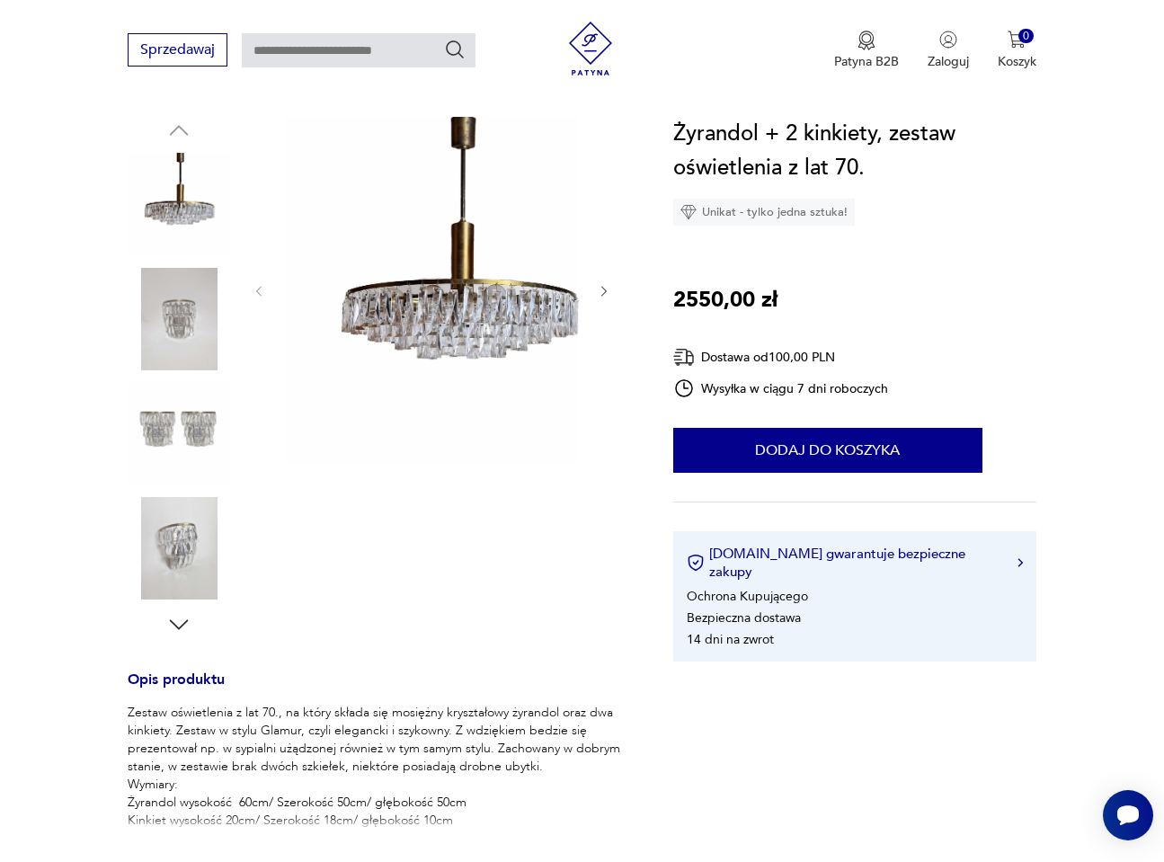
click at [172, 323] on img at bounding box center [179, 319] width 102 height 102
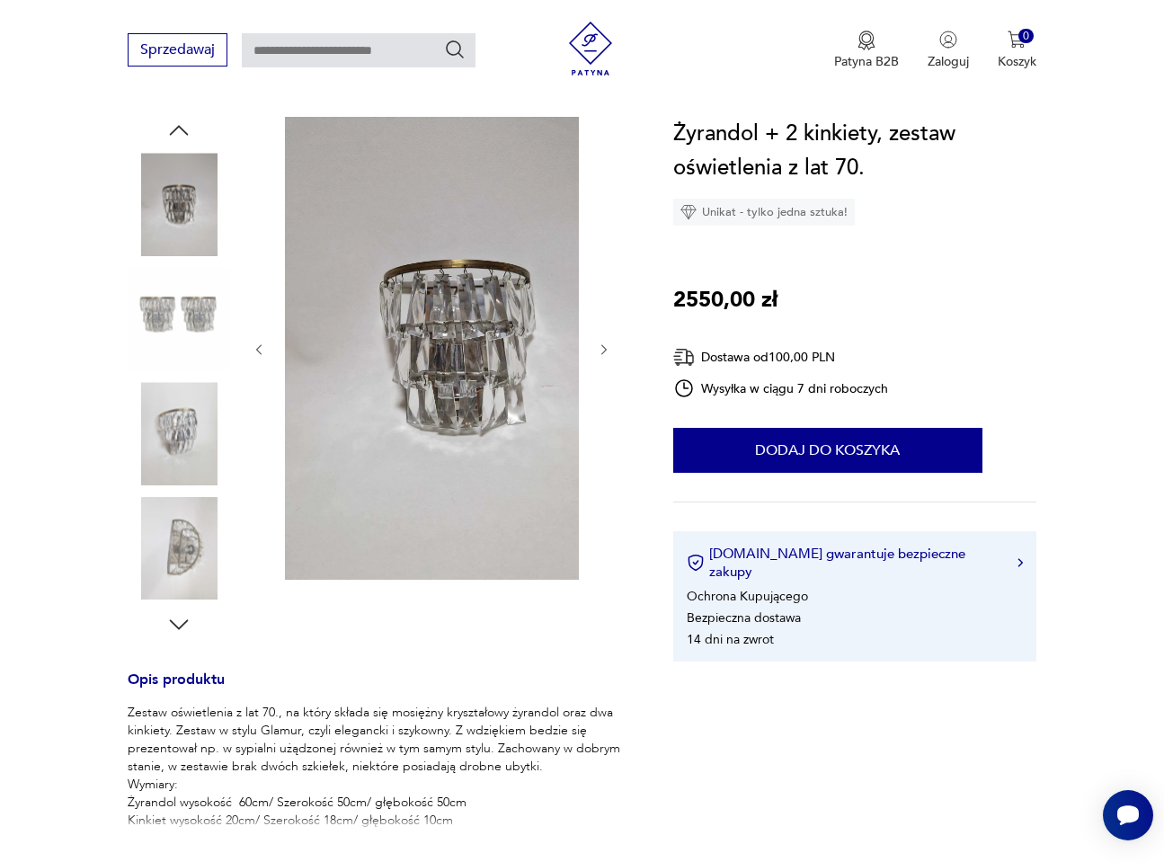
click at [607, 349] on icon "button" at bounding box center [603, 349] width 5 height 10
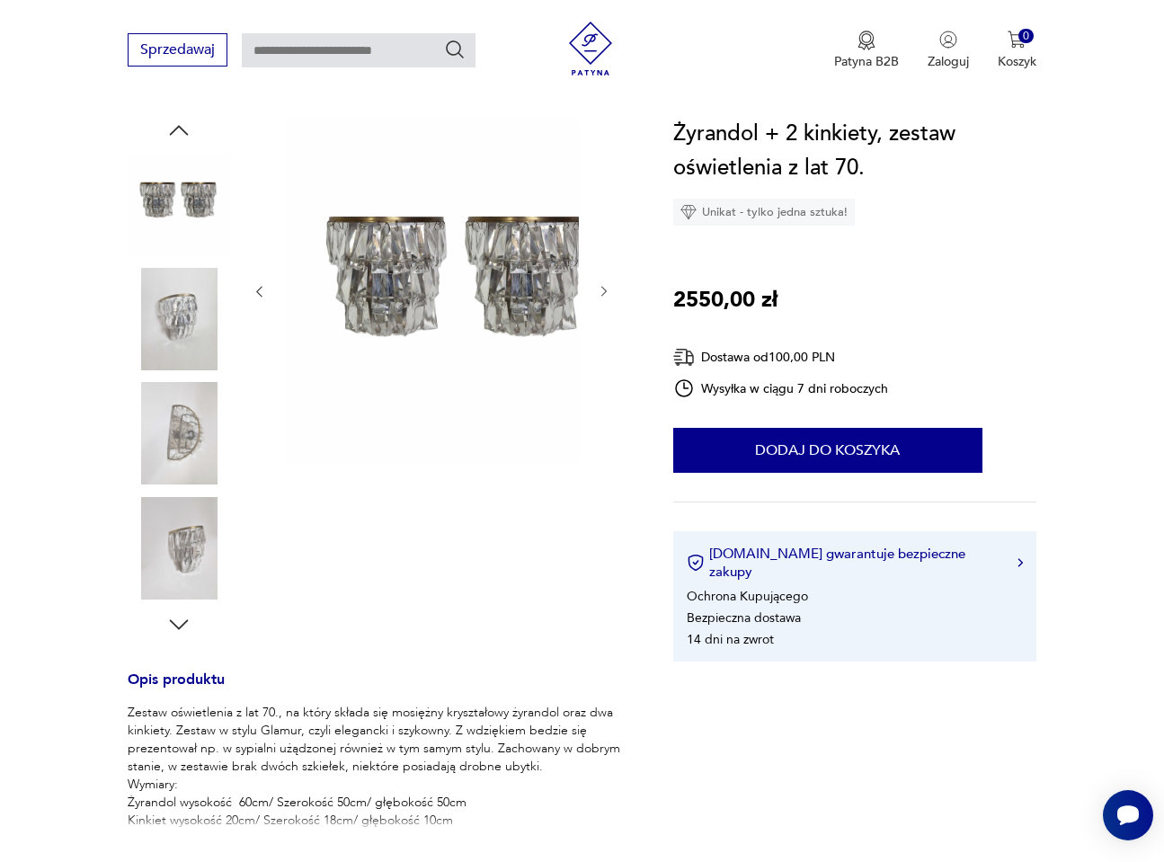
click at [611, 288] on icon "button" at bounding box center [604, 291] width 14 height 14
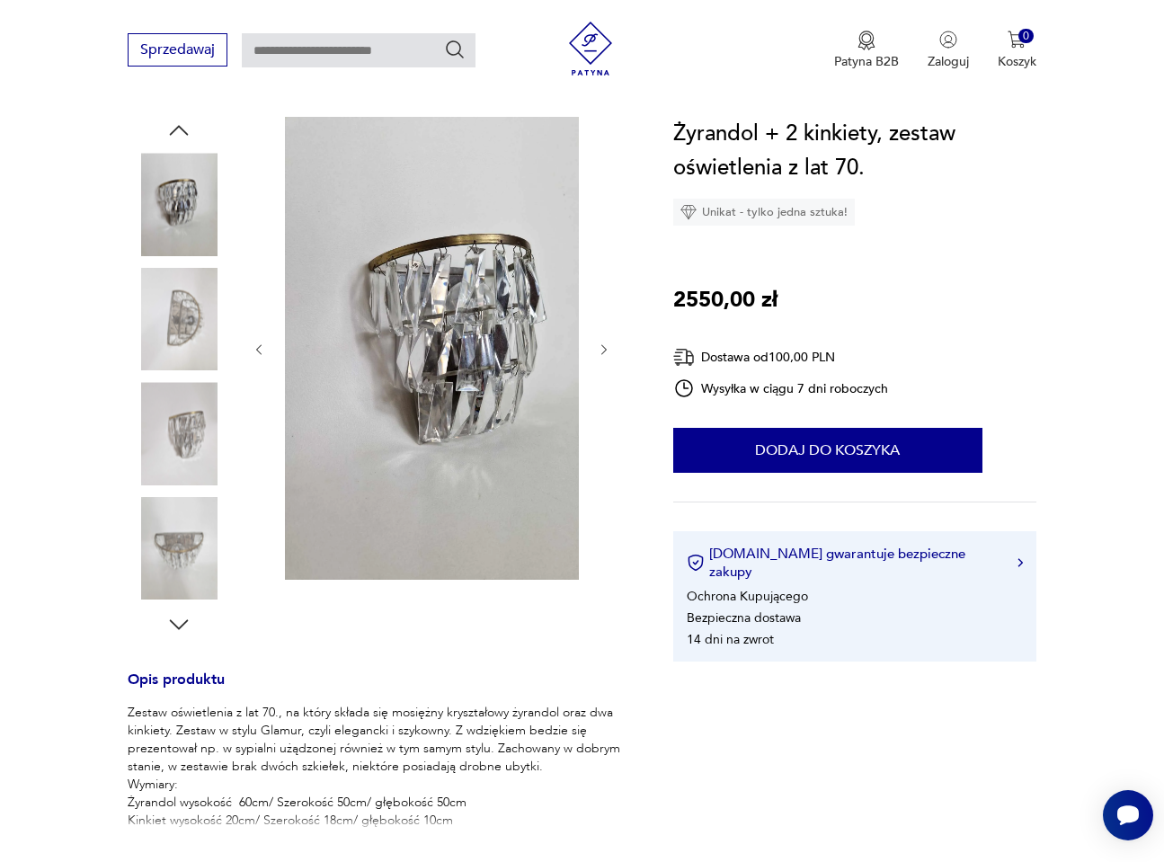
click at [611, 288] on div at bounding box center [431, 350] width 359 height 466
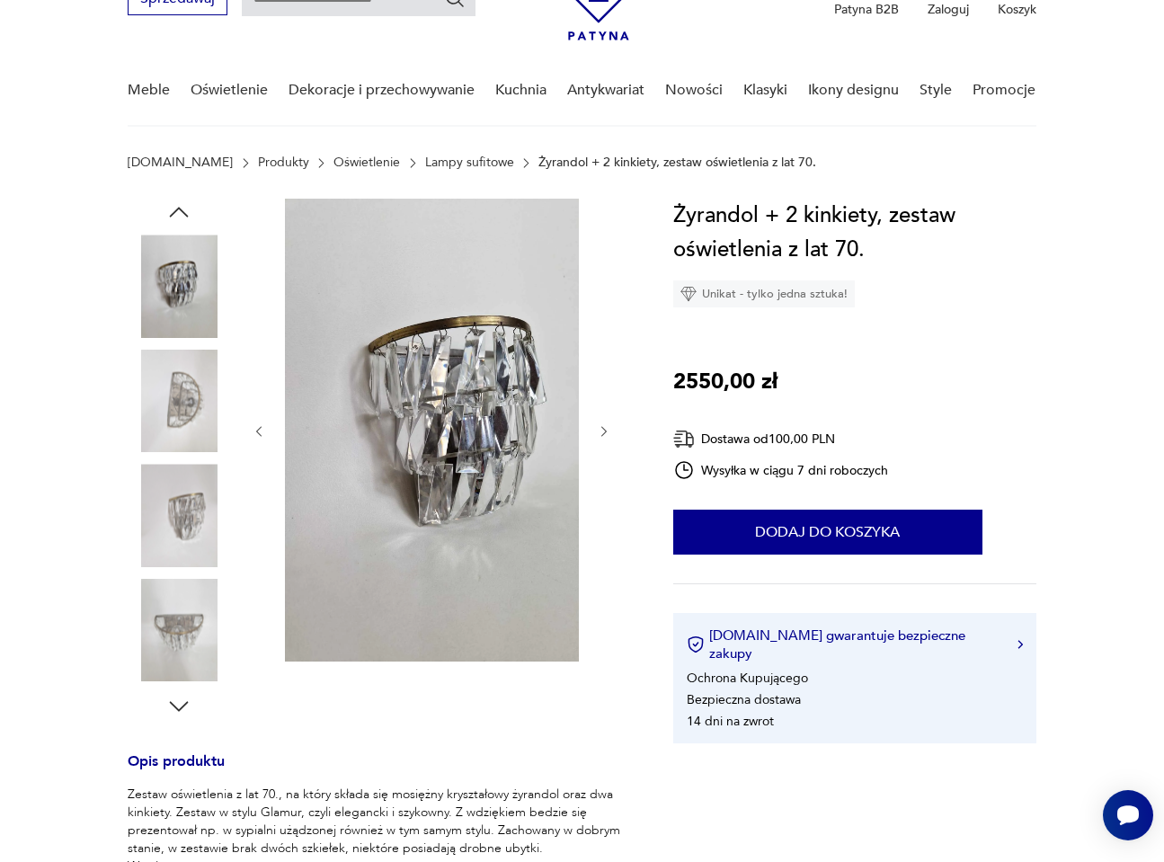
scroll to position [0, 0]
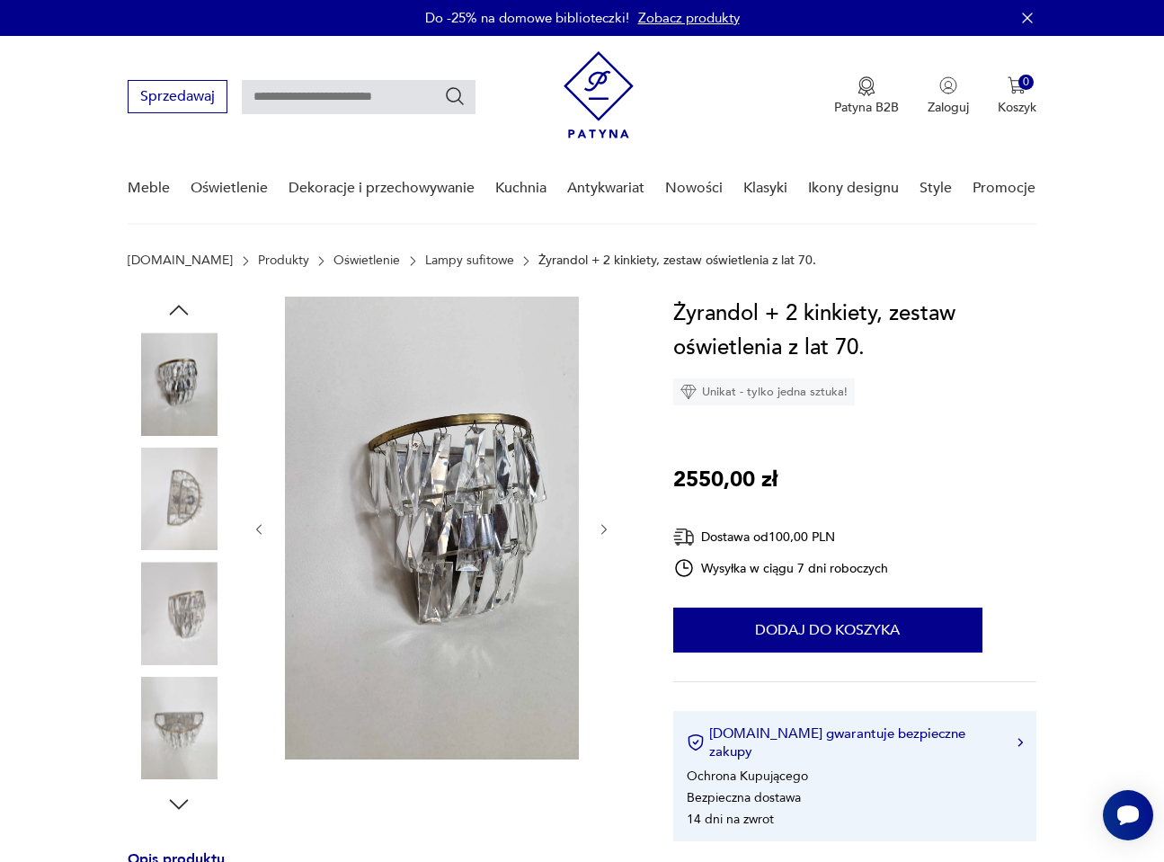
click at [175, 309] on icon "button" at bounding box center [179, 310] width 19 height 10
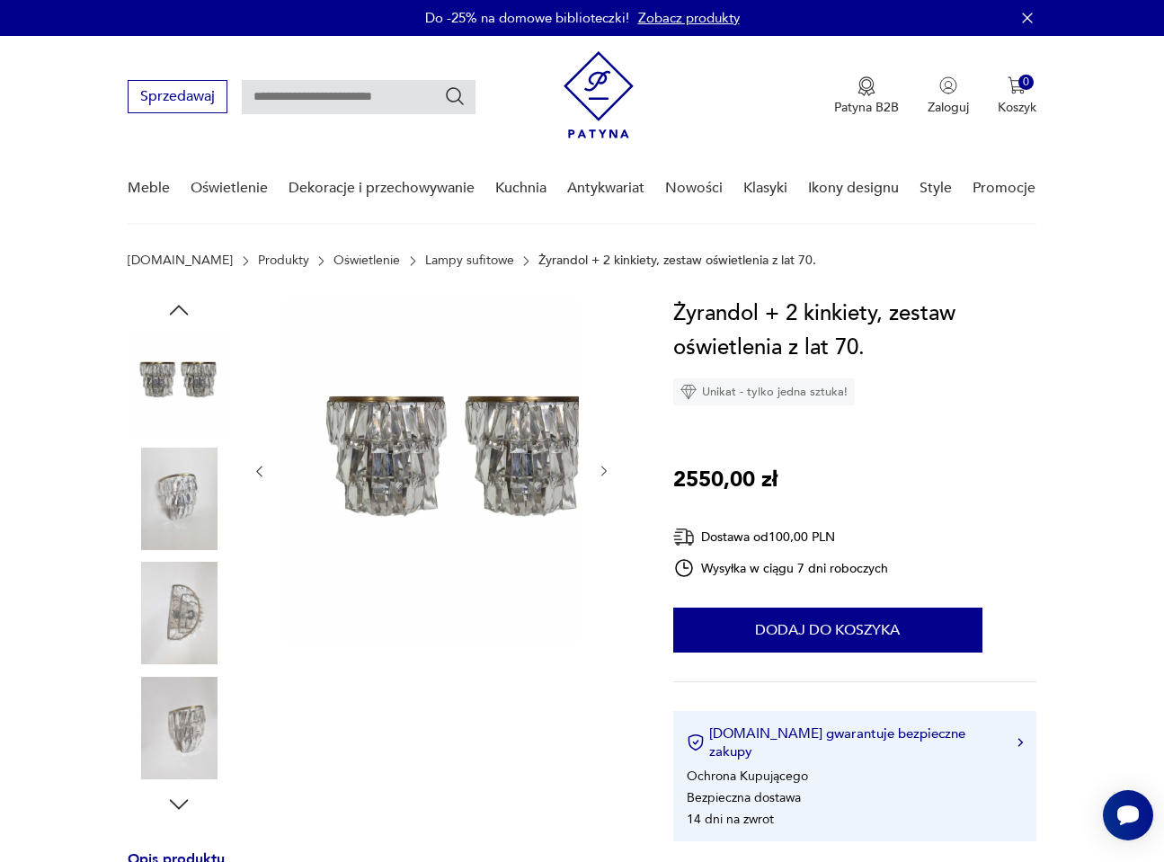
click at [175, 309] on icon "button" at bounding box center [179, 310] width 19 height 10
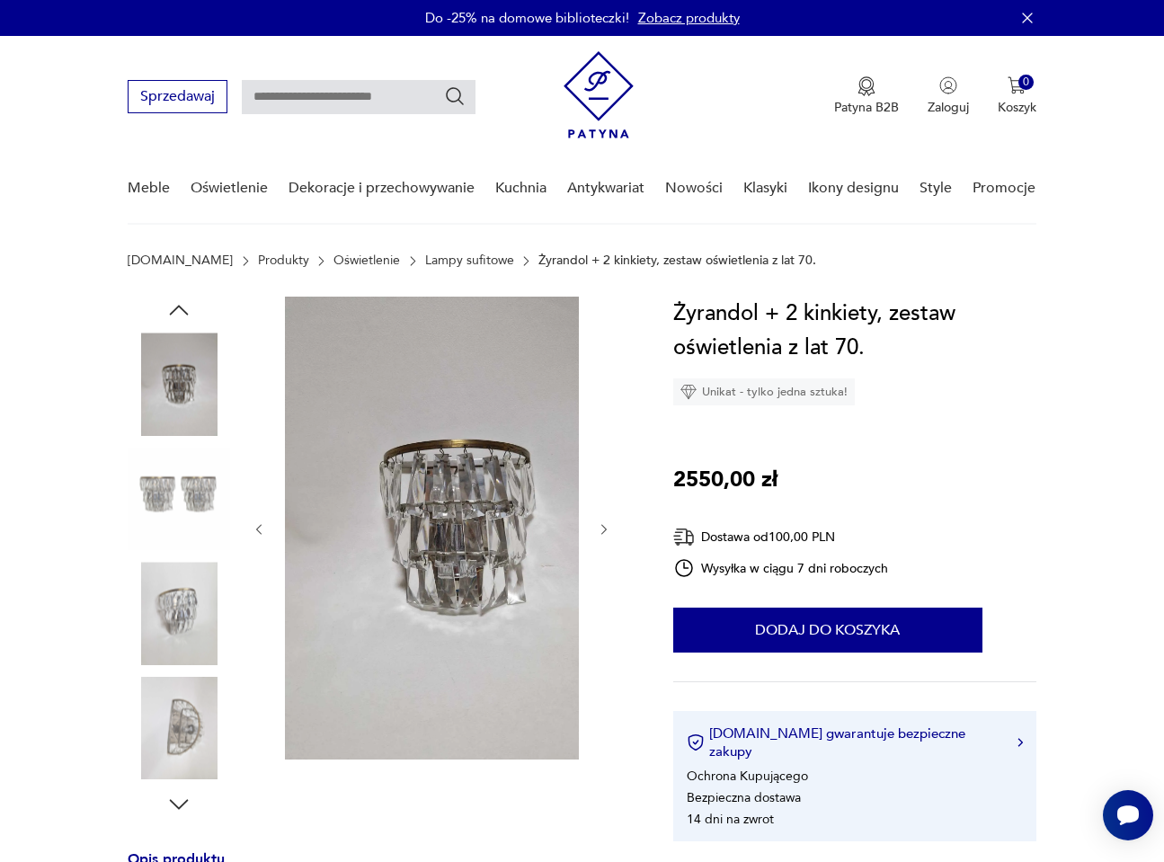
click at [175, 309] on icon "button" at bounding box center [179, 310] width 19 height 10
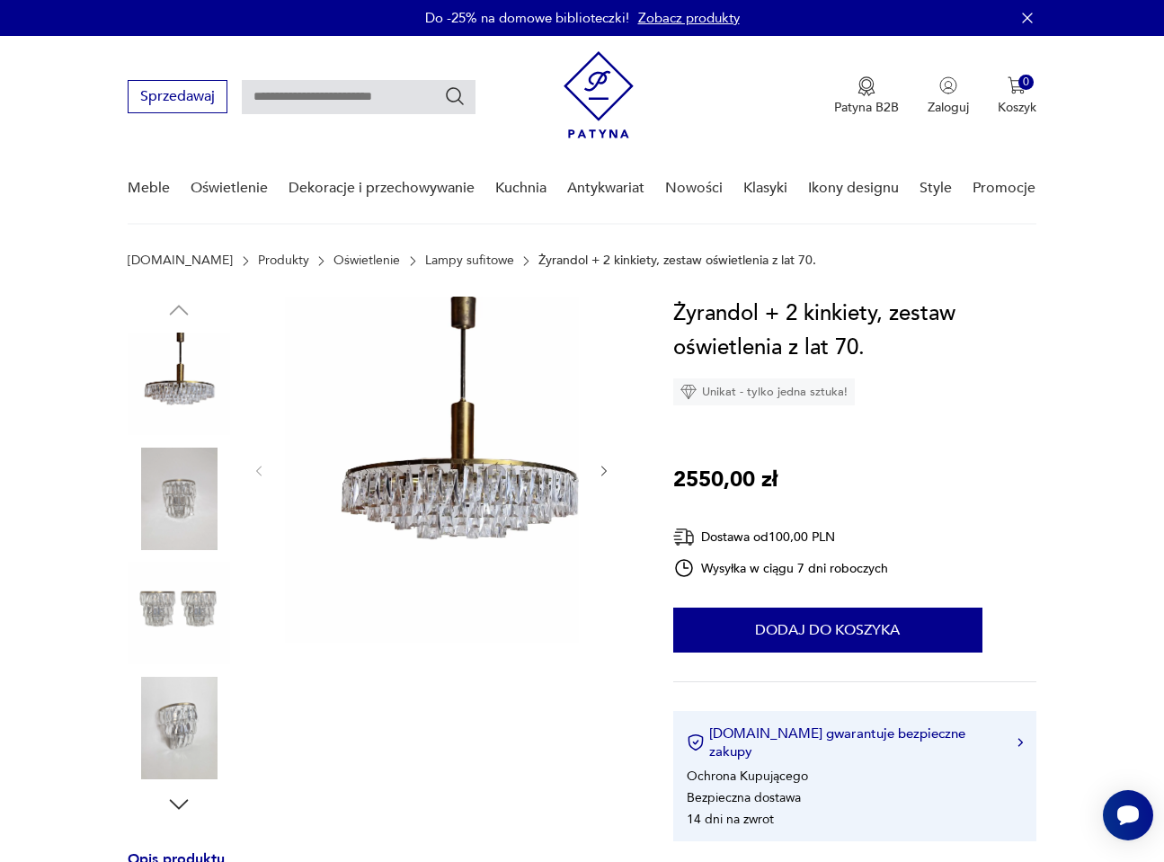
click at [465, 476] on img at bounding box center [458, 470] width 347 height 346
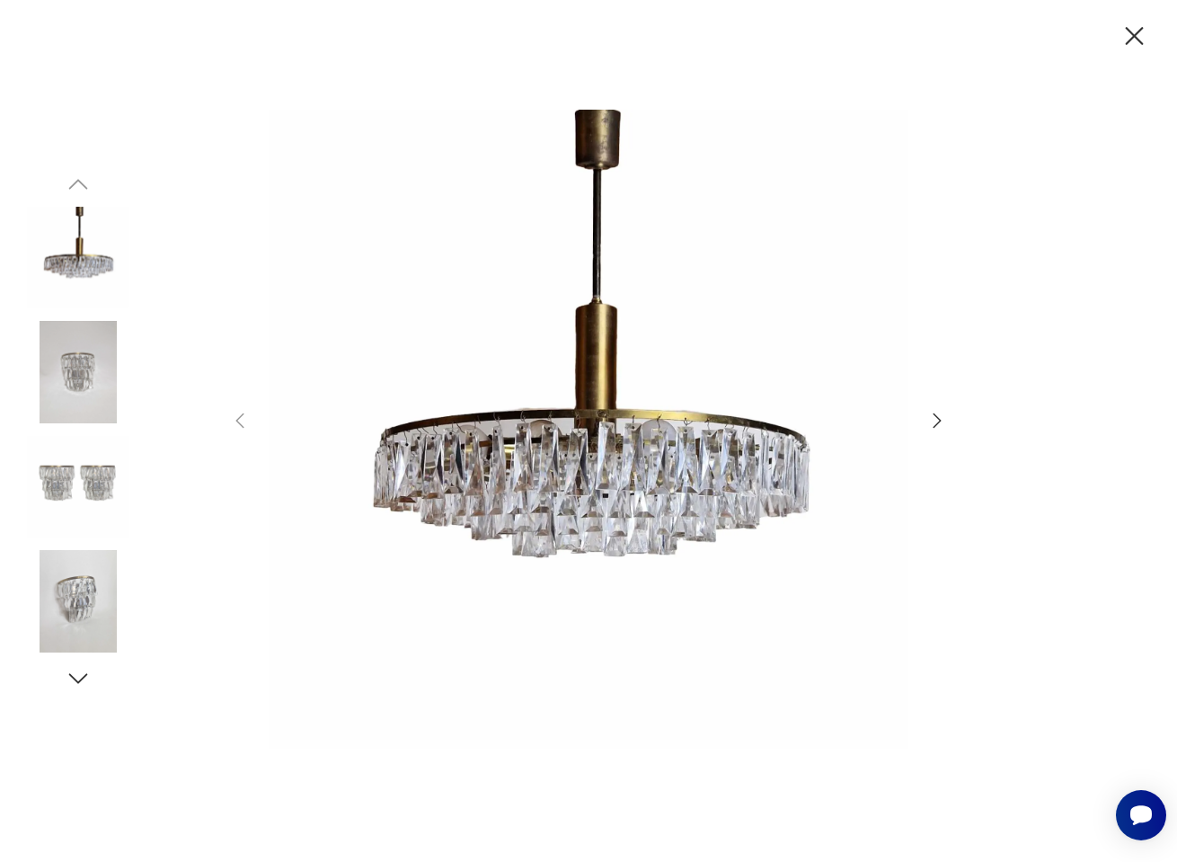
click at [1128, 37] on icon "button" at bounding box center [1134, 36] width 31 height 31
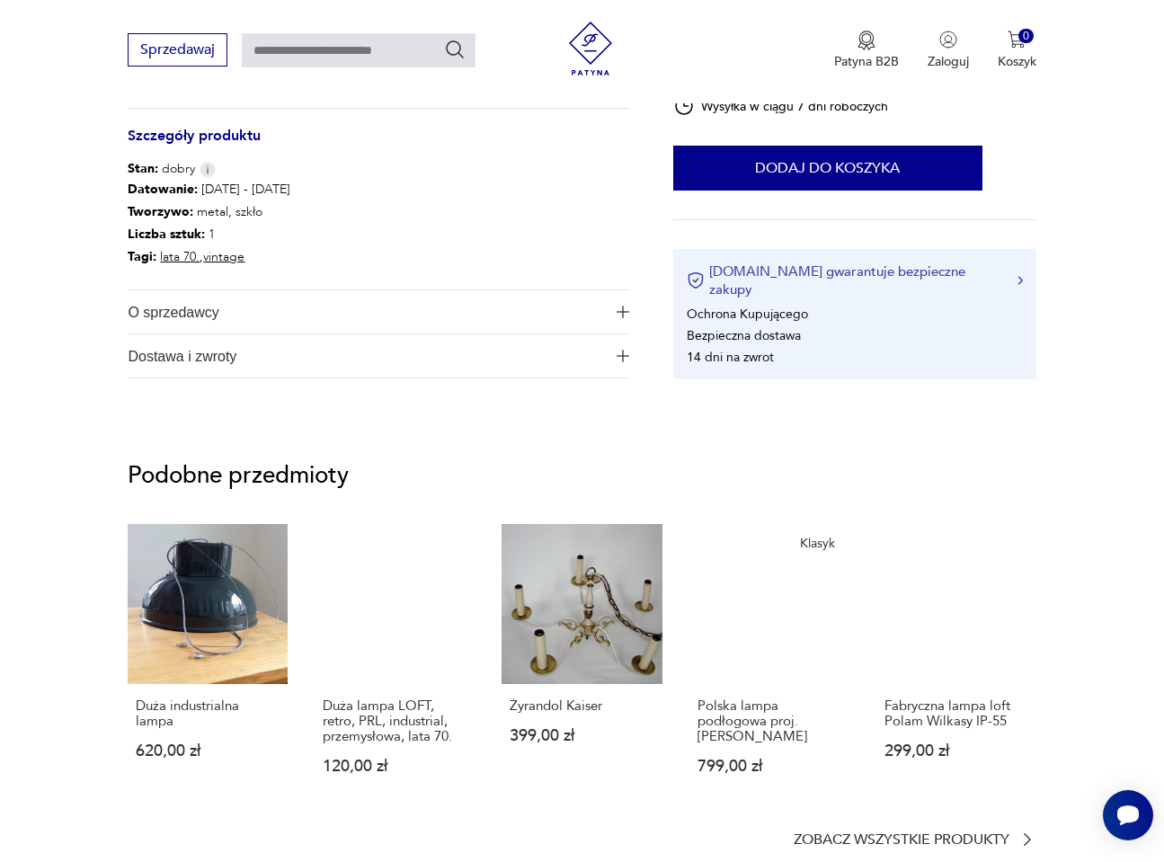
scroll to position [989, 0]
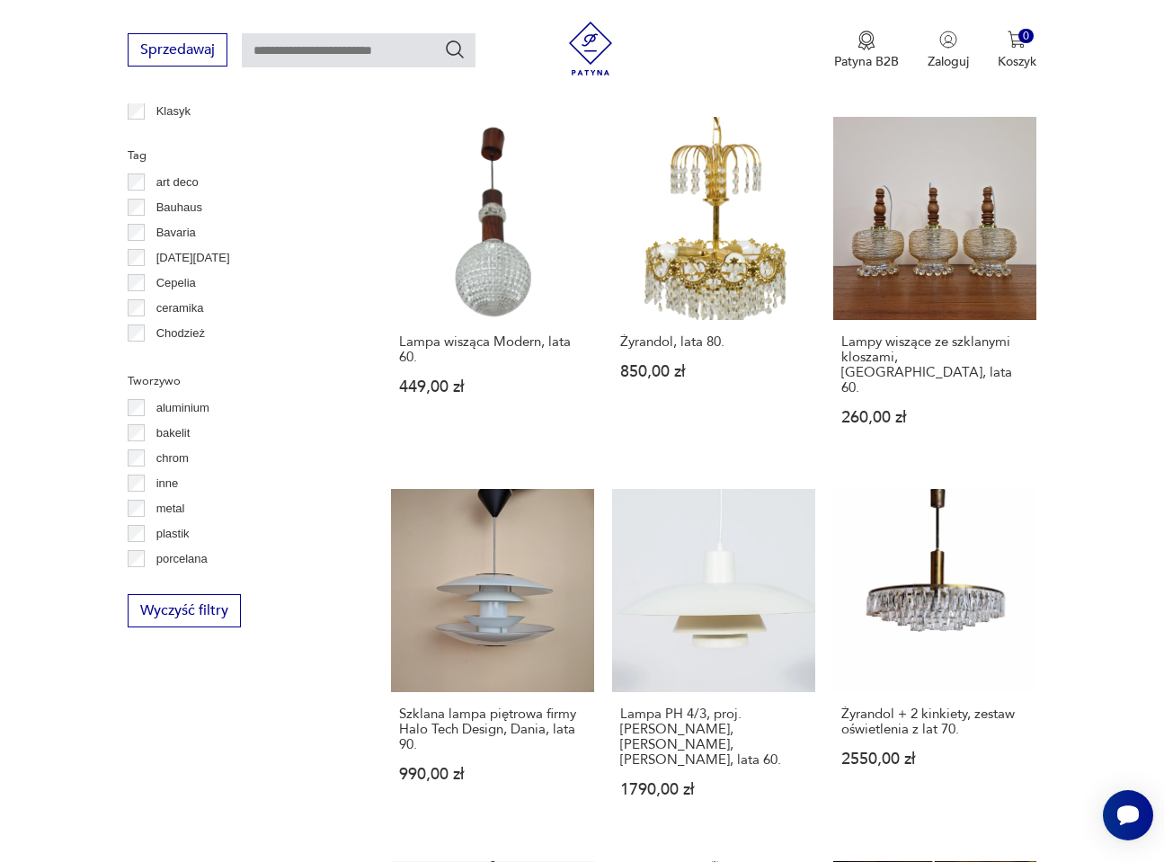
scroll to position [1300, 0]
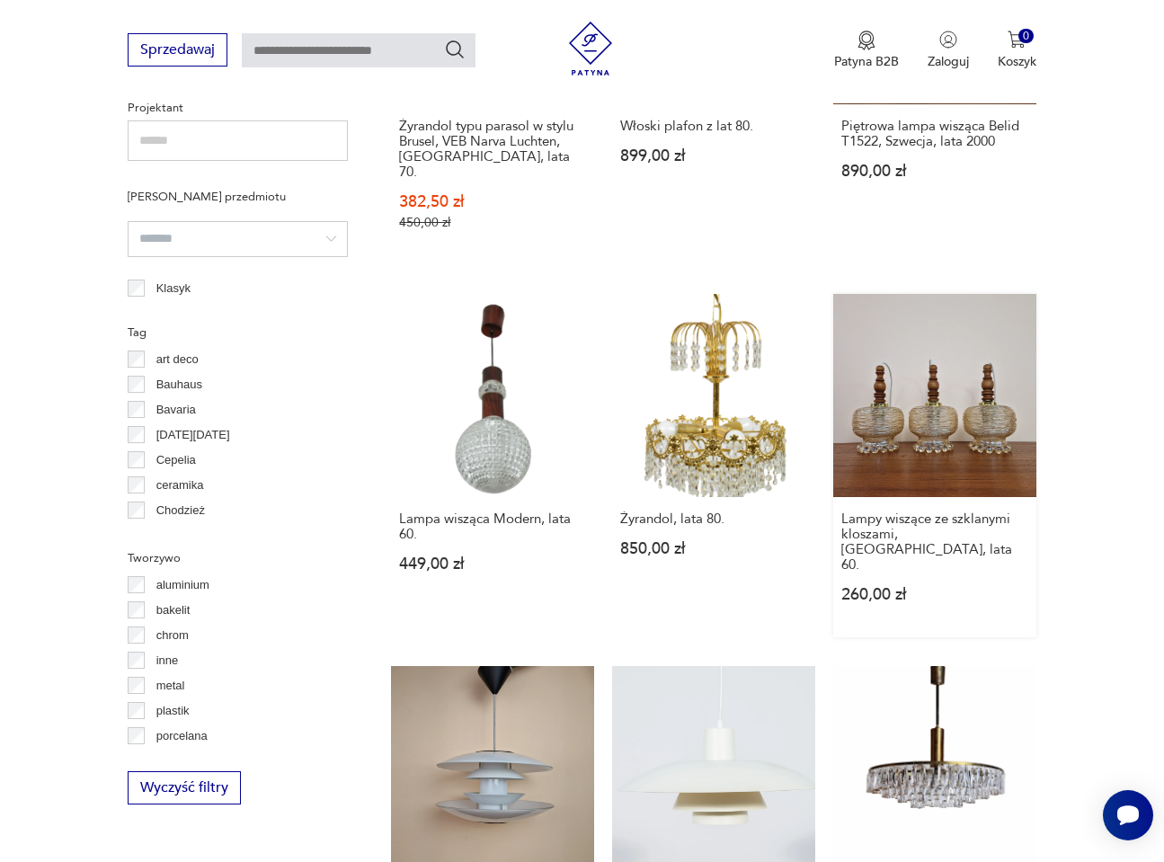
click at [938, 382] on link "Lampy wiszące ze szklanymi kloszami, [GEOGRAPHIC_DATA], lata 60. 260,00 zł" at bounding box center [934, 465] width 203 height 343
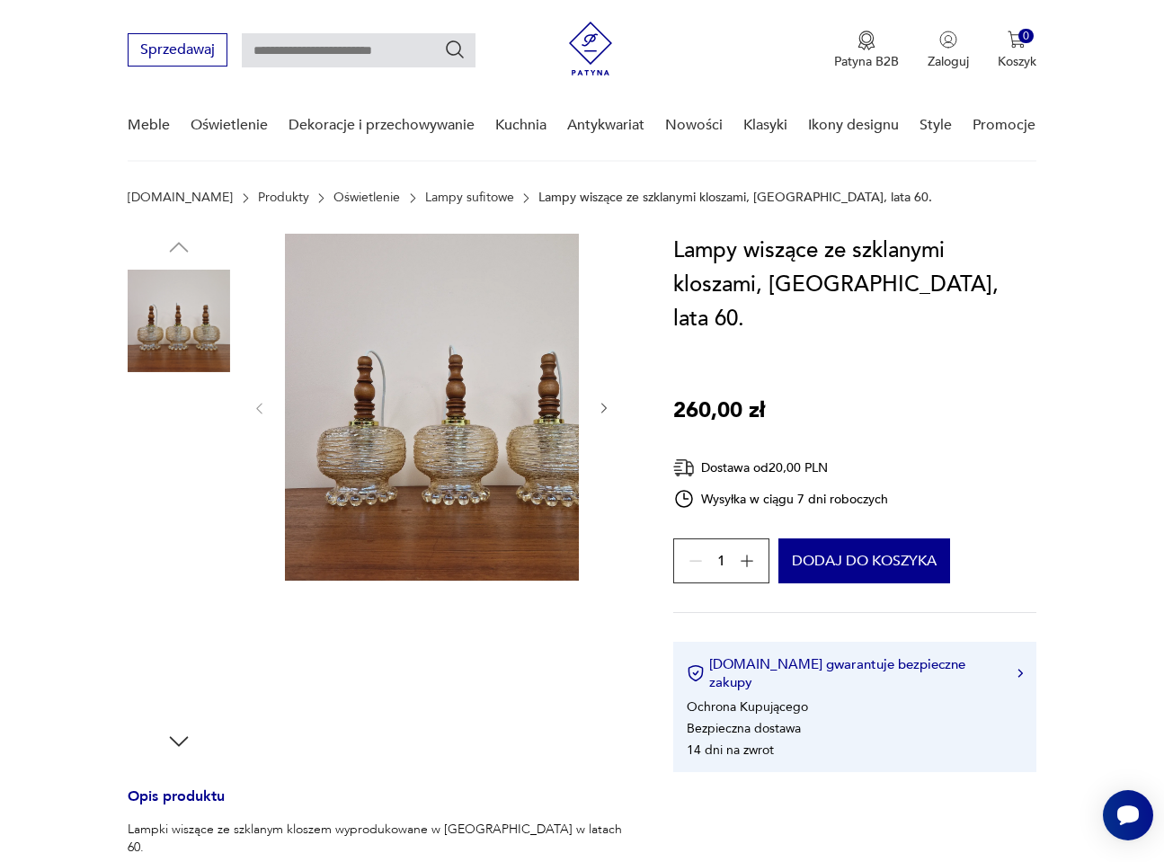
scroll to position [180, 0]
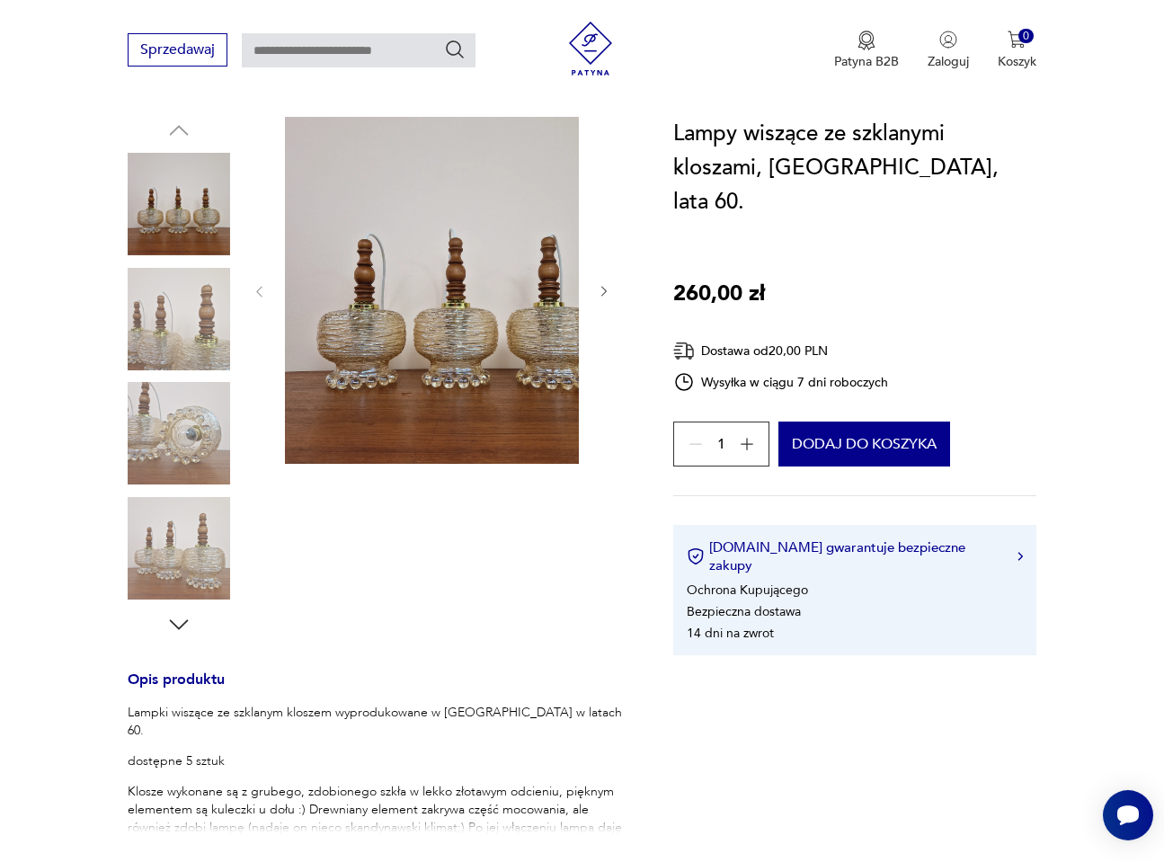
click at [611, 294] on icon "button" at bounding box center [604, 291] width 14 height 14
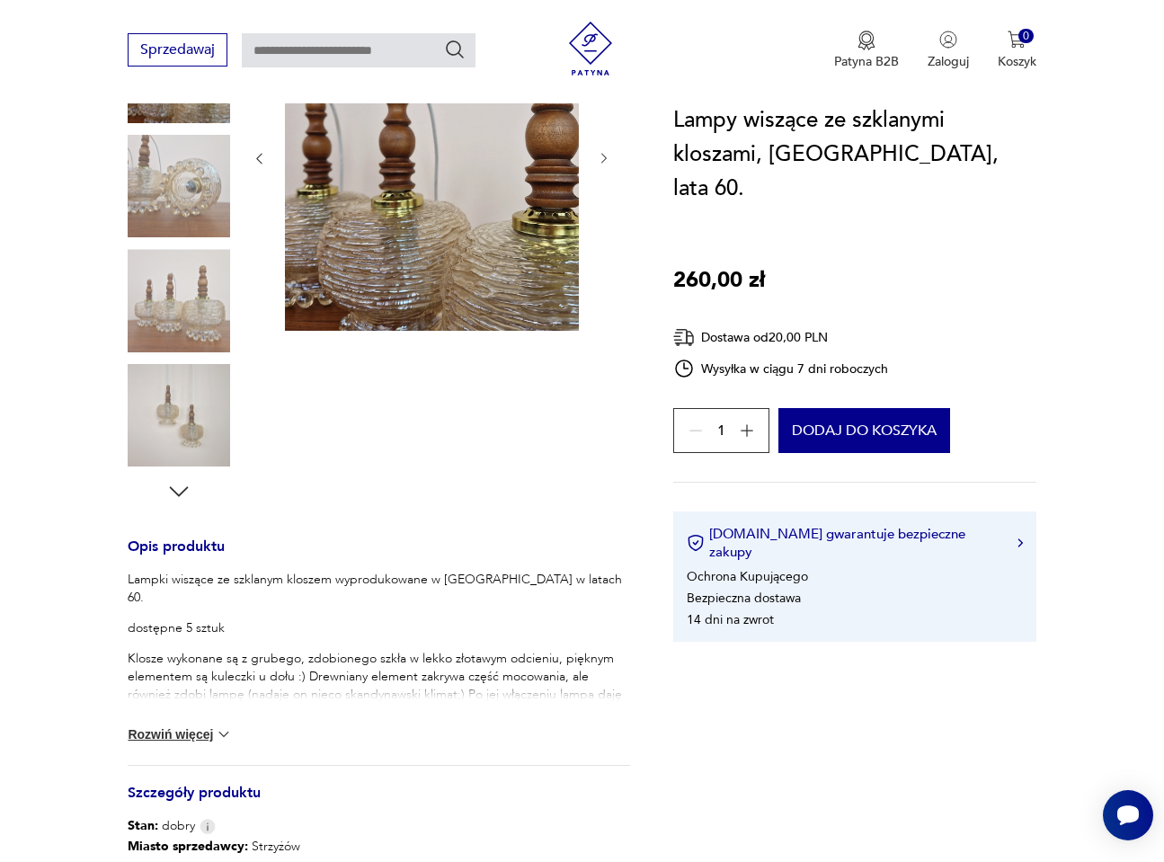
scroll to position [359, 0]
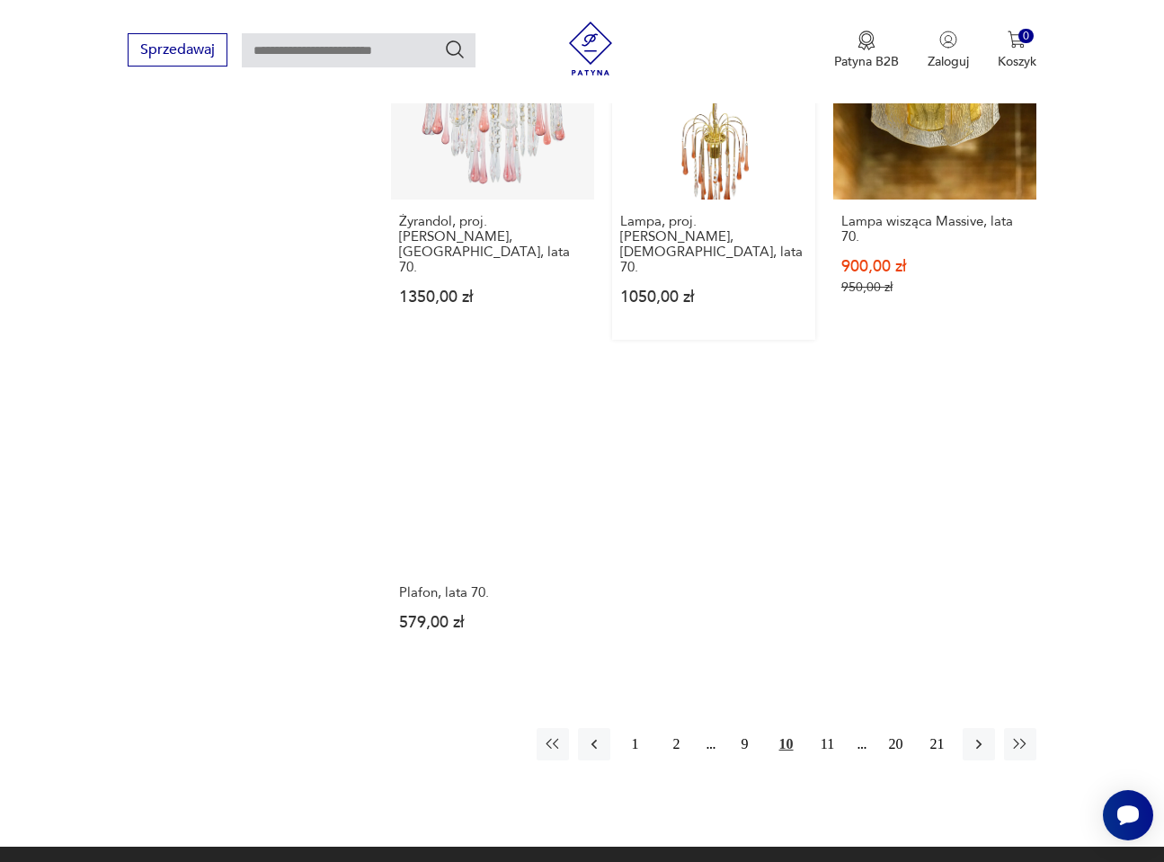
scroll to position [2365, 0]
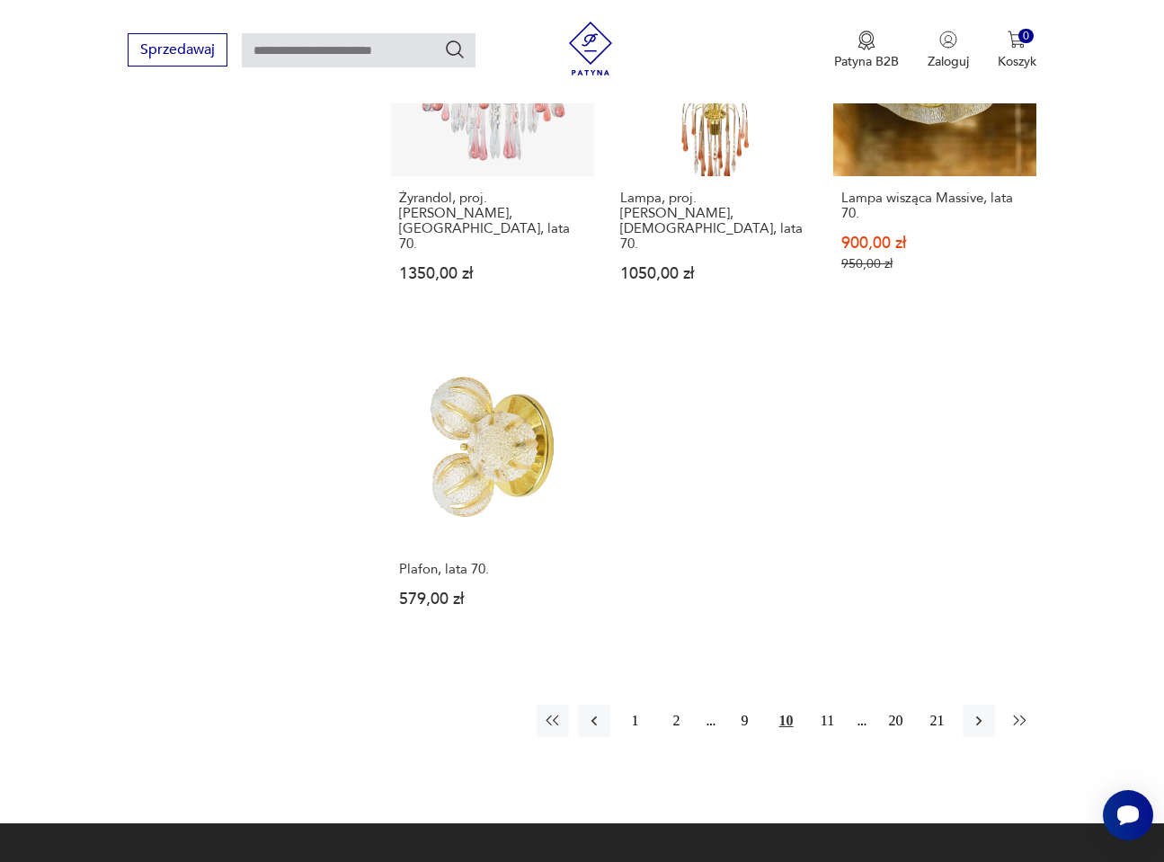
click at [1021, 712] on icon "button" at bounding box center [1020, 721] width 18 height 18
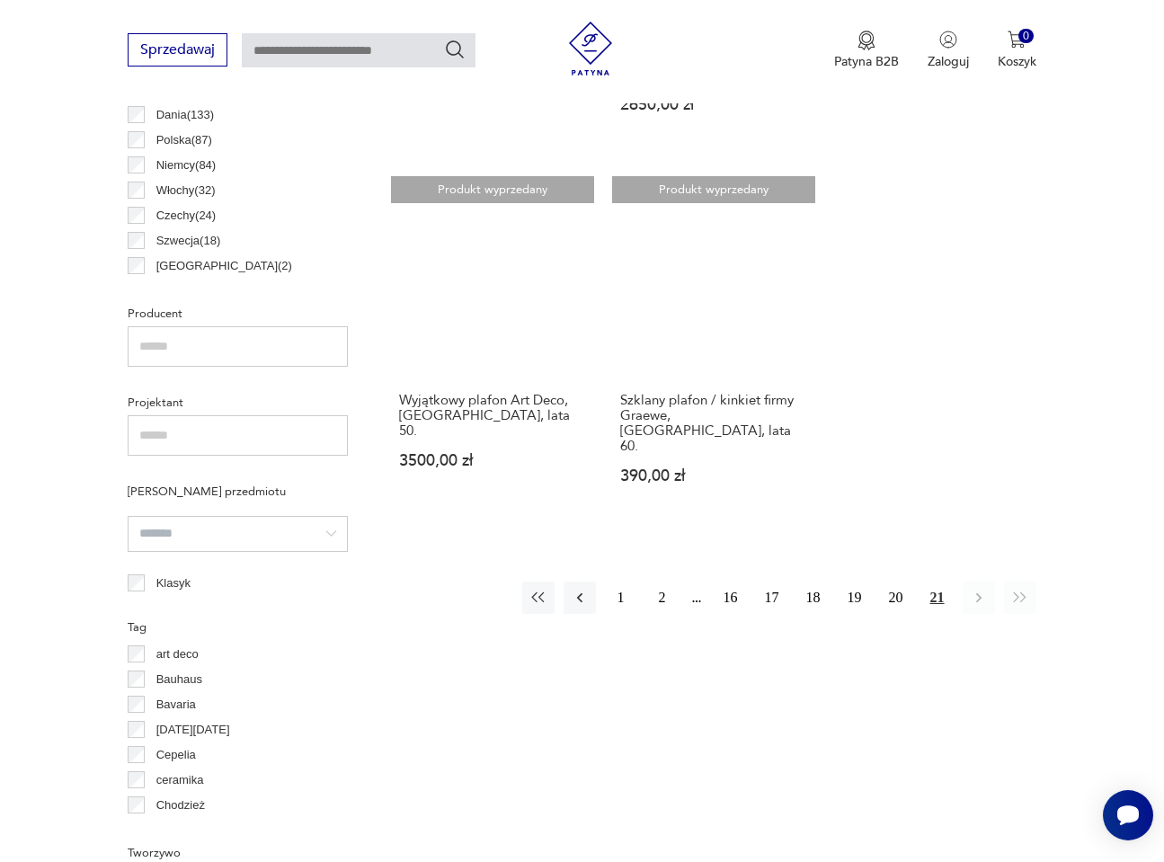
scroll to position [1016, 0]
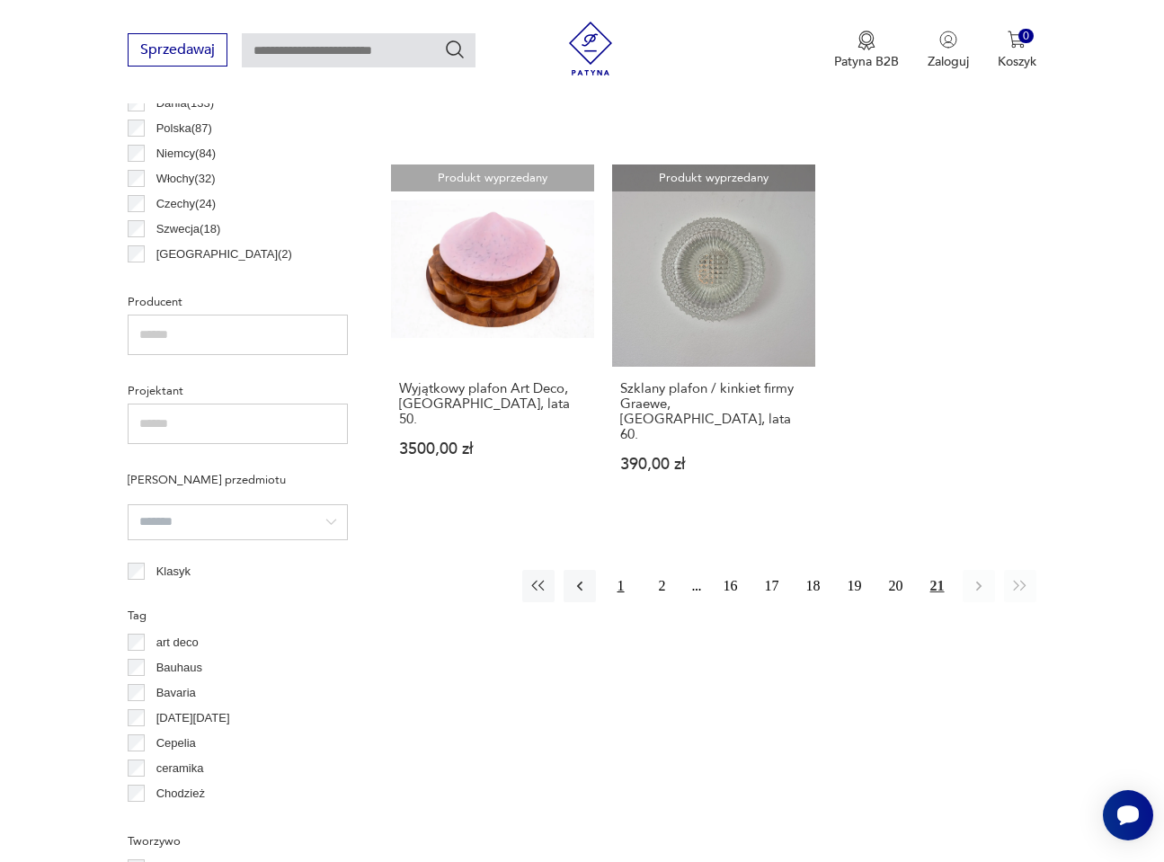
click at [623, 570] on button "1" at bounding box center [621, 586] width 32 height 32
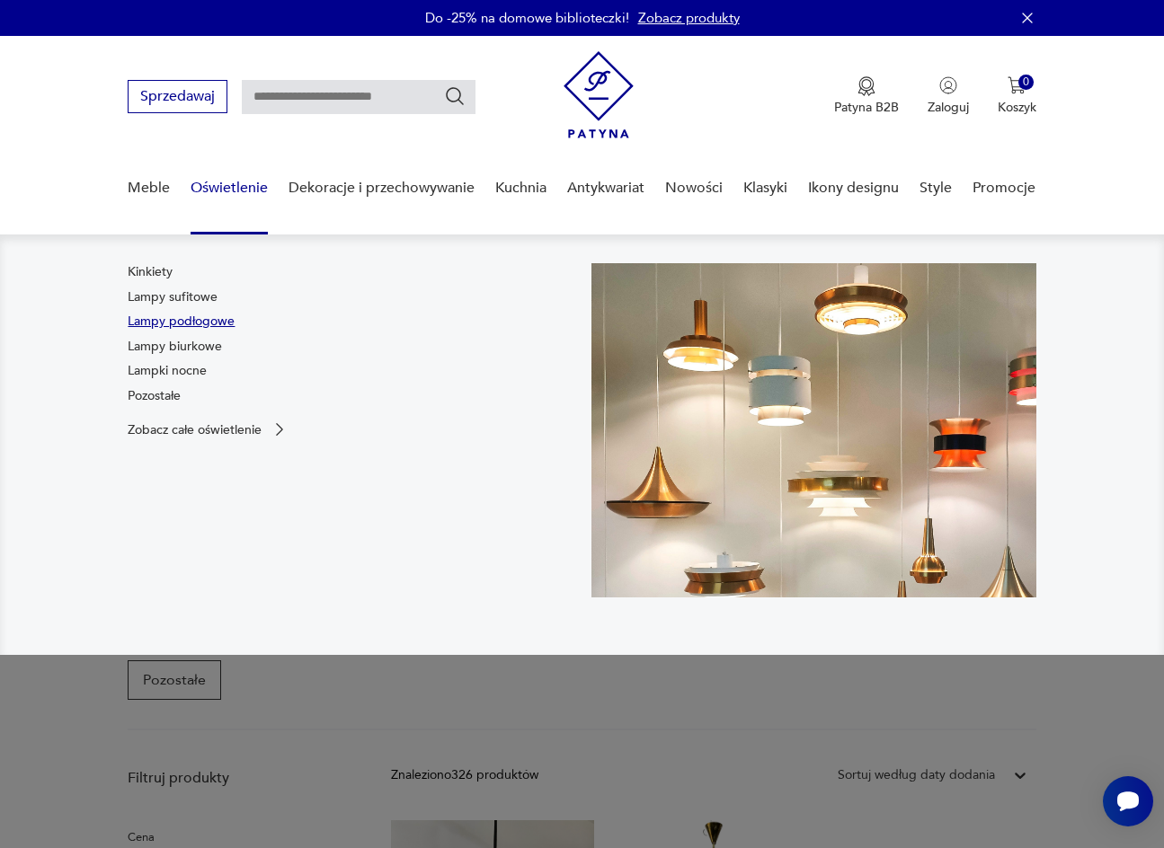
click at [209, 319] on link "Lampy podłogowe" at bounding box center [181, 322] width 107 height 18
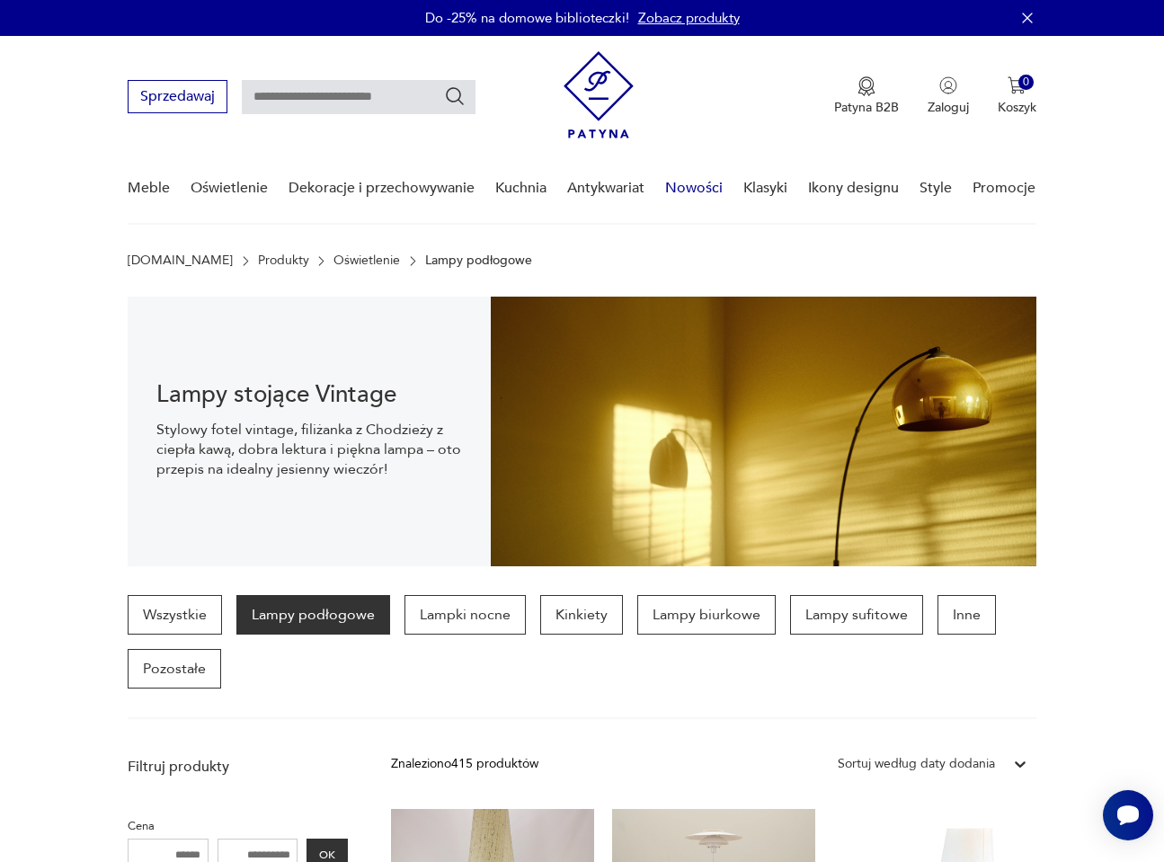
click at [706, 188] on link "Nowości" at bounding box center [694, 188] width 58 height 69
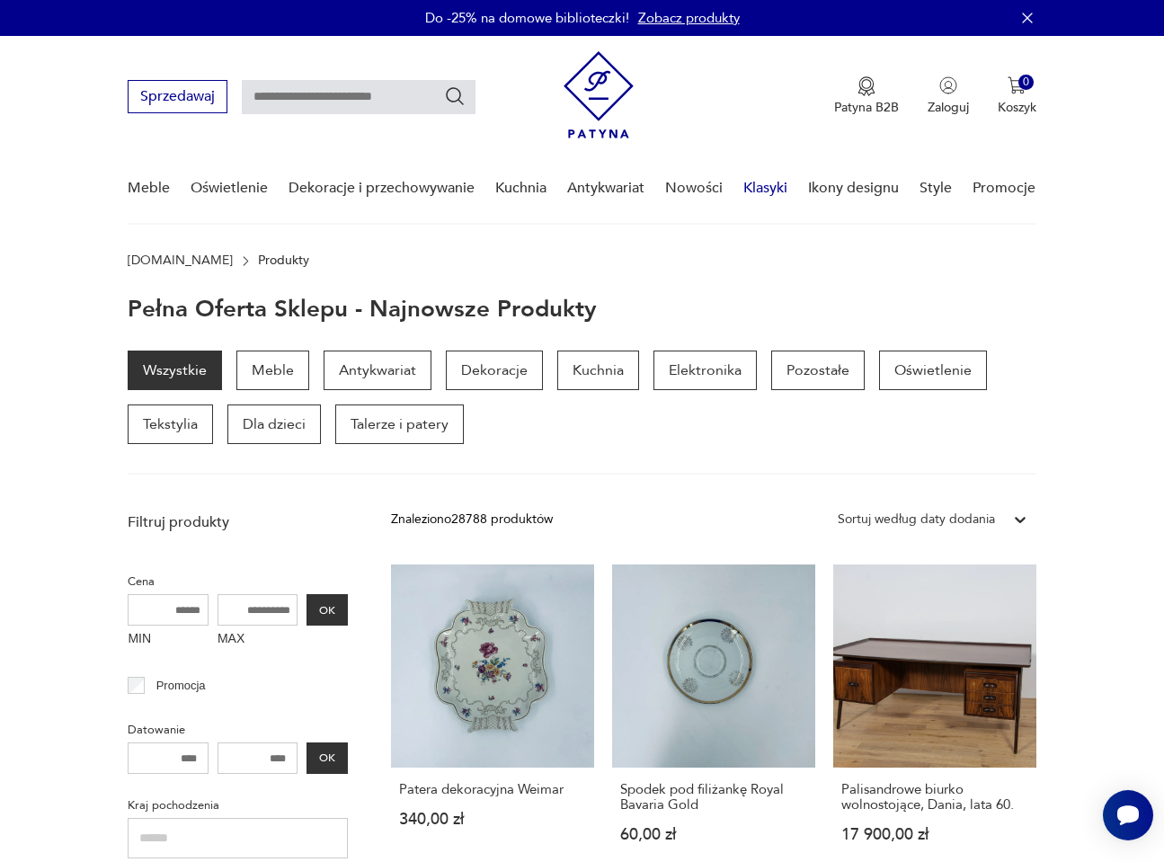
click at [768, 183] on link "Klasyki" at bounding box center [765, 188] width 44 height 69
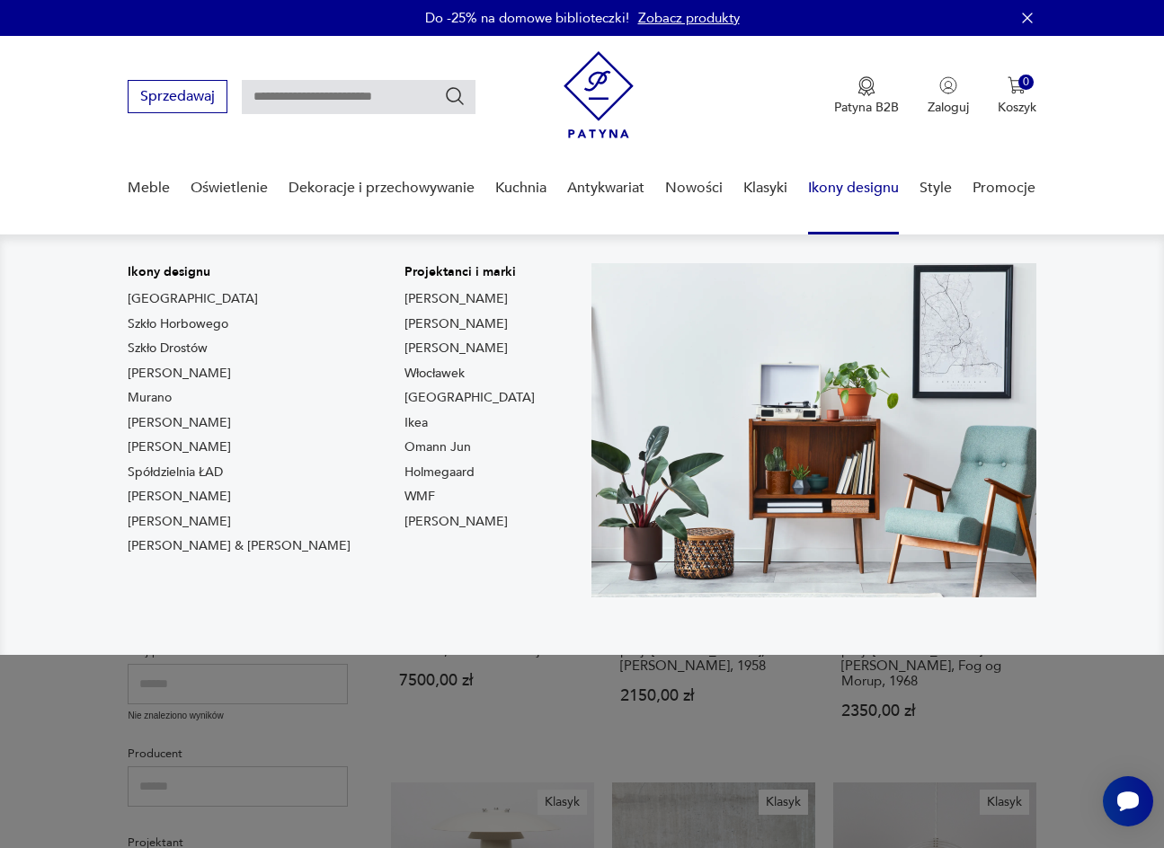
click at [860, 190] on link "Ikony designu" at bounding box center [853, 188] width 91 height 69
